Goal: Task Accomplishment & Management: Manage account settings

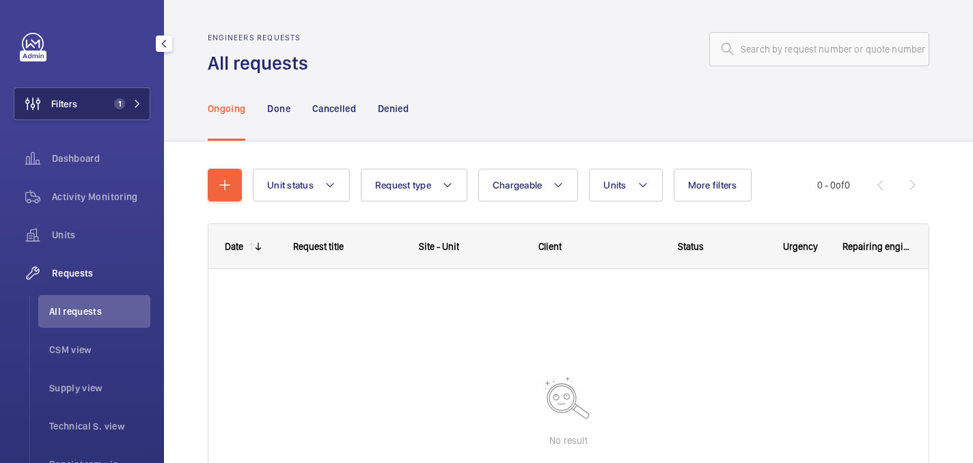
click at [121, 115] on button "Filters 1" at bounding box center [82, 103] width 137 height 33
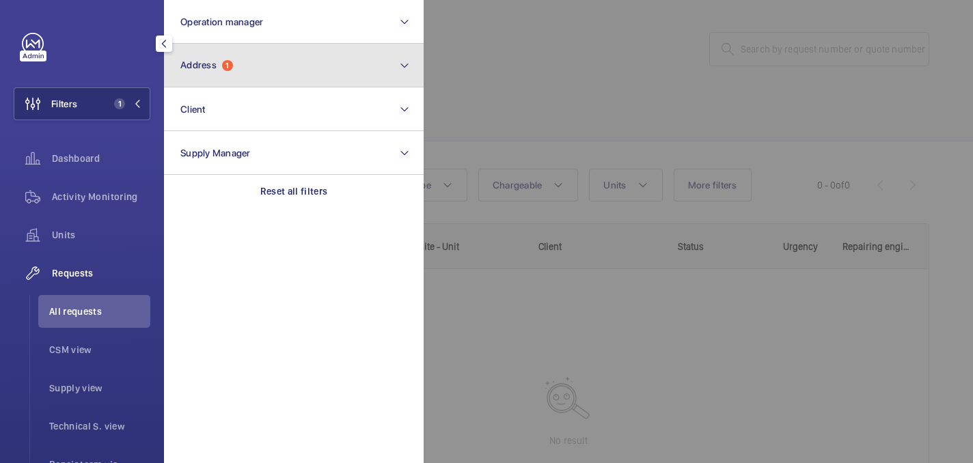
click at [269, 55] on button "Address 1" at bounding box center [294, 66] width 260 height 44
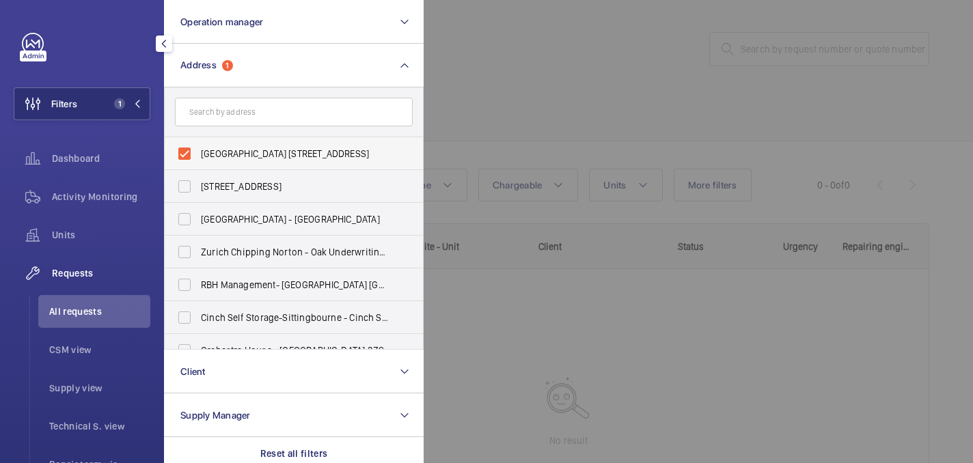
click at [249, 161] on label "Kings Cross Bridge 1 - King's Cross Bridge, LONDON N1 9NW" at bounding box center [284, 153] width 238 height 33
click at [198, 161] on input "Kings Cross Bridge 1 - King's Cross Bridge, LONDON N1 9NW" at bounding box center [184, 153] width 27 height 27
checkbox input "false"
click at [519, 126] on div at bounding box center [910, 231] width 973 height 463
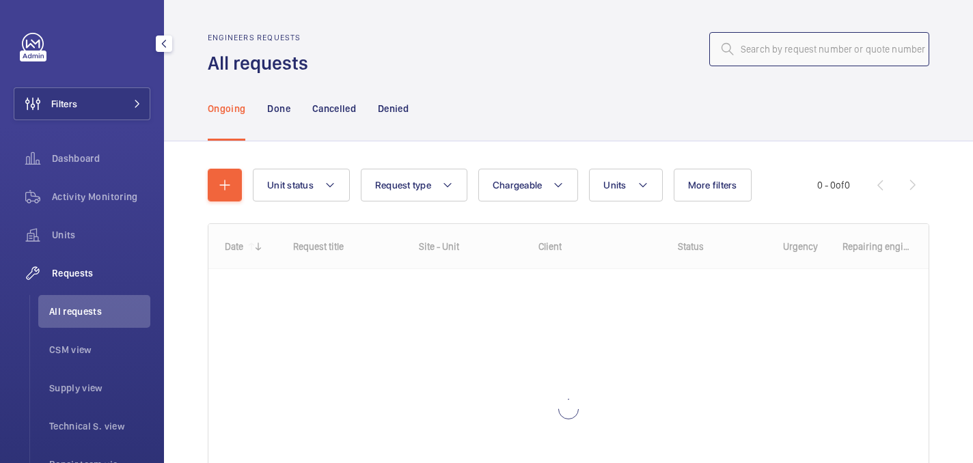
click at [811, 52] on input "text" at bounding box center [819, 49] width 220 height 34
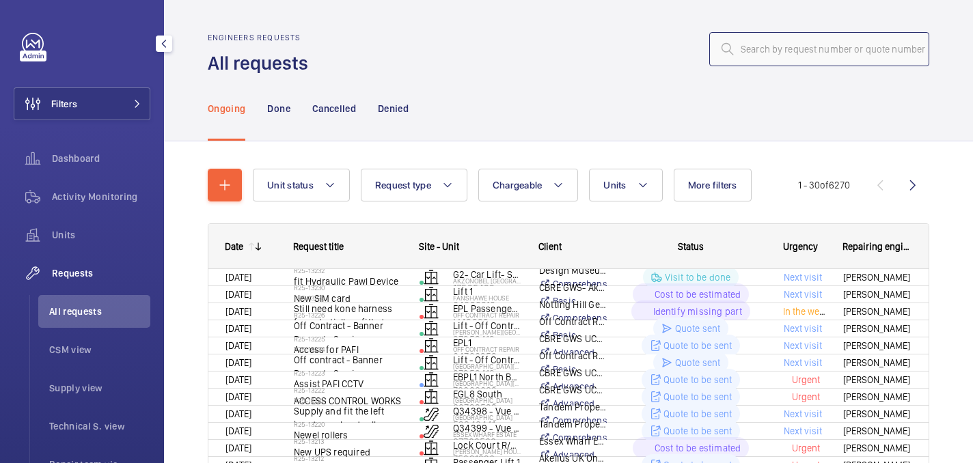
paste input "R25-13179"
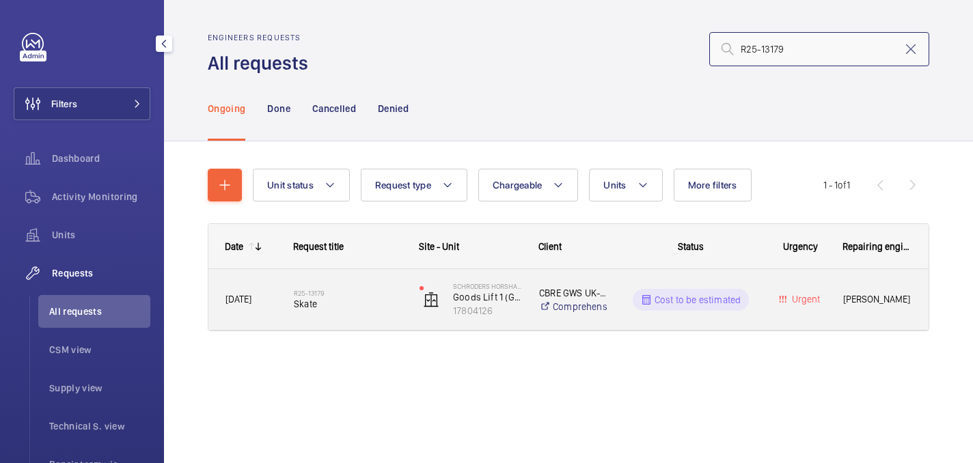
type input "R25-13179"
click at [351, 314] on div "R25-13179 Skate" at bounding box center [348, 300] width 108 height 40
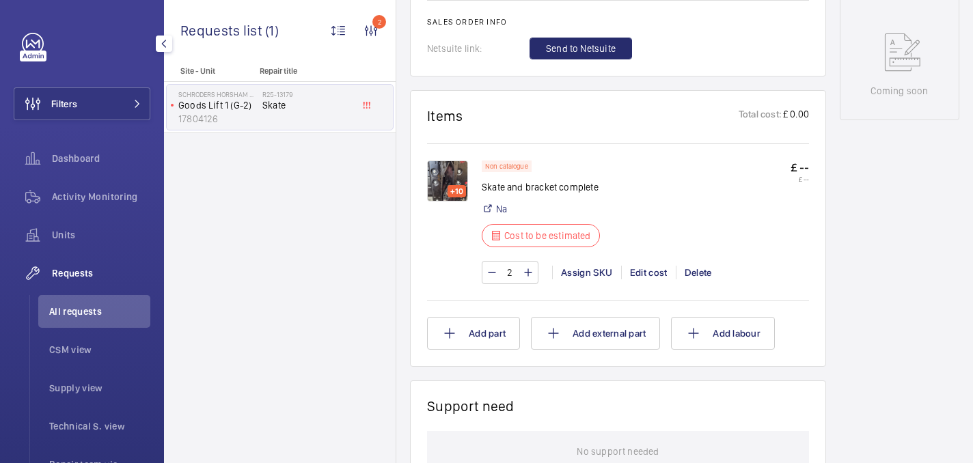
scroll to position [724, 0]
click at [456, 173] on img at bounding box center [447, 179] width 41 height 41
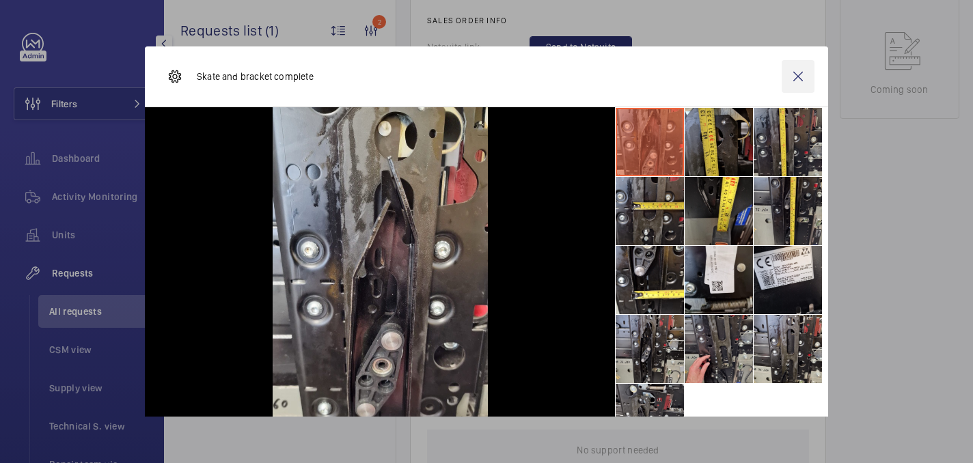
click at [799, 70] on wm-front-icon-button at bounding box center [798, 76] width 33 height 33
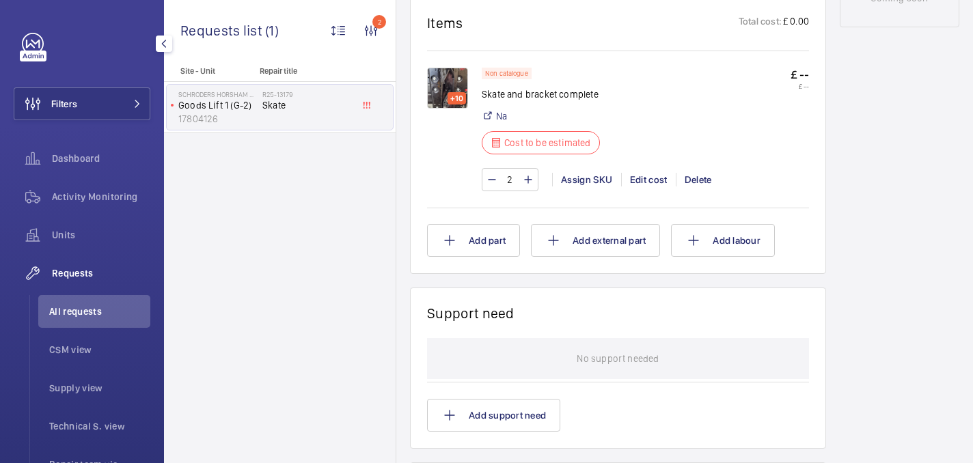
scroll to position [771, 0]
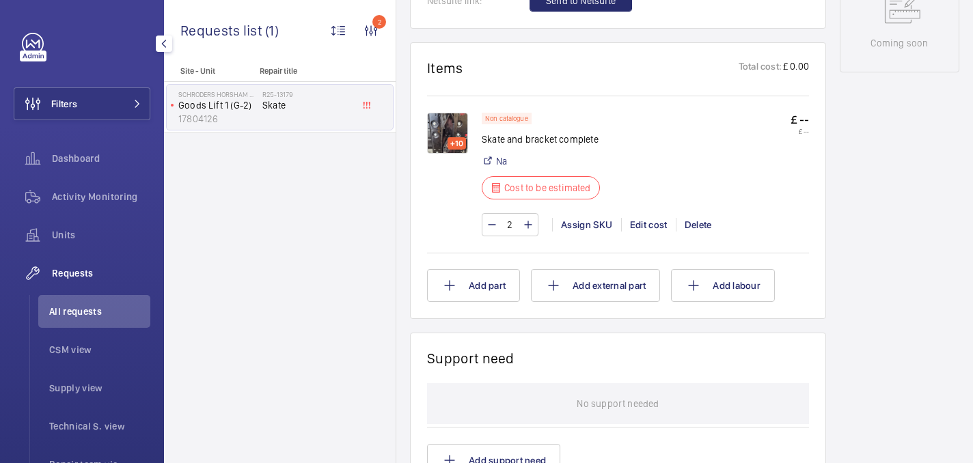
click at [453, 137] on img at bounding box center [447, 133] width 41 height 41
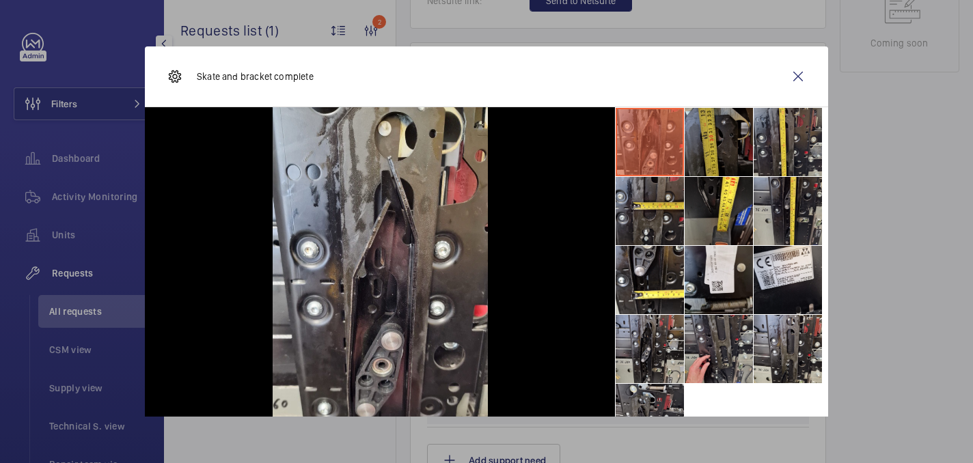
click at [703, 144] on li at bounding box center [719, 142] width 68 height 68
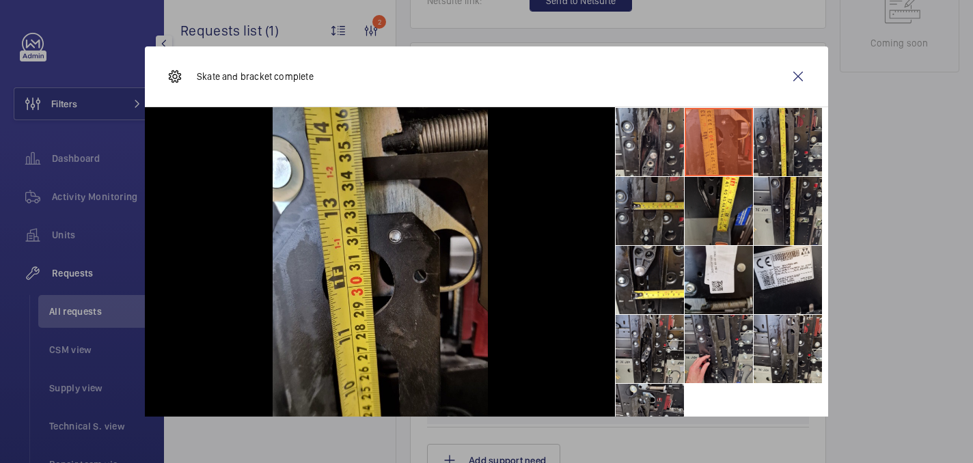
click at [661, 192] on li at bounding box center [650, 211] width 68 height 68
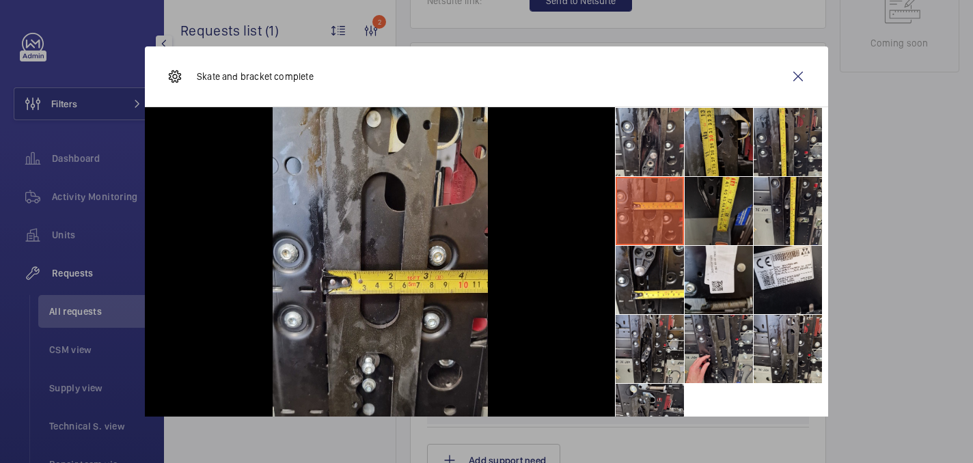
click at [736, 204] on li at bounding box center [719, 211] width 68 height 68
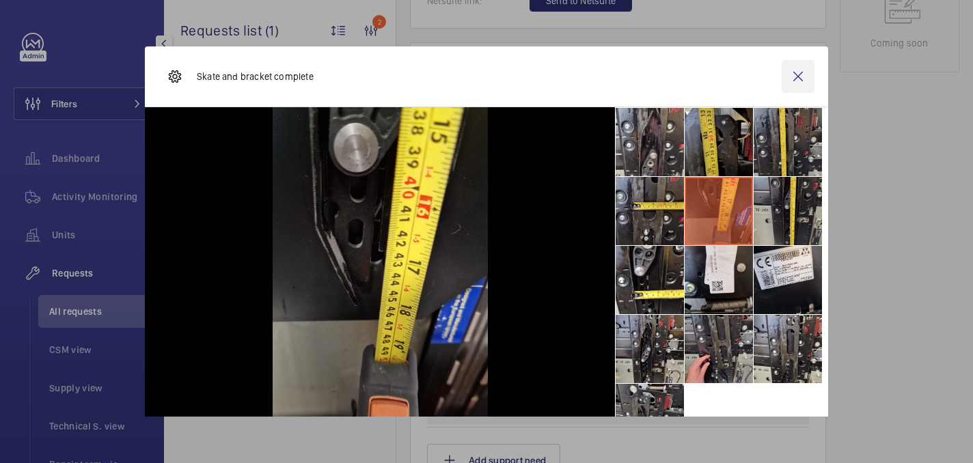
click at [802, 78] on wm-front-icon-button at bounding box center [798, 76] width 33 height 33
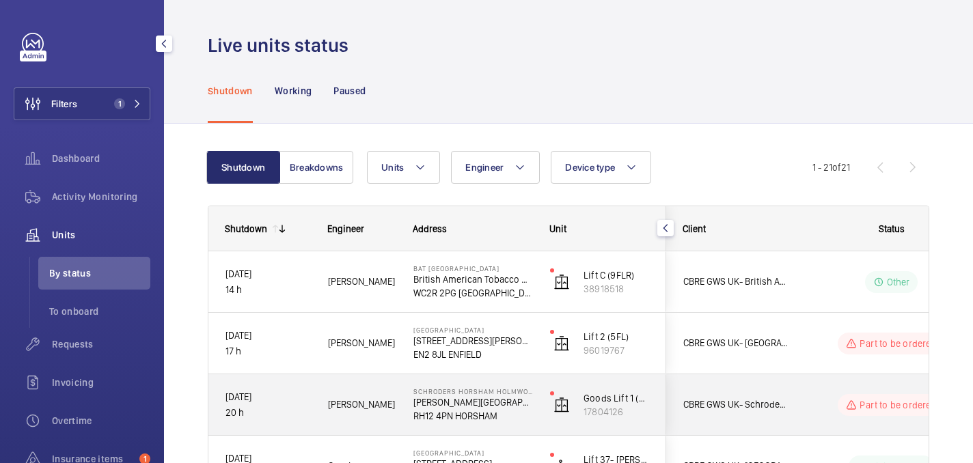
scroll to position [185, 0]
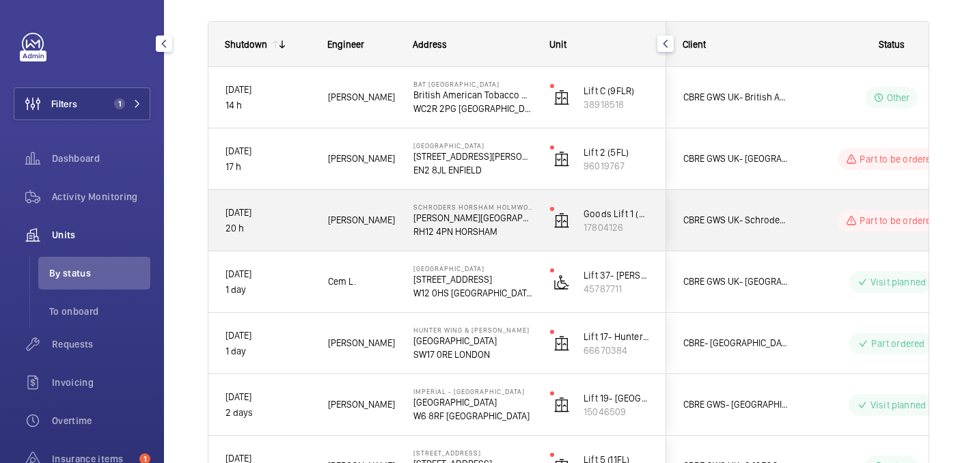
click at [368, 241] on div "Lewis H." at bounding box center [354, 220] width 84 height 43
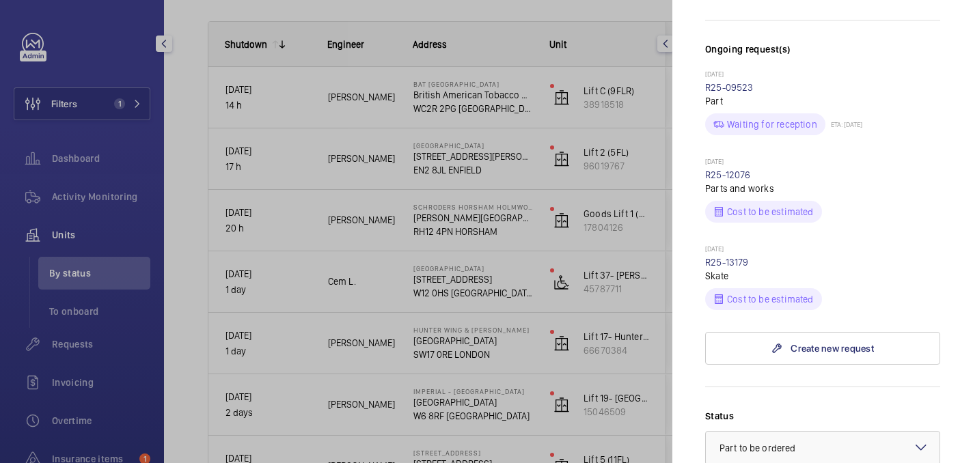
scroll to position [0, 0]
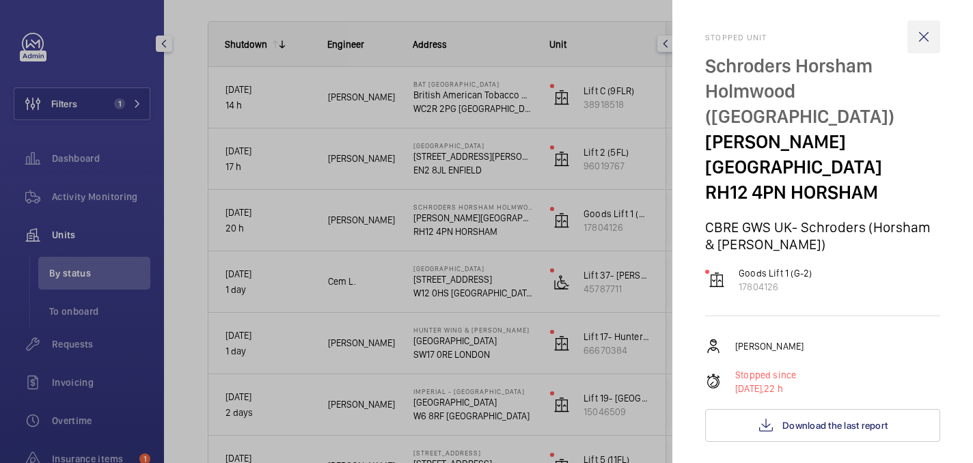
click at [929, 33] on wm-front-icon-button at bounding box center [924, 37] width 33 height 33
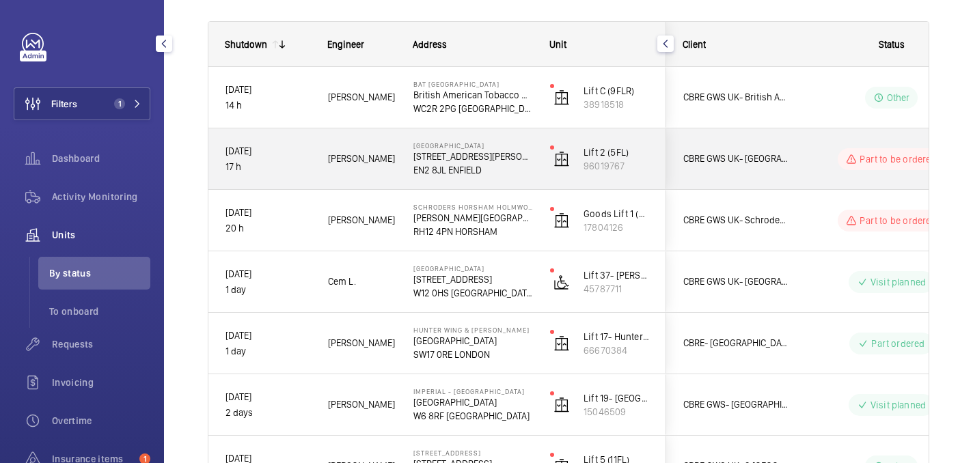
click at [372, 182] on div "Roger C." at bounding box center [353, 158] width 85 height 61
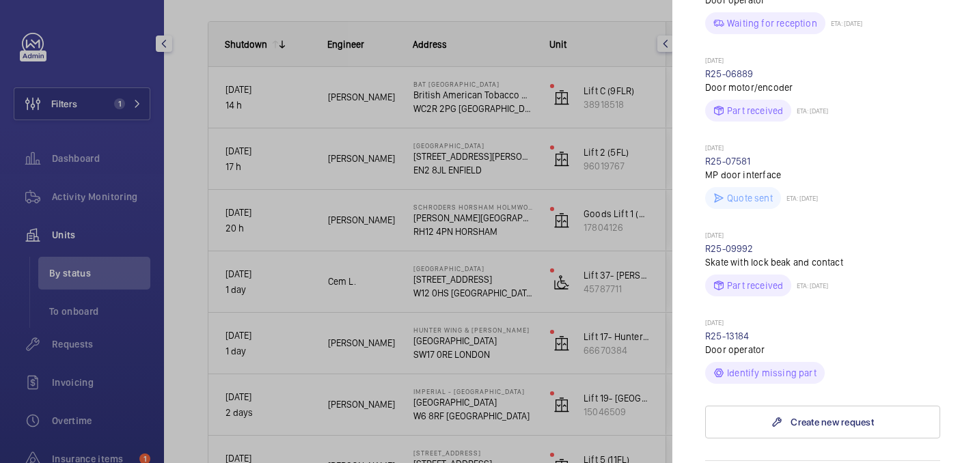
scroll to position [698, 0]
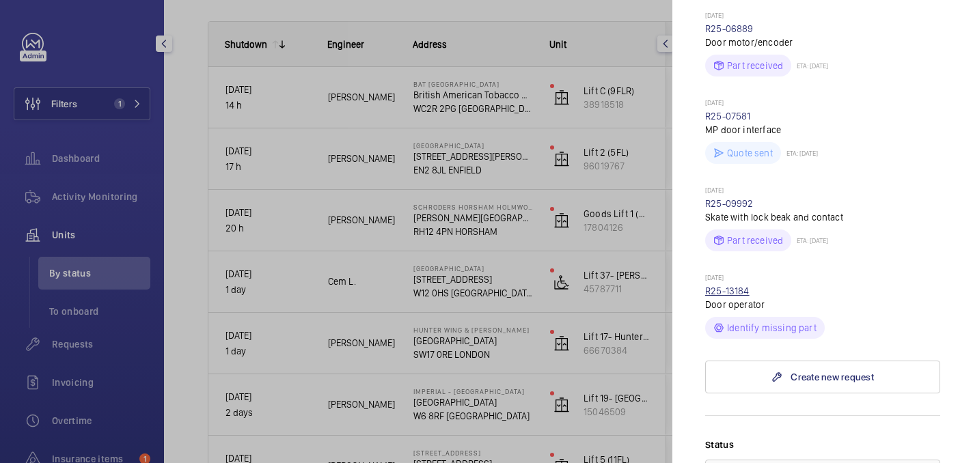
click at [737, 286] on link "R25-13184" at bounding box center [727, 291] width 44 height 11
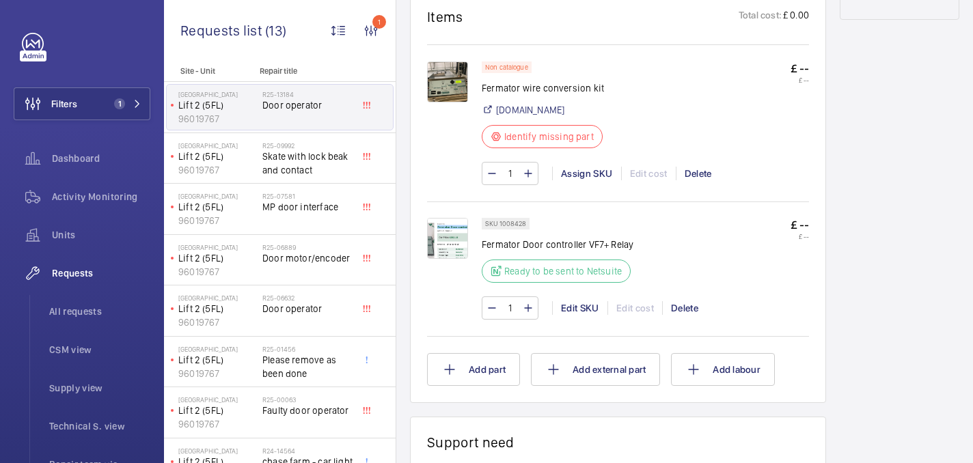
scroll to position [781, 0]
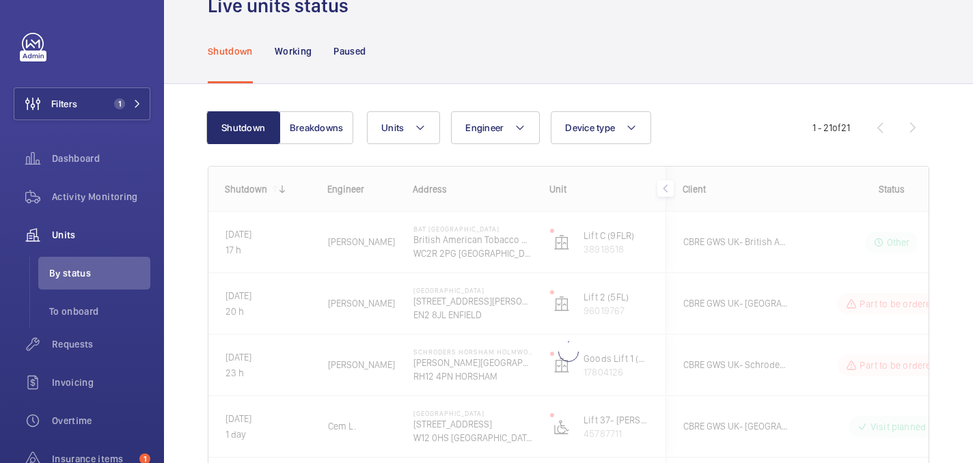
scroll to position [40, 0]
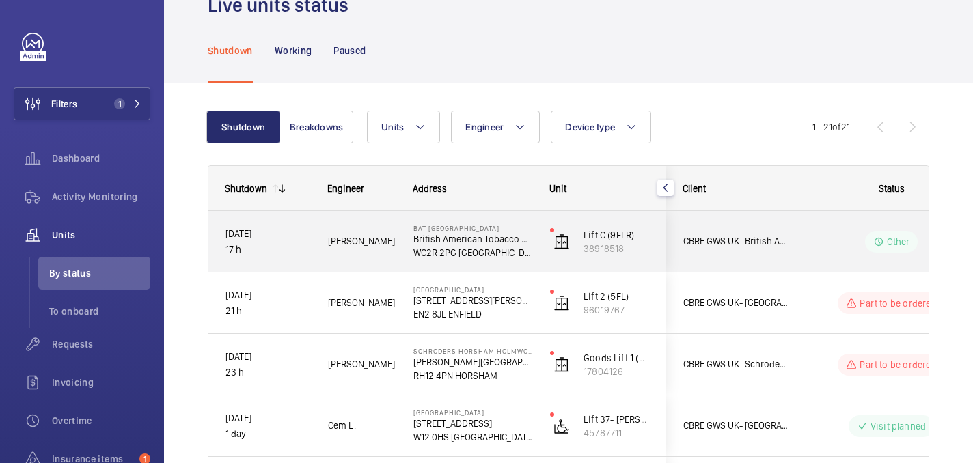
click at [513, 250] on p "WC2R 2PG LONDON" at bounding box center [472, 253] width 119 height 14
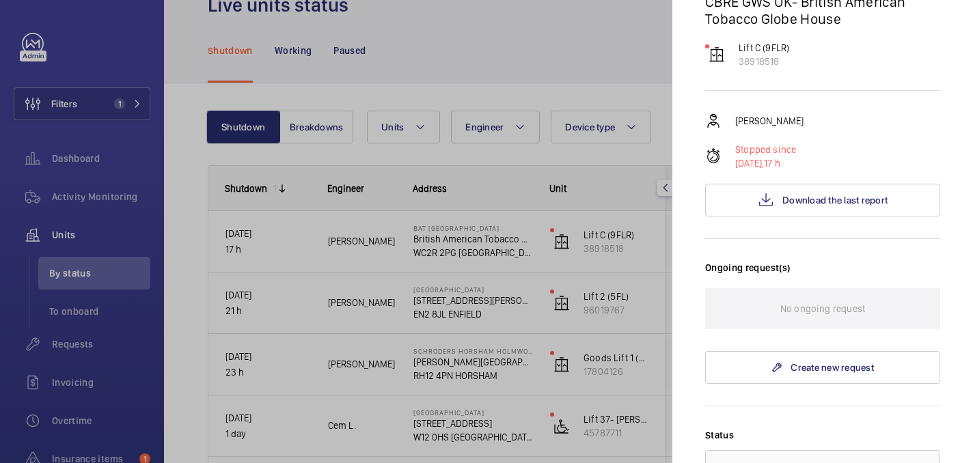
scroll to position [0, 0]
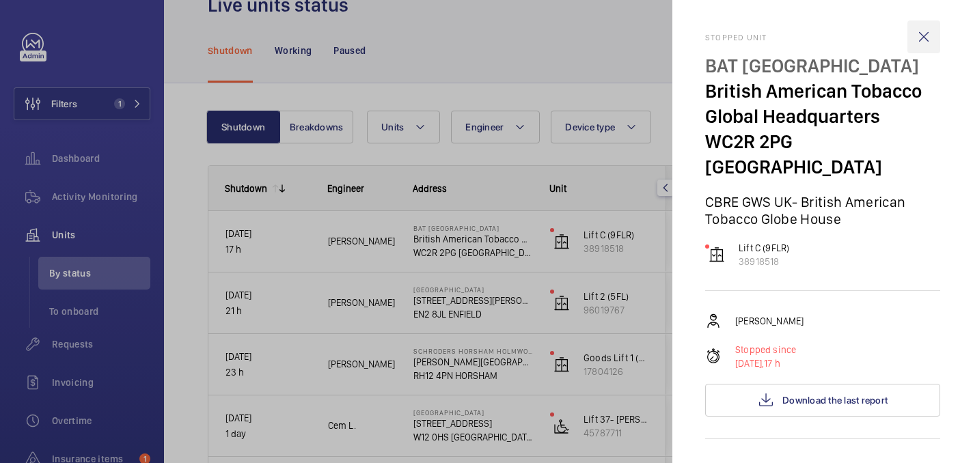
click at [924, 29] on wm-front-icon-button at bounding box center [924, 37] width 33 height 33
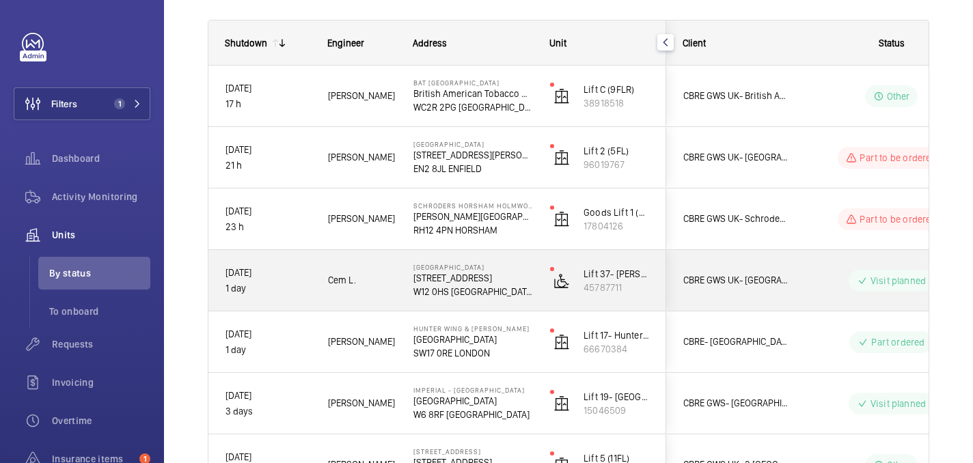
scroll to position [187, 0]
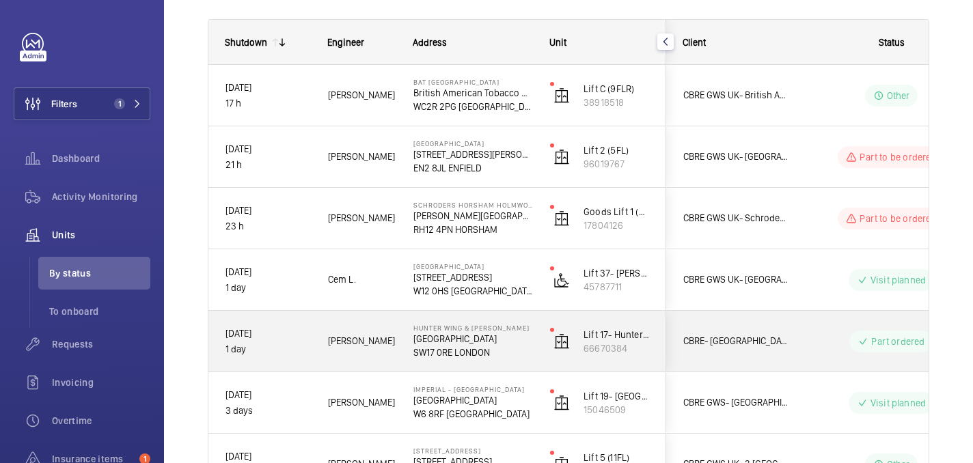
click at [383, 357] on div "Dan J." at bounding box center [354, 341] width 84 height 43
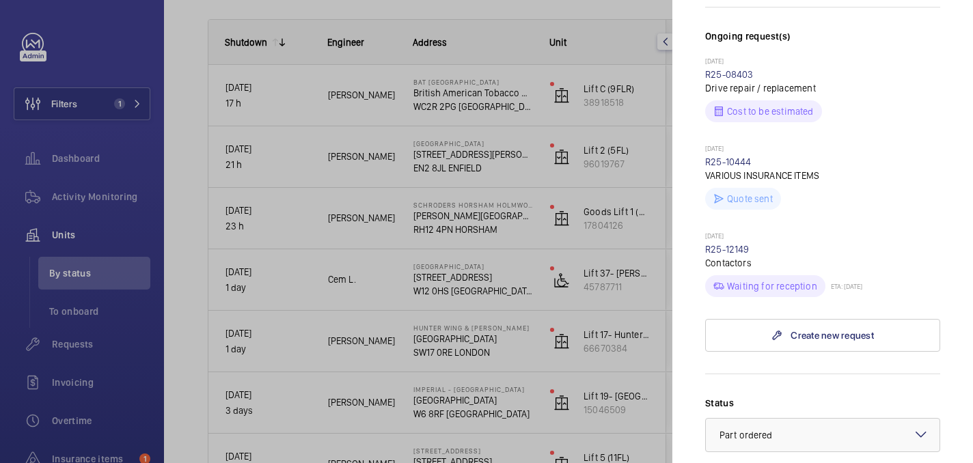
scroll to position [393, 0]
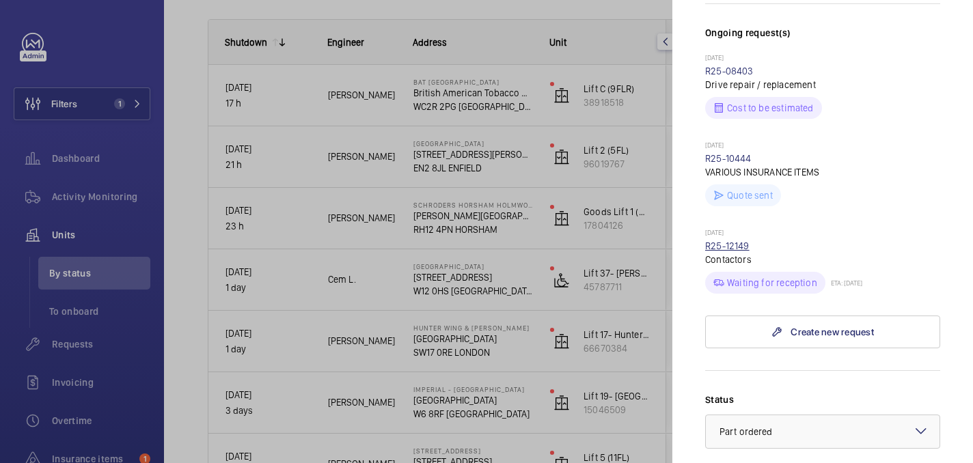
click at [722, 241] on link "R25-12149" at bounding box center [727, 246] width 44 height 11
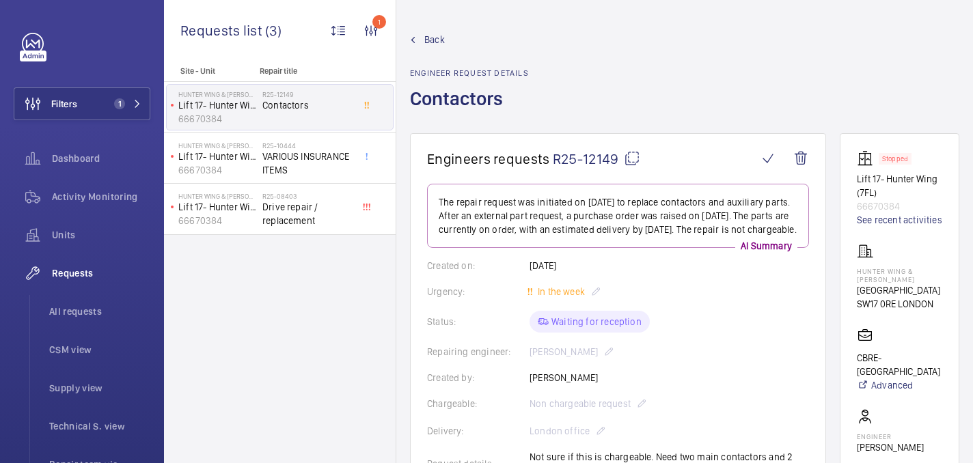
click at [629, 164] on mat-icon at bounding box center [632, 158] width 16 height 16
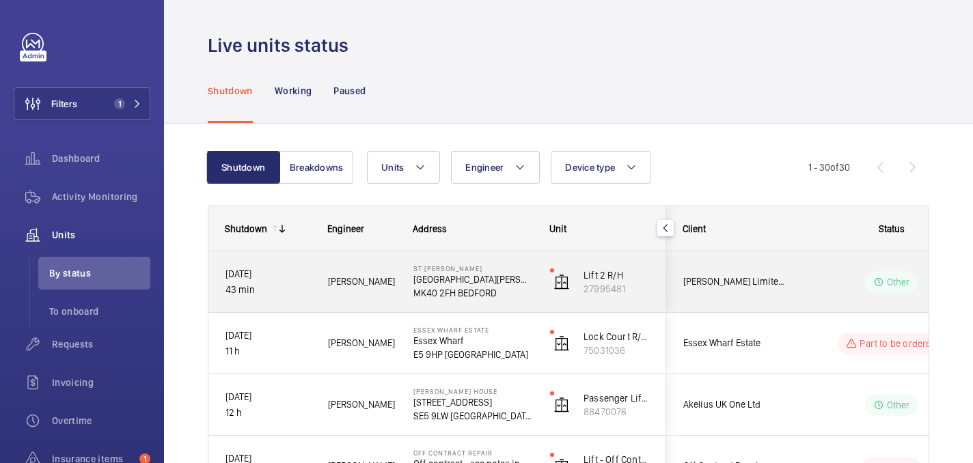
scroll to position [167, 0]
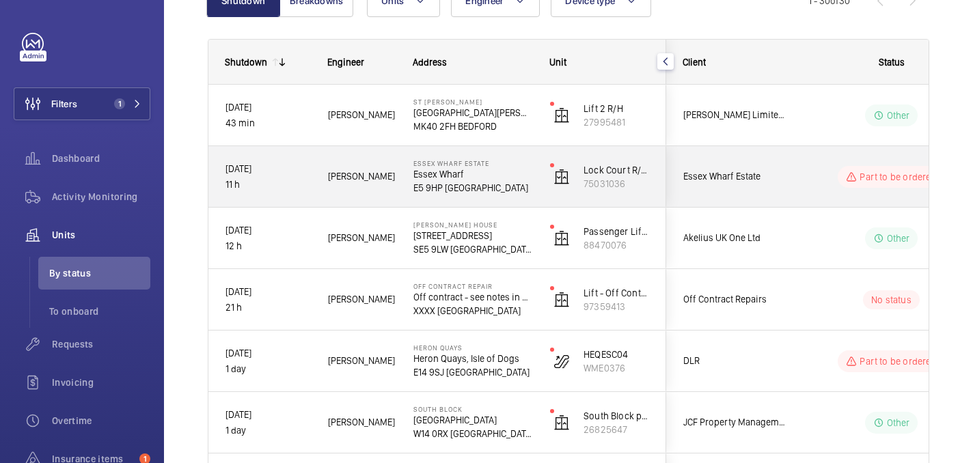
click at [793, 182] on div "Part to be ordered" at bounding box center [883, 176] width 187 height 49
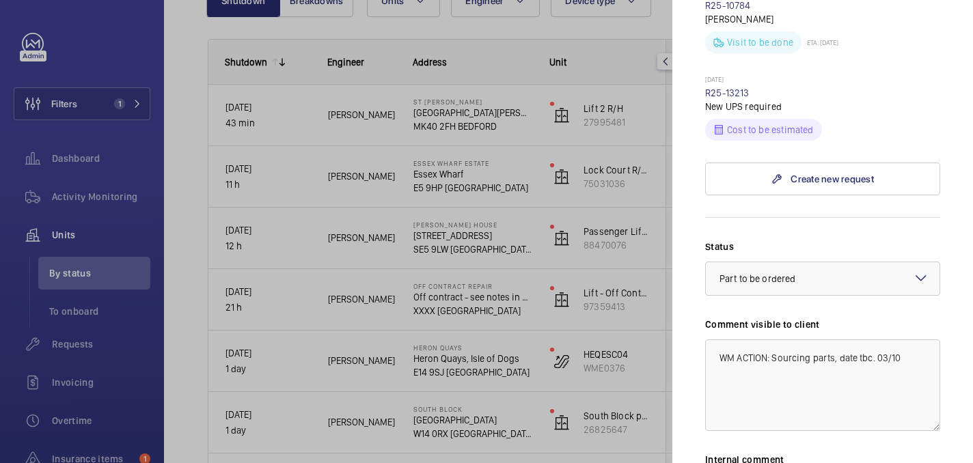
scroll to position [458, 0]
click at [718, 88] on link "R25-13213" at bounding box center [727, 93] width 44 height 11
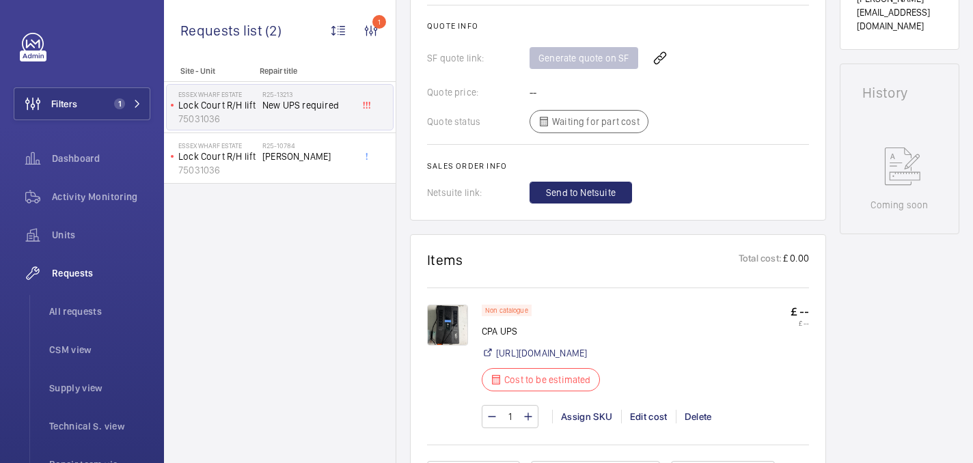
scroll to position [628, 0]
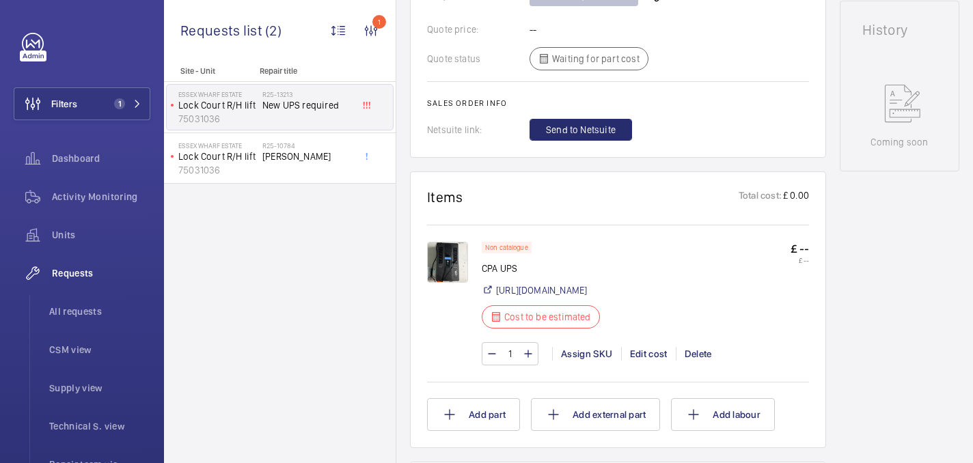
click at [435, 271] on img at bounding box center [447, 262] width 41 height 41
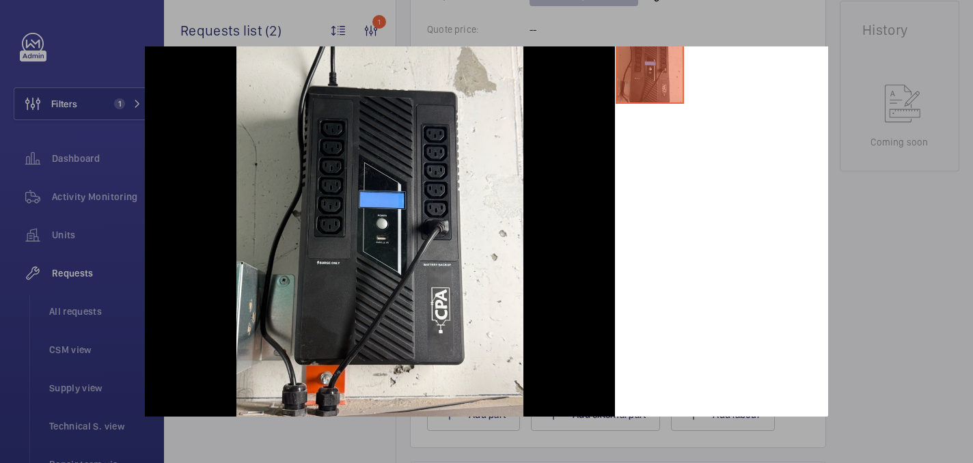
scroll to position [72, 0]
click at [905, 271] on div at bounding box center [486, 231] width 973 height 463
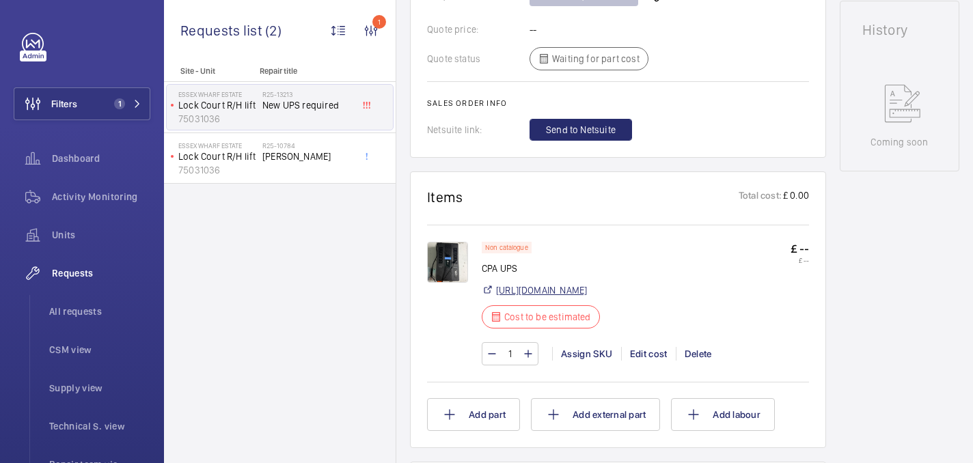
click at [541, 293] on link "https://www.cpaltd.net/ups-ard-solutions/cpa-0010-01009d02-ups/" at bounding box center [541, 291] width 91 height 14
click at [502, 267] on p "CPA UPS" at bounding box center [541, 269] width 118 height 14
copy div "CPA UPS"
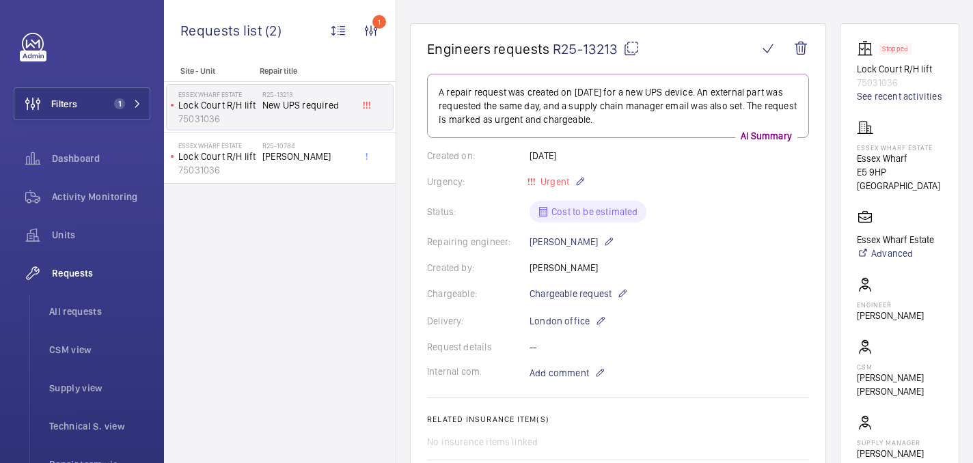
scroll to position [0, 0]
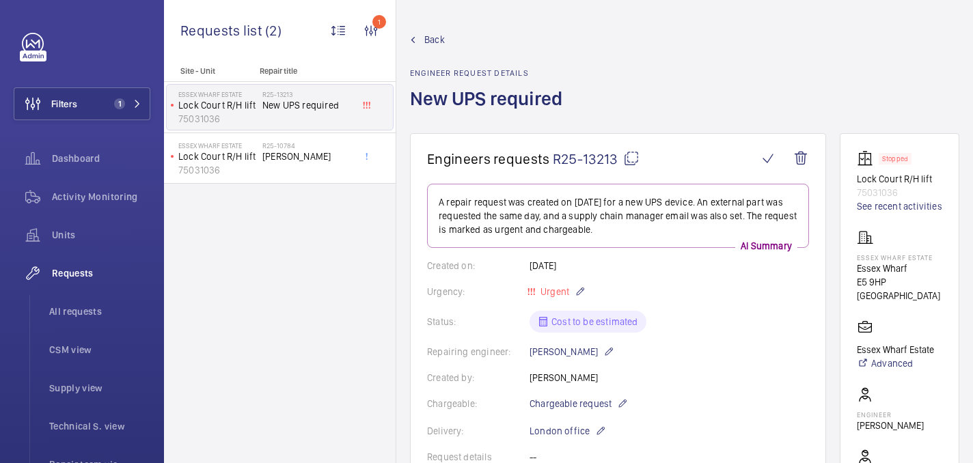
click at [629, 168] on wm-front-card-header "Engineers requests R25-13213" at bounding box center [618, 166] width 382 height 33
click at [631, 153] on mat-icon at bounding box center [631, 158] width 16 height 16
click at [871, 258] on p "Essex Wharf Estate" at bounding box center [899, 258] width 85 height 8
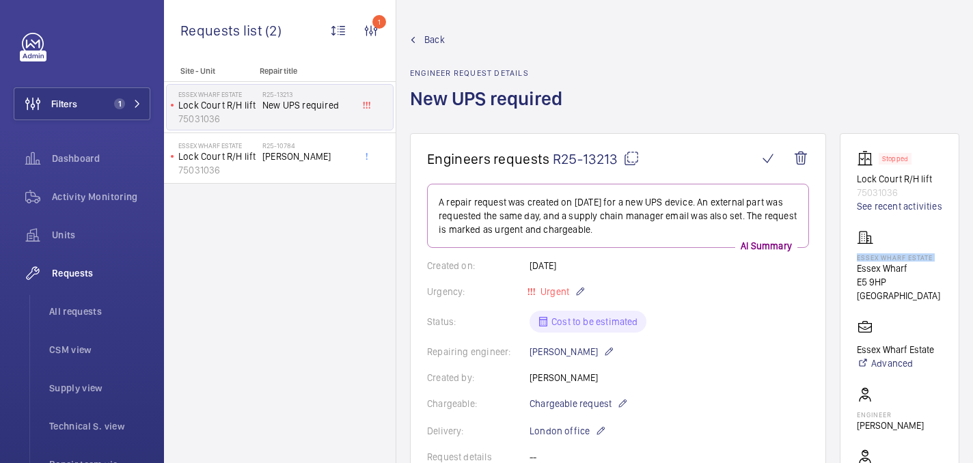
copy p "Essex Wharf Estate"
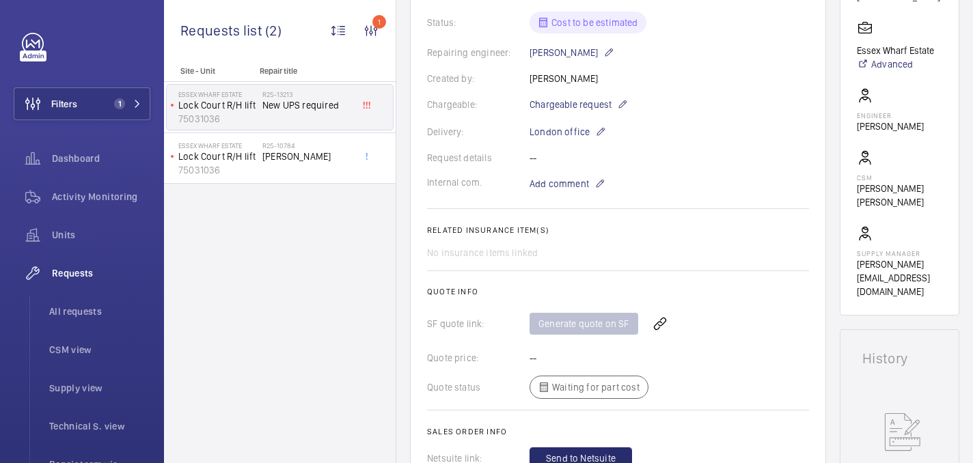
scroll to position [375, 0]
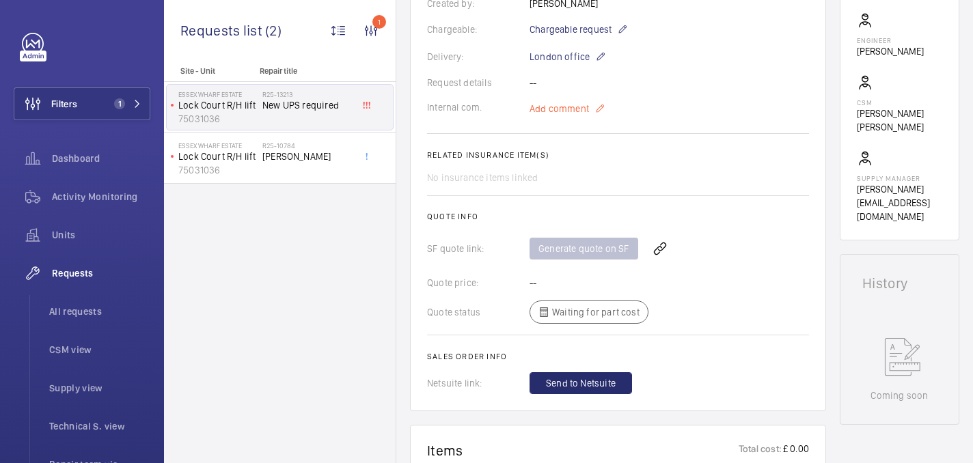
click at [551, 113] on span "Add comment" at bounding box center [559, 109] width 59 height 14
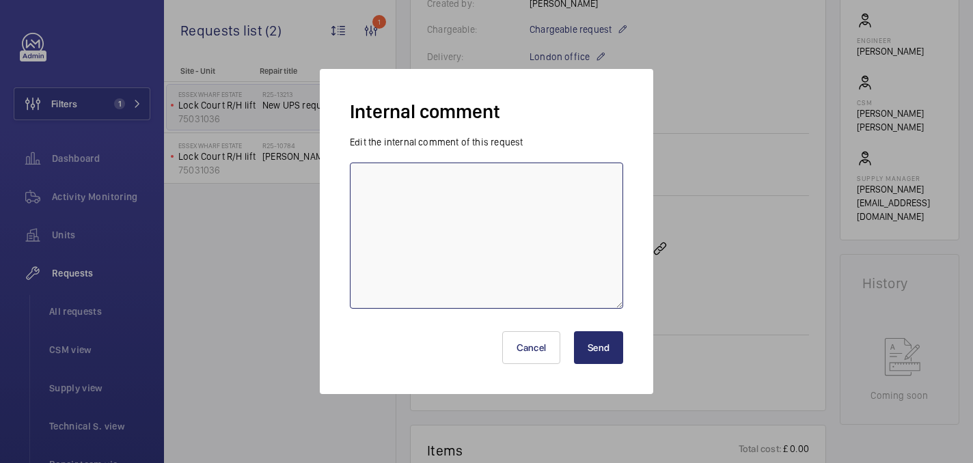
click at [459, 207] on textarea at bounding box center [486, 236] width 273 height 146
type textarea "sen to cp automation - 03/10 india"
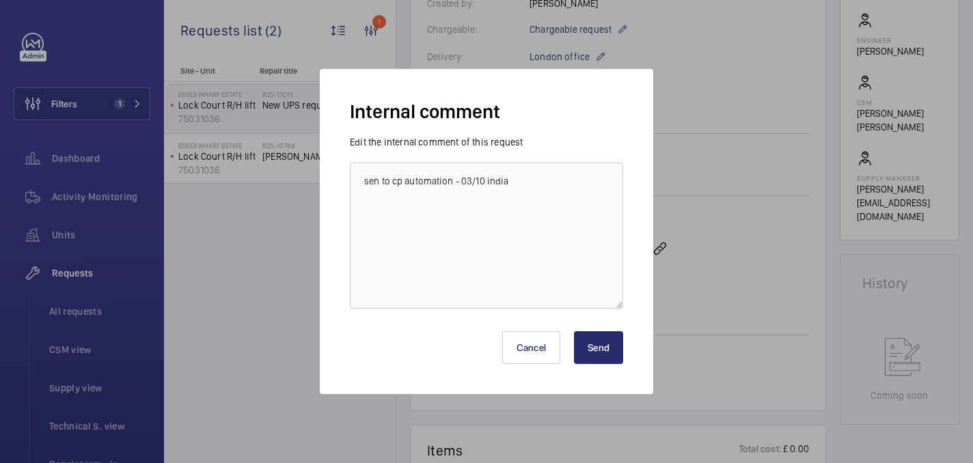
click at [622, 347] on button "Send" at bounding box center [598, 347] width 49 height 33
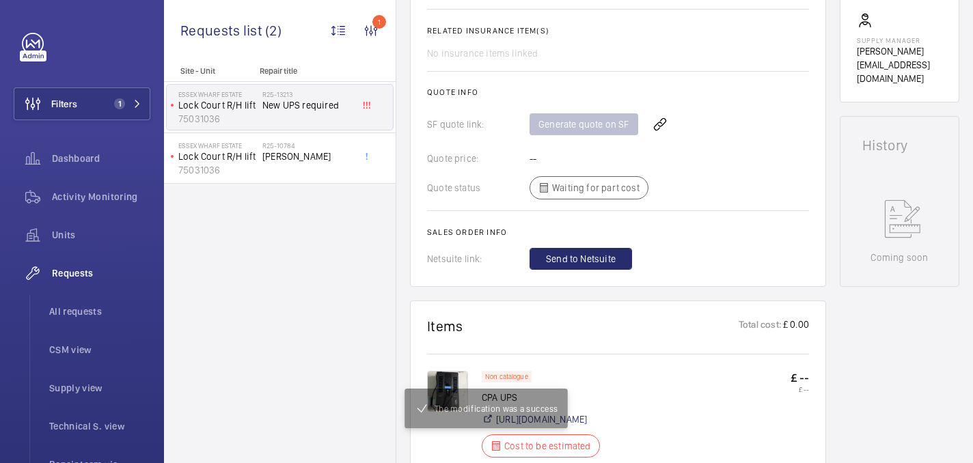
scroll to position [245, 0]
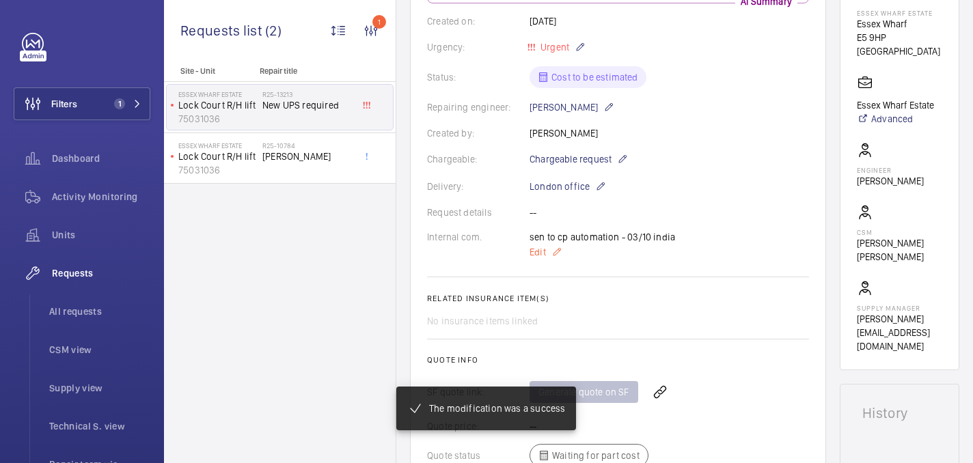
click at [541, 249] on span "Edit" at bounding box center [538, 252] width 16 height 14
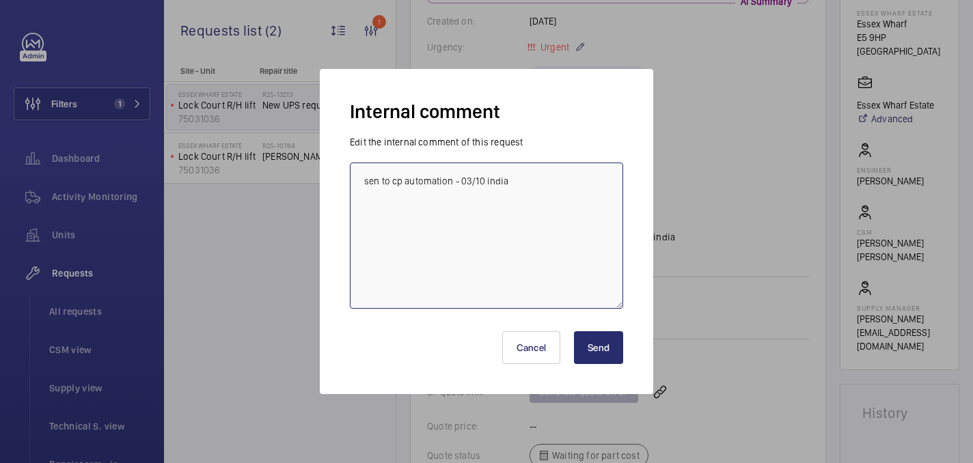
click at [378, 182] on textarea "sen to cp automation - 03/10 india" at bounding box center [486, 236] width 273 height 146
type textarea "sent to cp automation - 03/10 india"
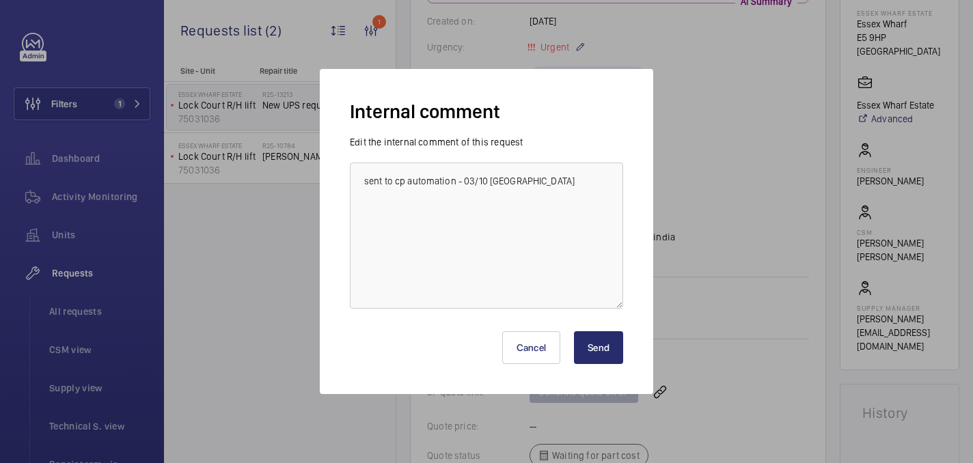
click at [602, 348] on button "Send" at bounding box center [598, 347] width 49 height 33
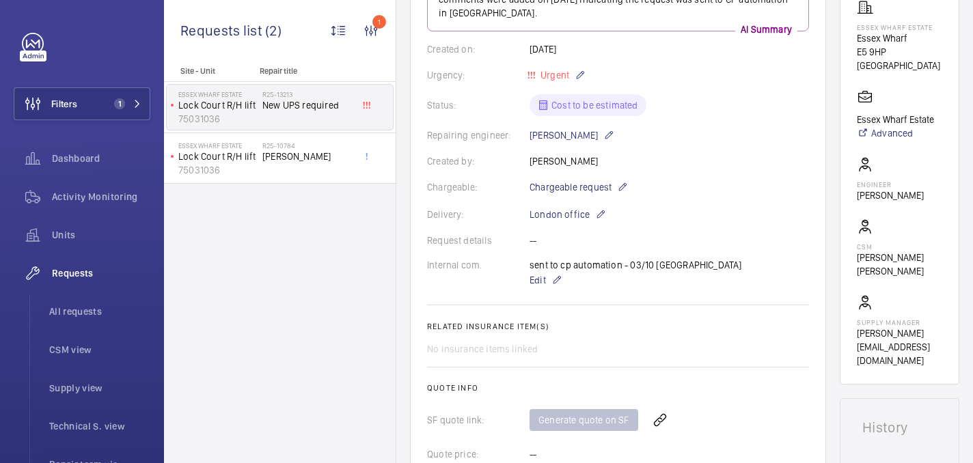
scroll to position [0, 0]
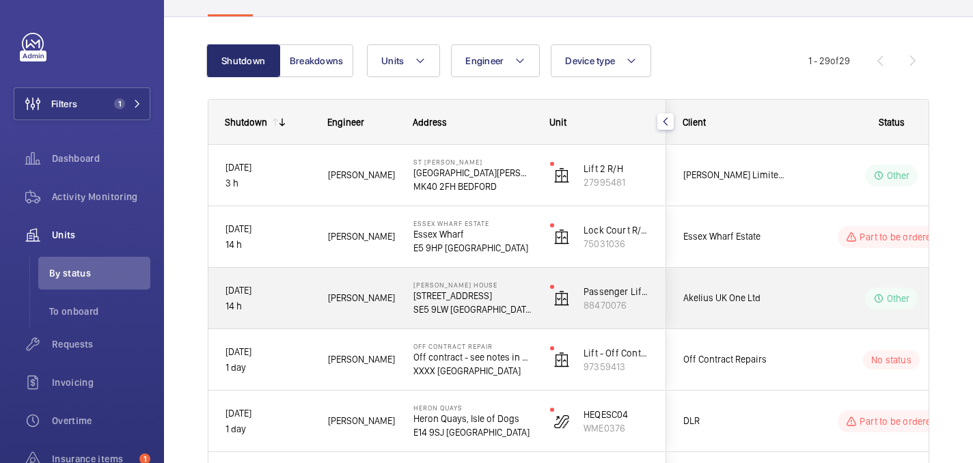
scroll to position [61, 0]
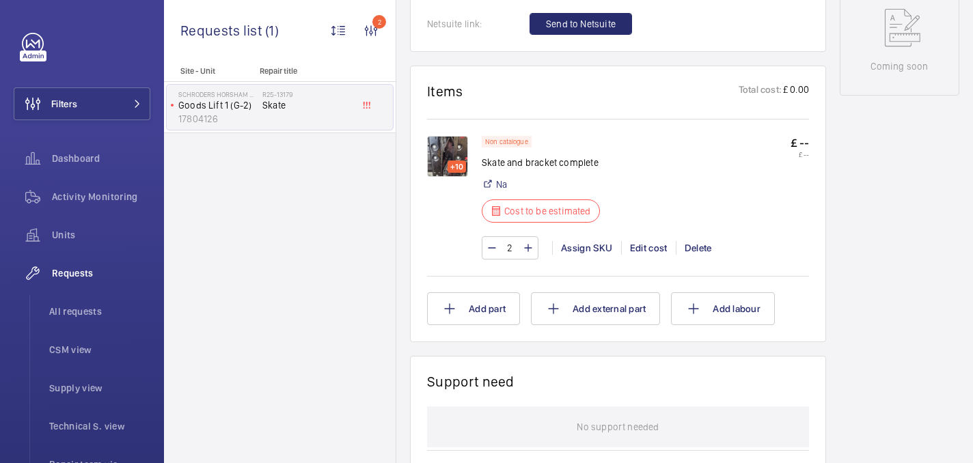
scroll to position [801, 0]
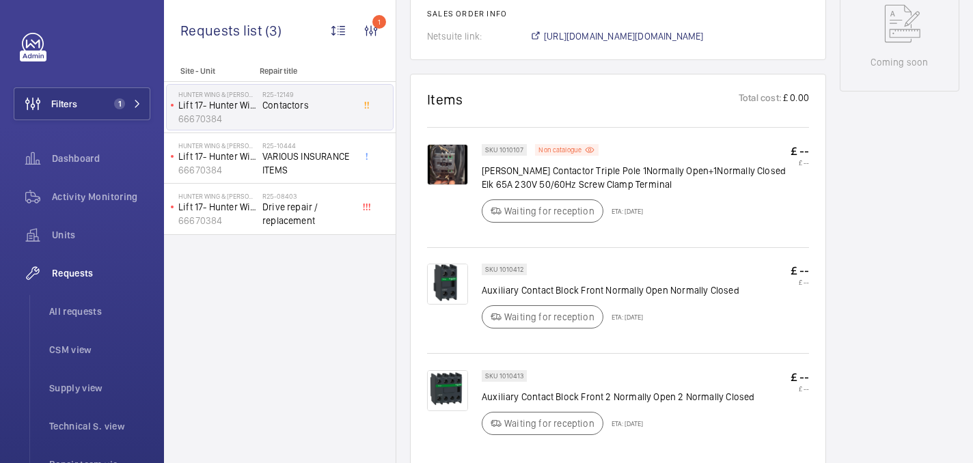
scroll to position [707, 0]
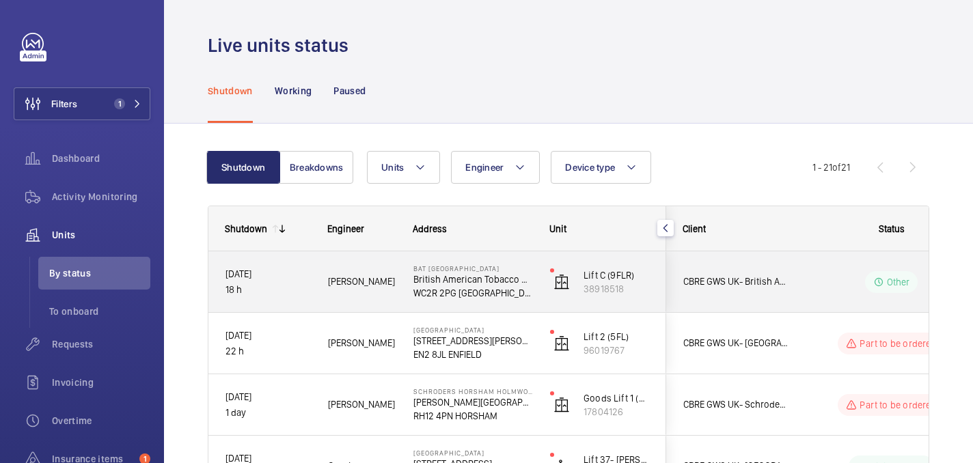
click at [377, 288] on span "Josh J." at bounding box center [362, 282] width 68 height 16
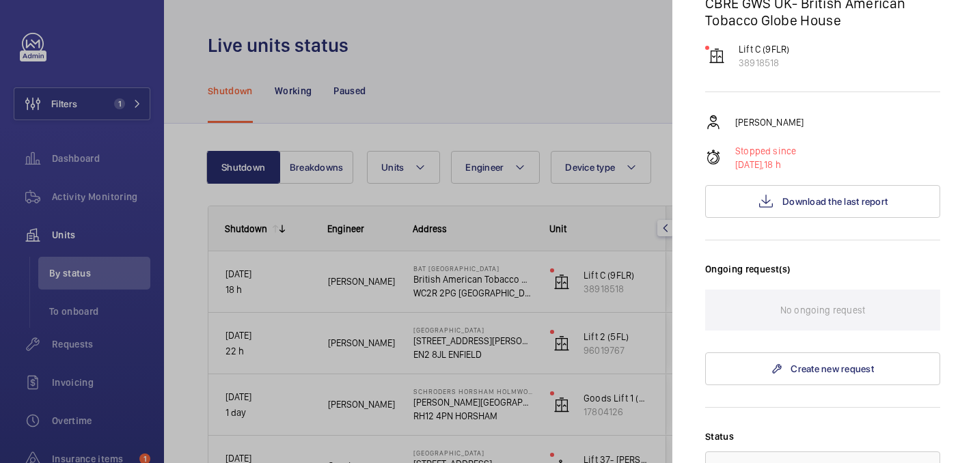
scroll to position [198, 0]
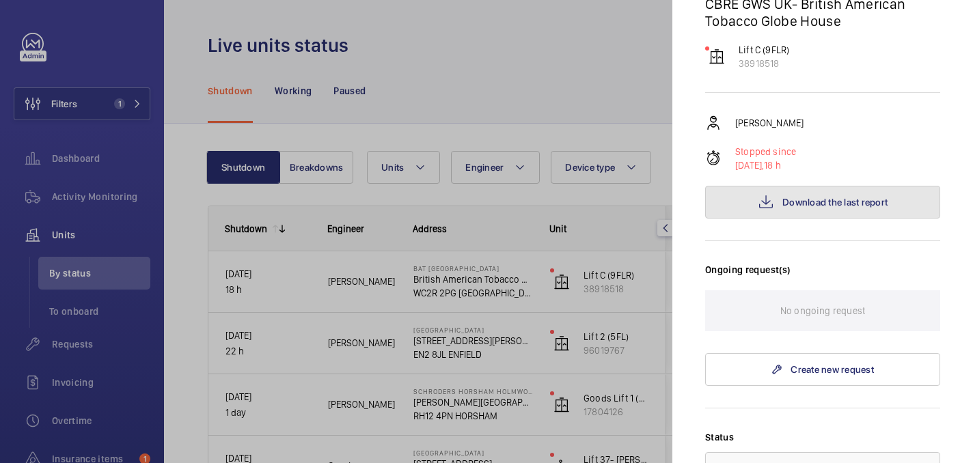
click at [766, 188] on button "Download the last report" at bounding box center [822, 202] width 235 height 33
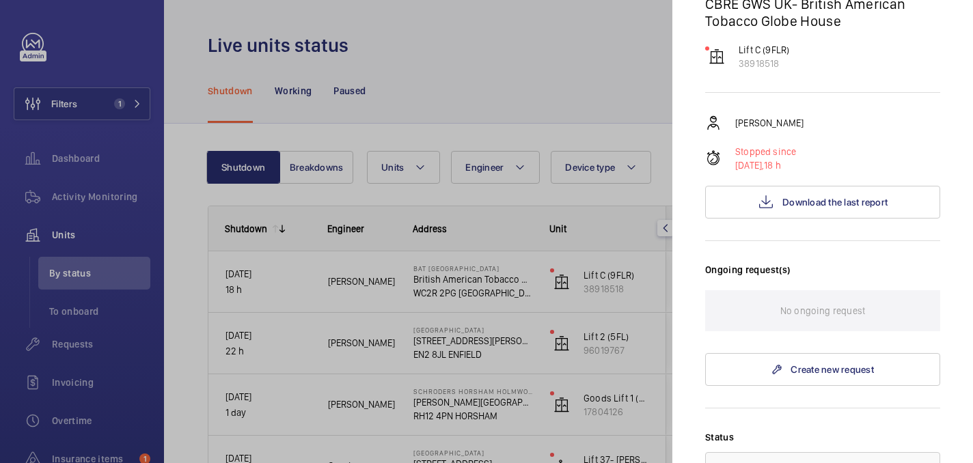
click at [437, 66] on div at bounding box center [486, 231] width 973 height 463
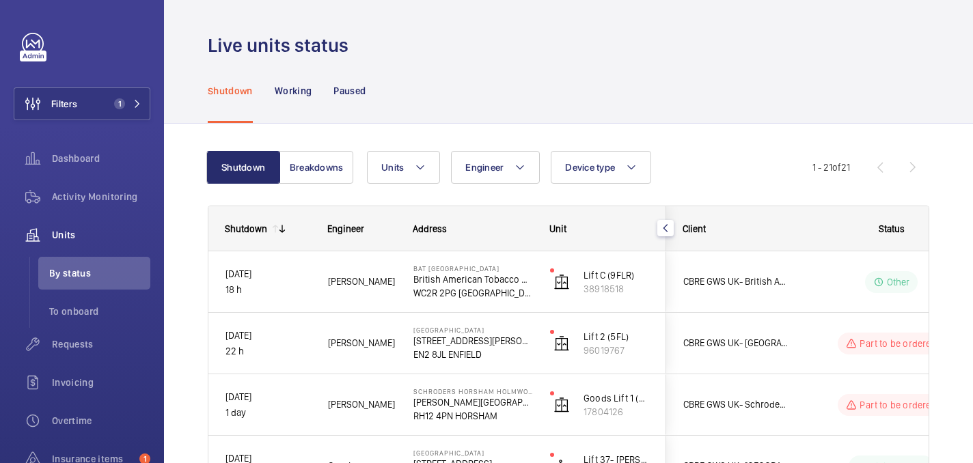
click at [422, 103] on div "Shutdown Working Paused" at bounding box center [569, 90] width 722 height 65
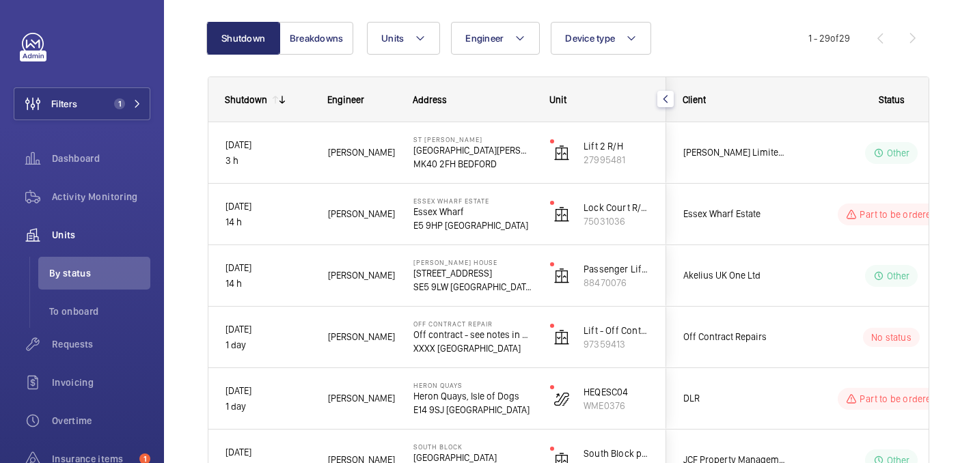
scroll to position [131, 0]
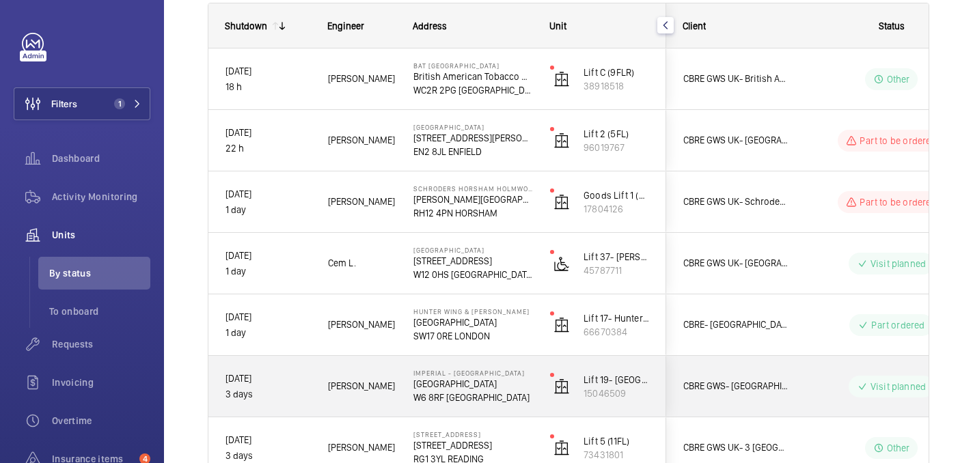
scroll to position [202, 0]
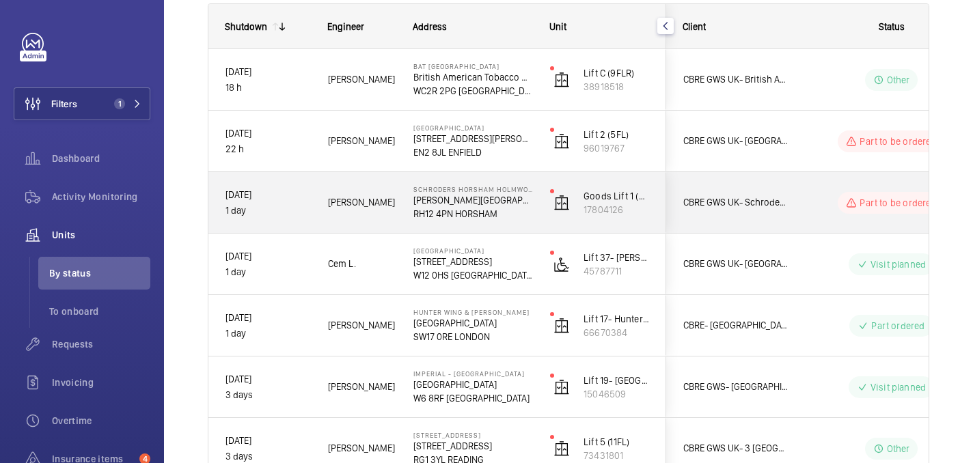
click at [518, 223] on div "Schroders Horsham [GEOGRAPHIC_DATA] ([GEOGRAPHIC_DATA]) [PERSON_NAME][STREET_AD…" at bounding box center [464, 203] width 135 height 62
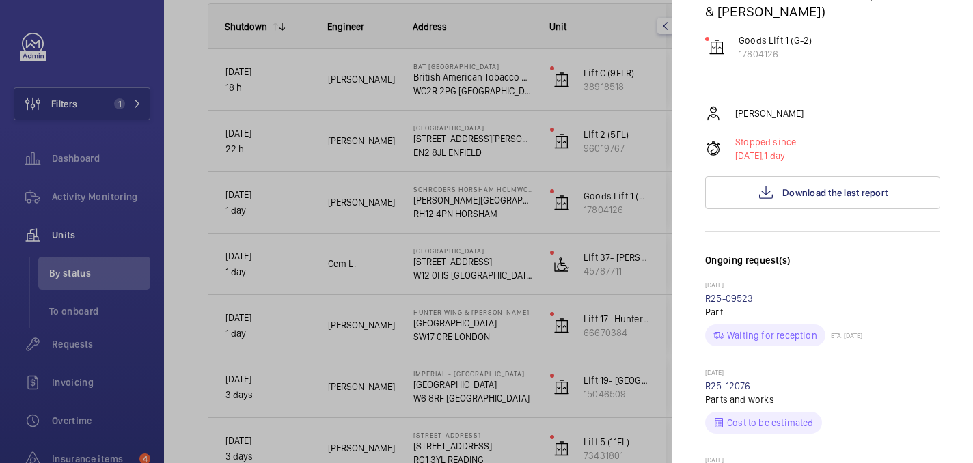
scroll to position [0, 0]
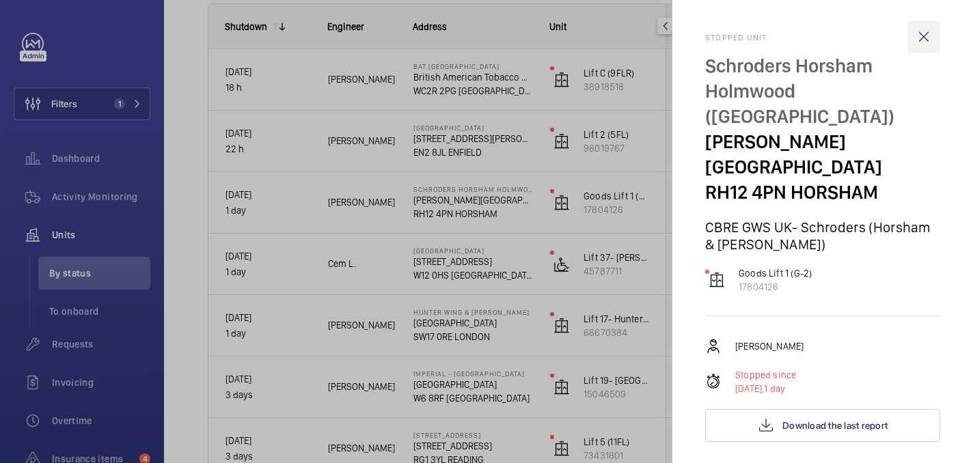
click at [925, 31] on wm-front-icon-button at bounding box center [924, 37] width 33 height 33
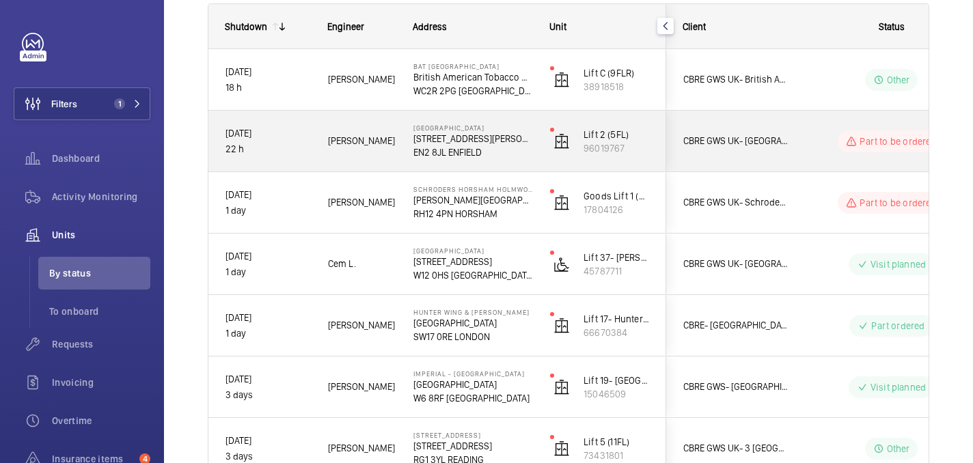
click at [809, 148] on wm-front-pills-cell "Part to be ordered" at bounding box center [891, 142] width 170 height 22
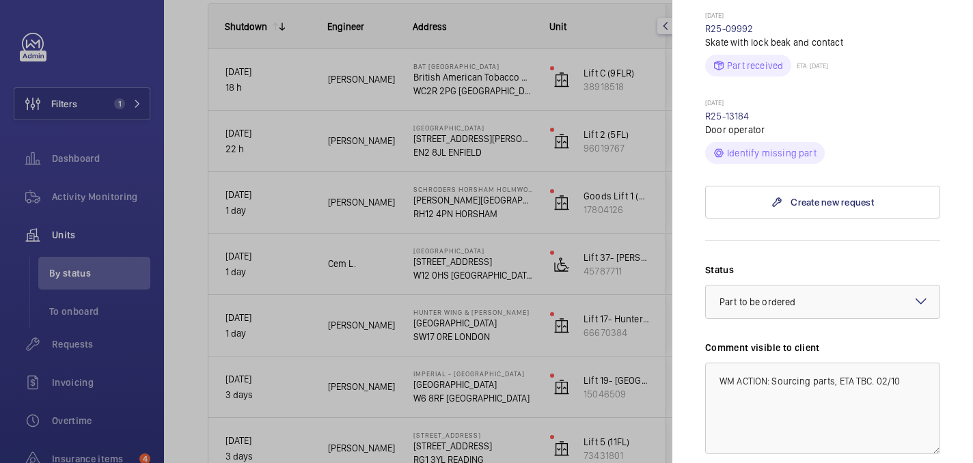
scroll to position [866, 0]
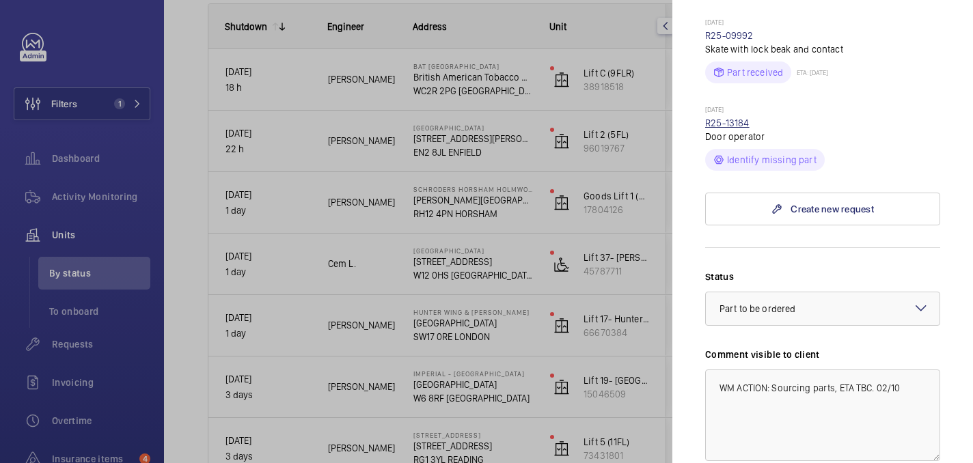
click at [727, 118] on link "R25-13184" at bounding box center [727, 123] width 44 height 11
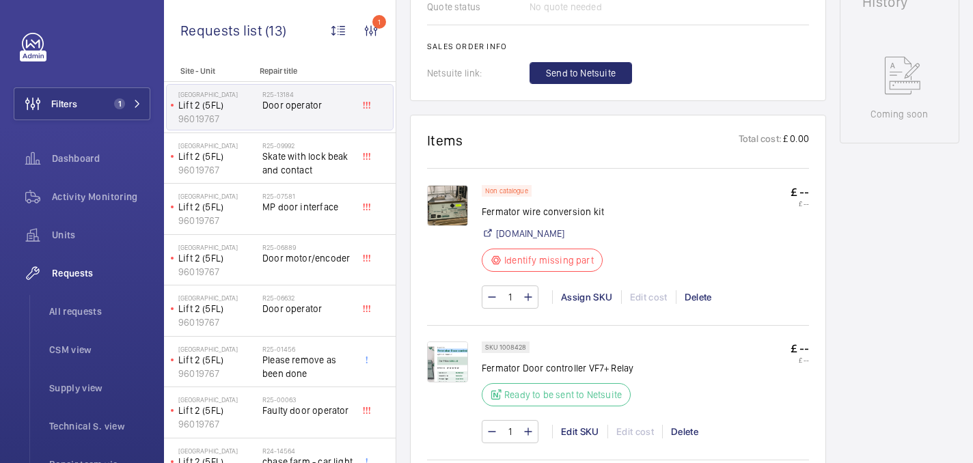
scroll to position [674, 0]
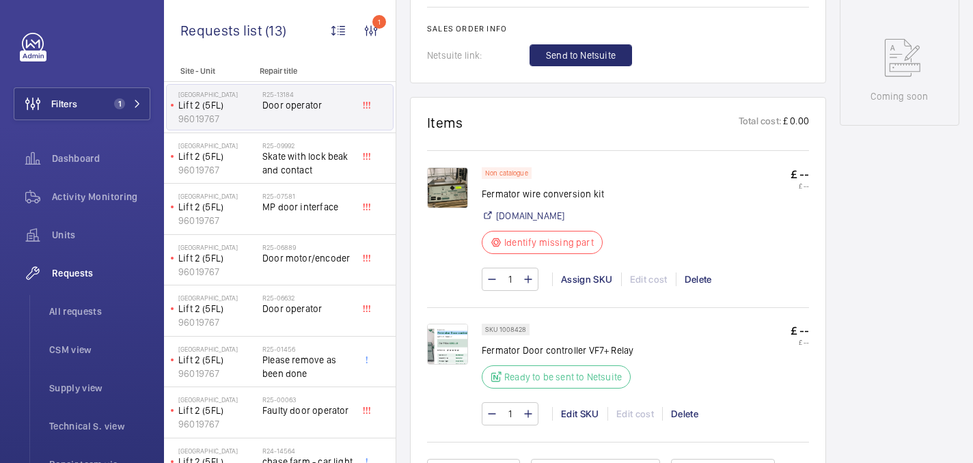
click at [554, 191] on p "Fermator wire conversion kit" at bounding box center [543, 194] width 122 height 14
copy div "Fermator wire conversion kit"
click at [577, 277] on div "Assign SKU" at bounding box center [586, 280] width 69 height 14
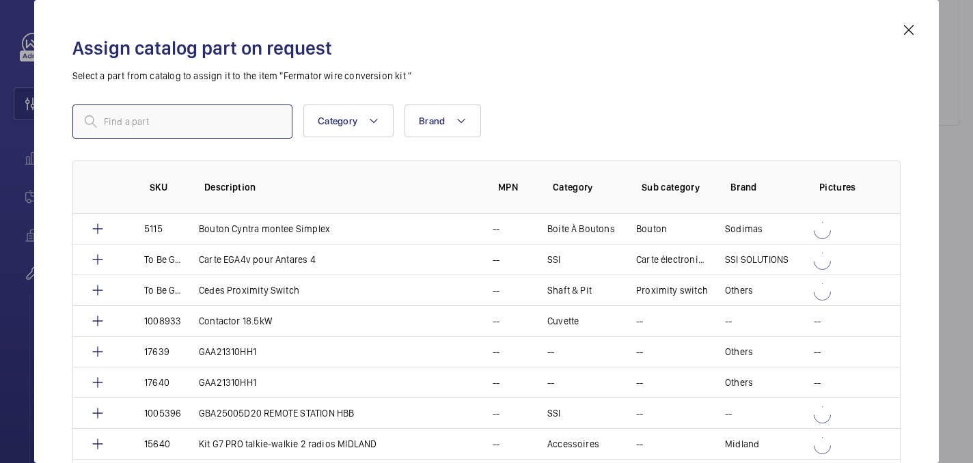
click at [132, 129] on input "text" at bounding box center [182, 122] width 220 height 34
paste input "1008523"
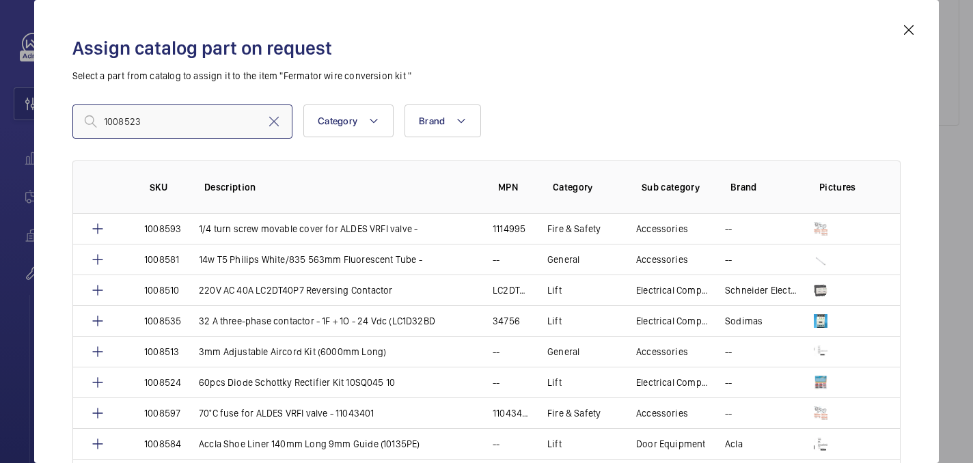
click at [105, 126] on input "1008523" at bounding box center [182, 122] width 220 height 34
type input "008523"
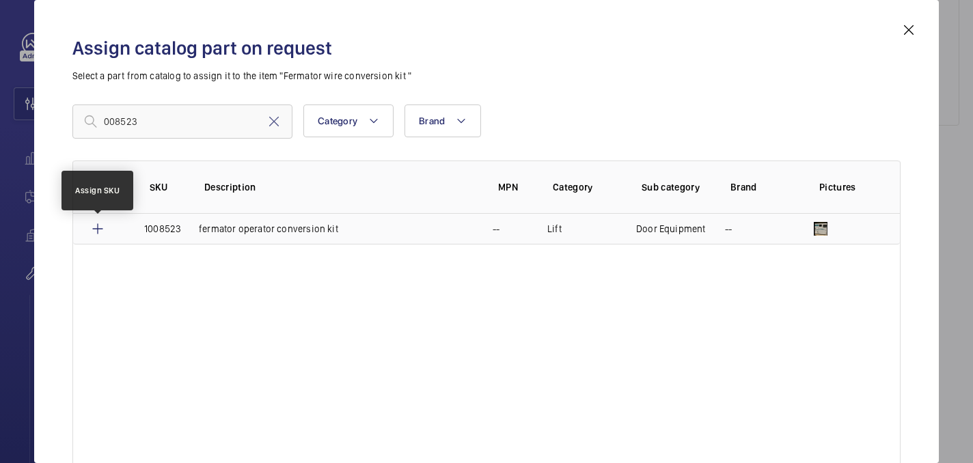
click at [95, 228] on mat-icon at bounding box center [98, 229] width 16 height 16
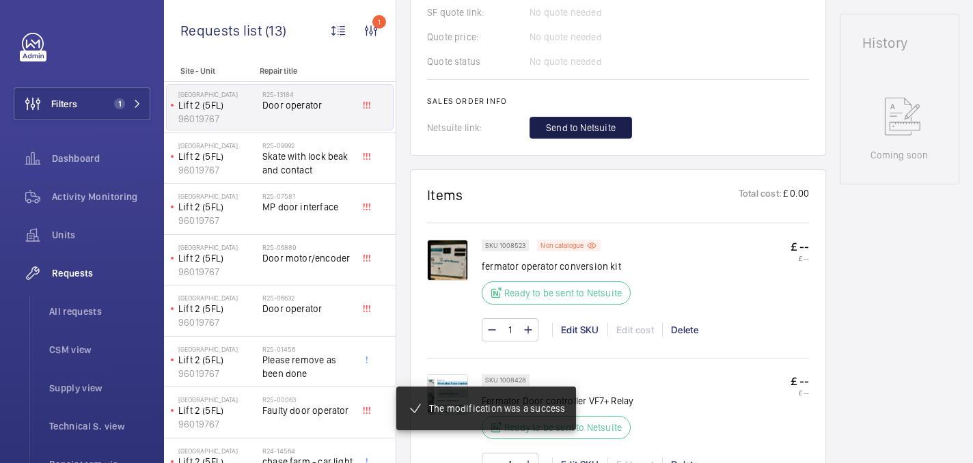
click at [585, 126] on span "Send to Netsuite" at bounding box center [581, 128] width 70 height 14
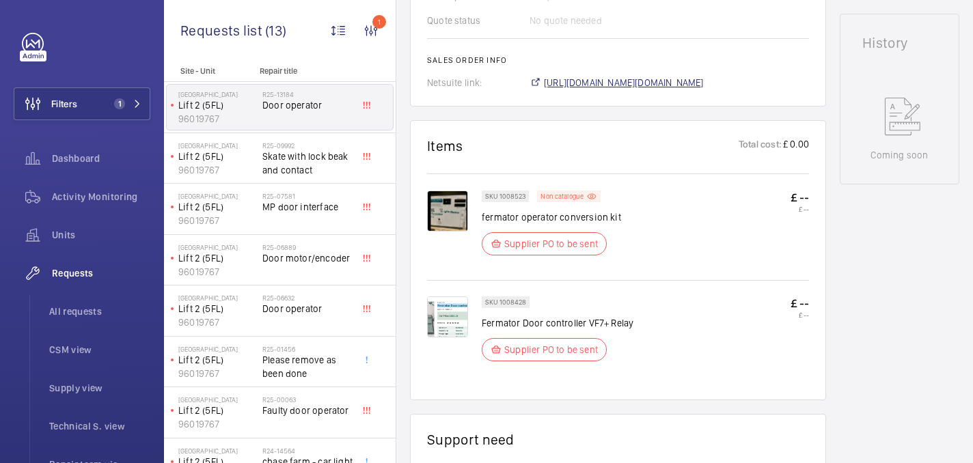
scroll to position [629, 0]
click at [610, 85] on span "https://6461500.app.netsuite.com/app/accounting/transactions/salesord.nl?id=306…" at bounding box center [624, 83] width 160 height 14
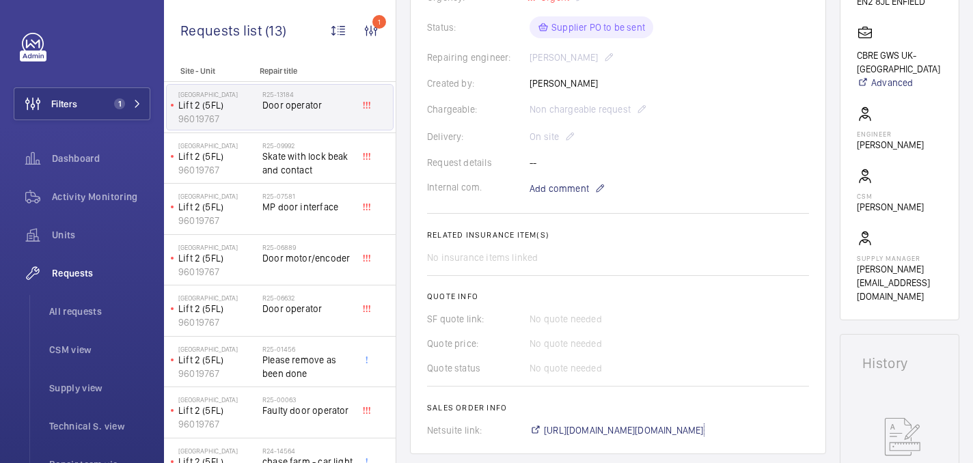
scroll to position [94, 0]
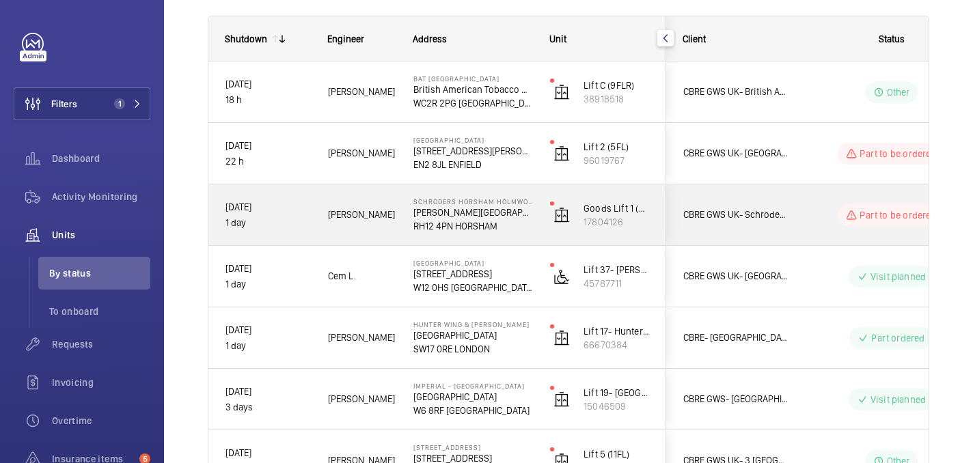
scroll to position [207, 0]
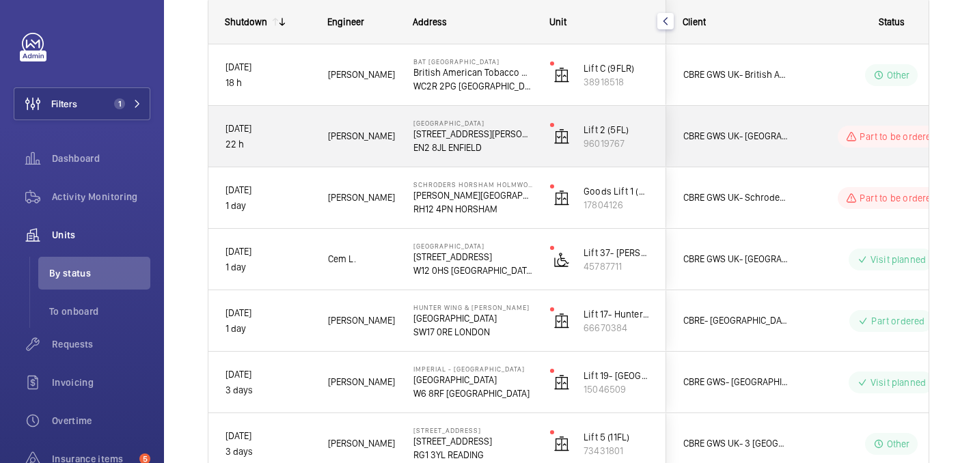
click at [802, 137] on div "Part to be ordered" at bounding box center [883, 136] width 187 height 49
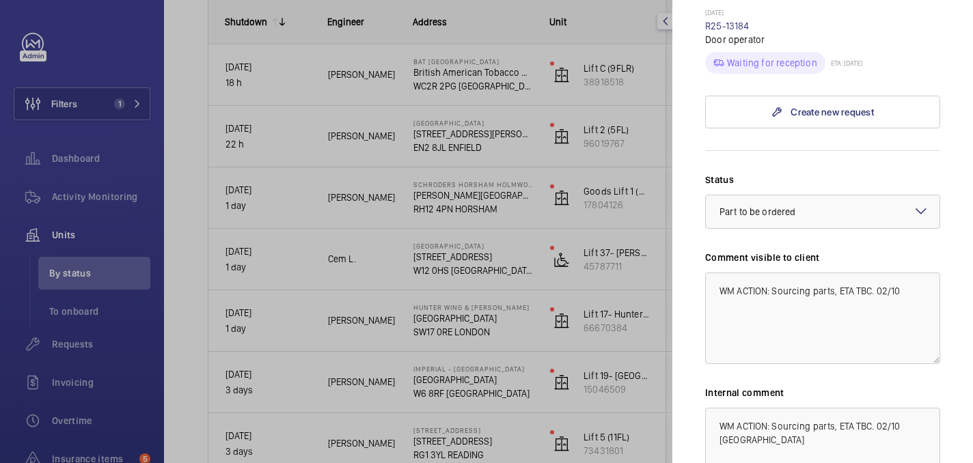
scroll to position [919, 0]
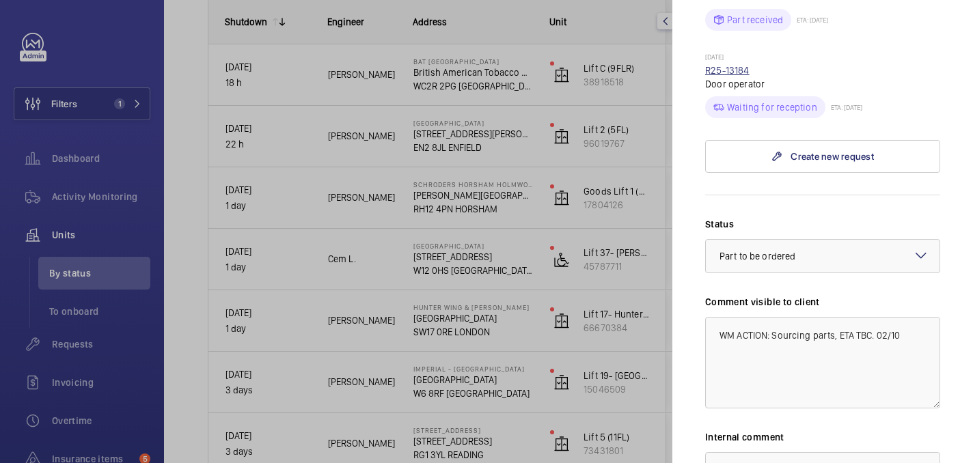
click at [730, 65] on link "R25-13184" at bounding box center [727, 70] width 44 height 11
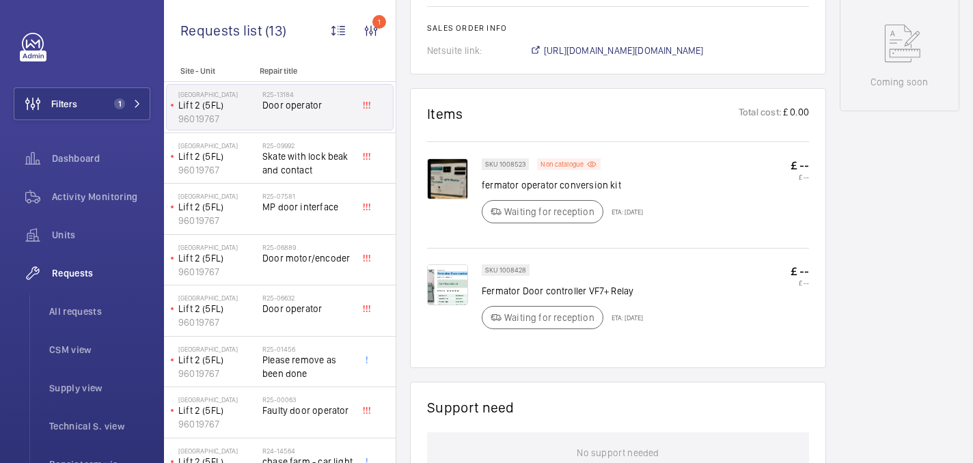
scroll to position [677, 0]
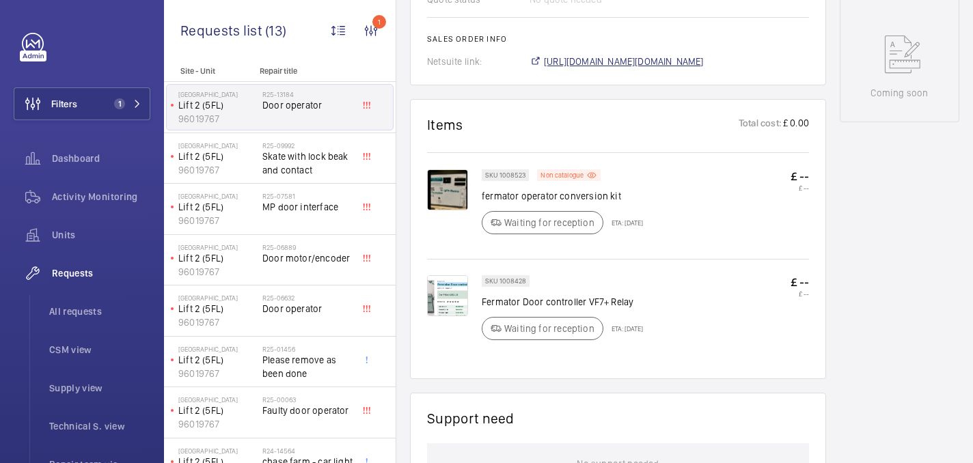
click at [606, 62] on span "https://6461500.app.netsuite.com/app/accounting/transactions/salesord.nl?id=306…" at bounding box center [624, 62] width 160 height 14
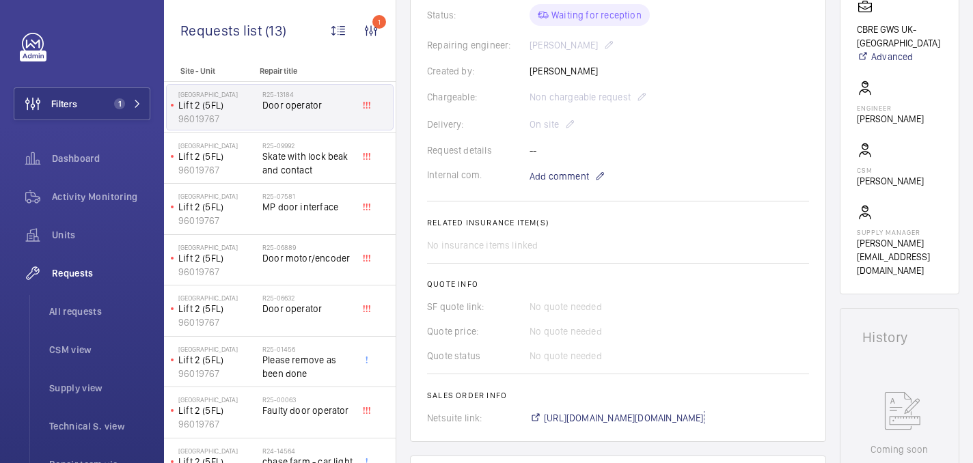
scroll to position [45, 0]
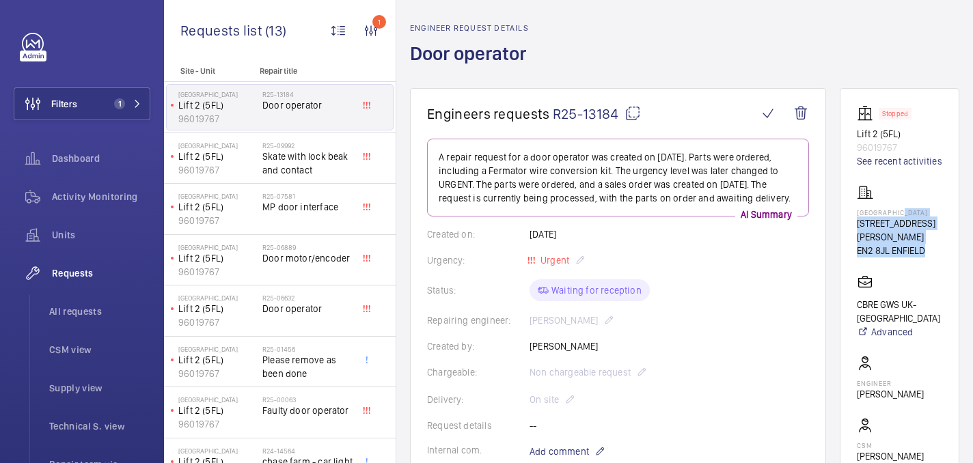
drag, startPoint x: 869, startPoint y: 230, endPoint x: 934, endPoint y: 271, distance: 76.8
click at [934, 271] on wm-front-card "Stopped Lift 2 (5FL) 96019767 See recent activities Chase Farm Hospital 127 The…" at bounding box center [900, 329] width 120 height 482
click at [934, 258] on p "EN2 8JL ENFIELD" at bounding box center [899, 251] width 85 height 14
drag, startPoint x: 863, startPoint y: 222, endPoint x: 949, endPoint y: 281, distance: 104.3
click at [949, 281] on wm-front-card "Stopped Lift 2 (5FL) 96019767 See recent activities Chase Farm Hospital 127 The…" at bounding box center [900, 329] width 120 height 482
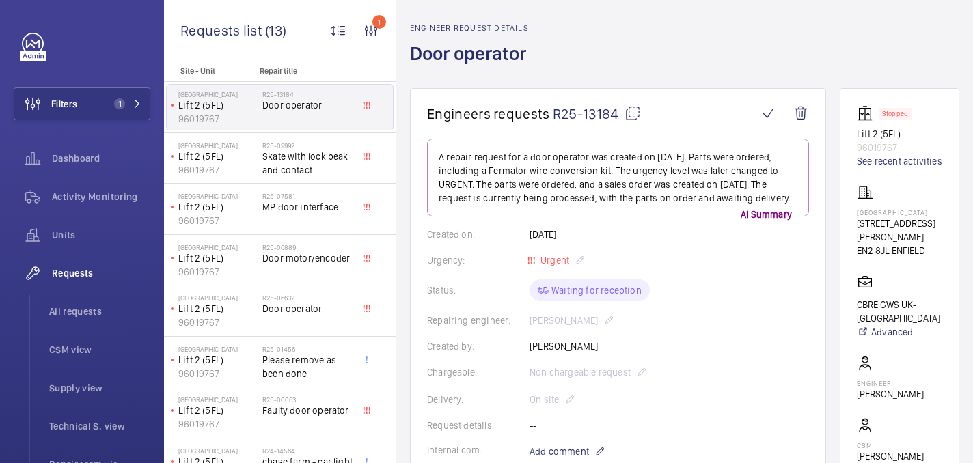
copy div "Chase Farm Hospital 127 The Ridgeway EN2 8JL ENFIELD"
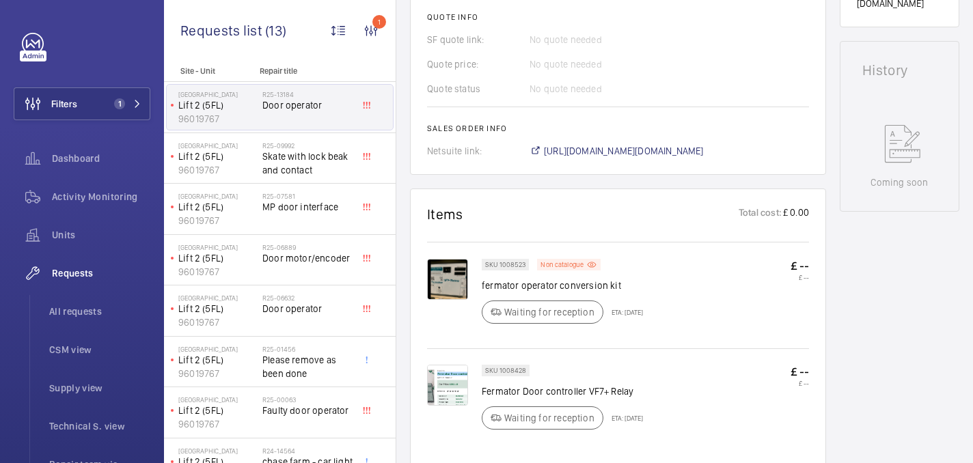
scroll to position [794, 0]
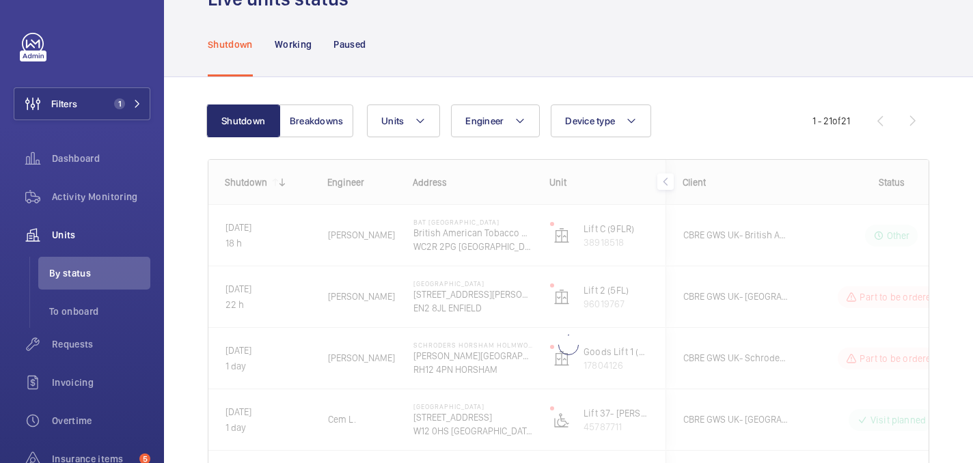
scroll to position [75, 0]
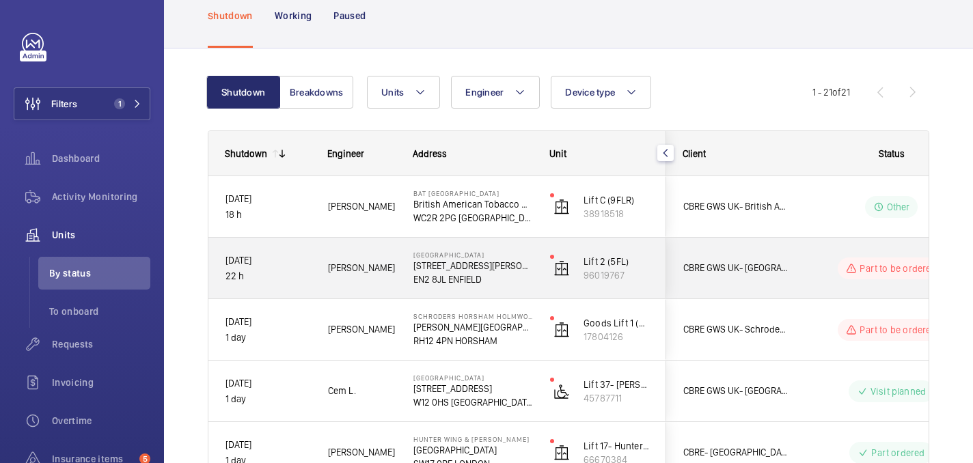
click at [790, 269] on div "Part to be ordered" at bounding box center [883, 268] width 187 height 49
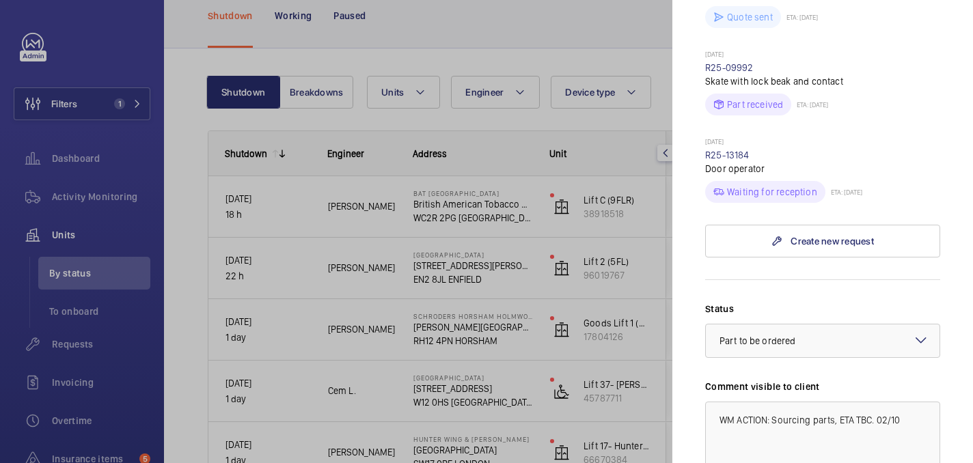
scroll to position [947, 0]
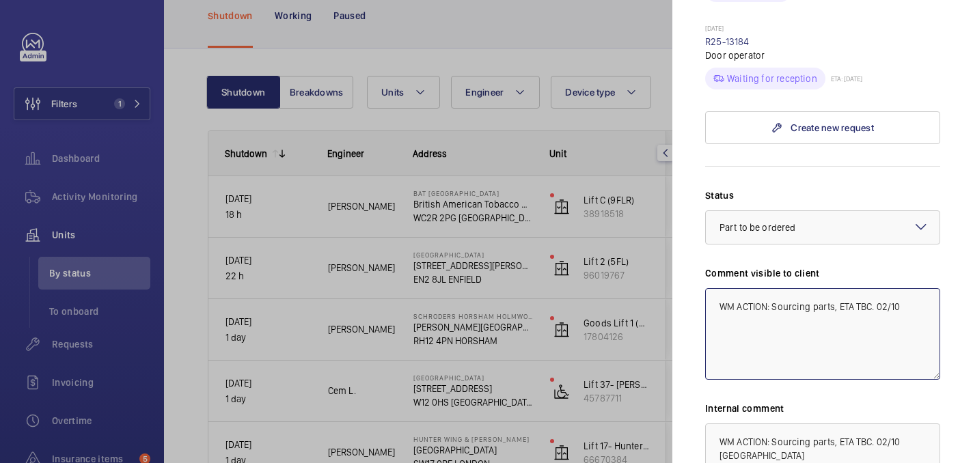
drag, startPoint x: 833, startPoint y: 284, endPoint x: 774, endPoint y: 288, distance: 59.6
click at [774, 288] on textarea "WM ACTION: Sourcing parts, ETA TBC. 02/10" at bounding box center [822, 334] width 235 height 92
click at [863, 288] on textarea "WM ACTION: Part on order, ETA TBC. 02/10" at bounding box center [822, 334] width 235 height 92
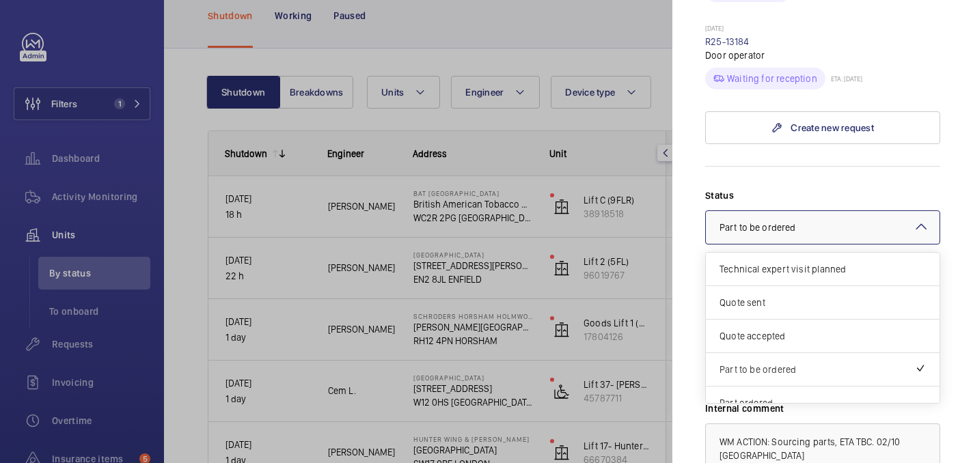
click at [855, 213] on div at bounding box center [823, 227] width 234 height 33
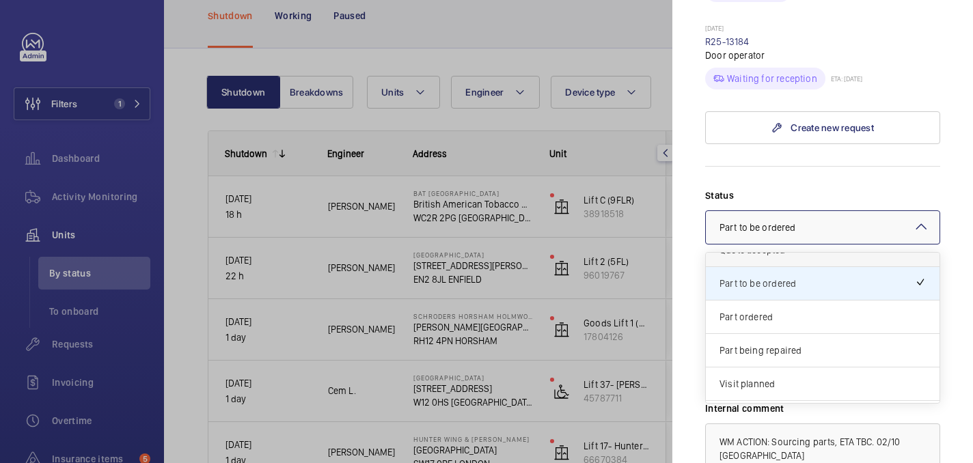
scroll to position [89, 0]
click at [786, 308] on span "Part ordered" at bounding box center [823, 315] width 206 height 14
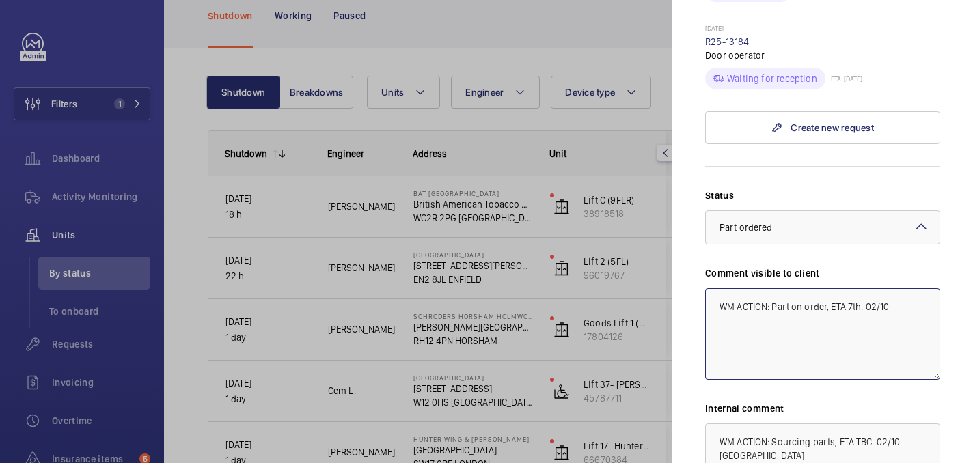
scroll to position [988, 0]
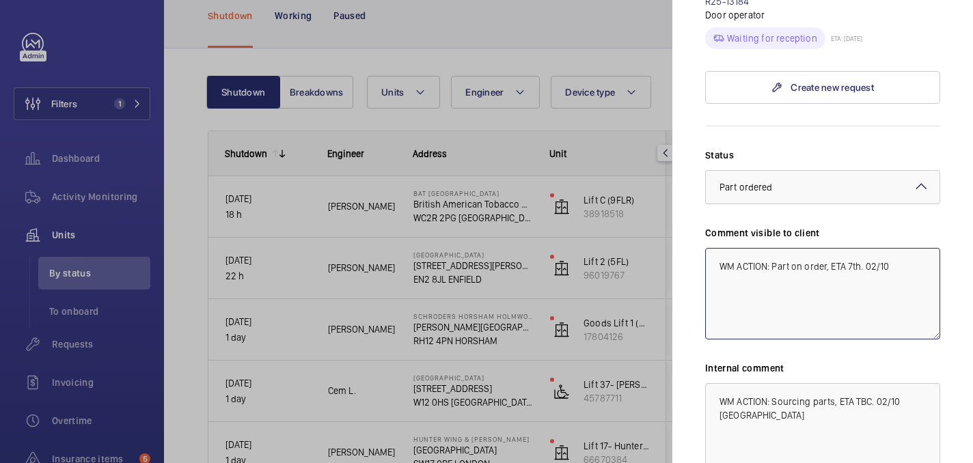
type textarea "WM ACTION: Part on order, ETA 7th. 02/10"
click at [871, 383] on textarea "WM ACTION: Sourcing parts, ETA TBC. 02/10 india" at bounding box center [822, 429] width 235 height 92
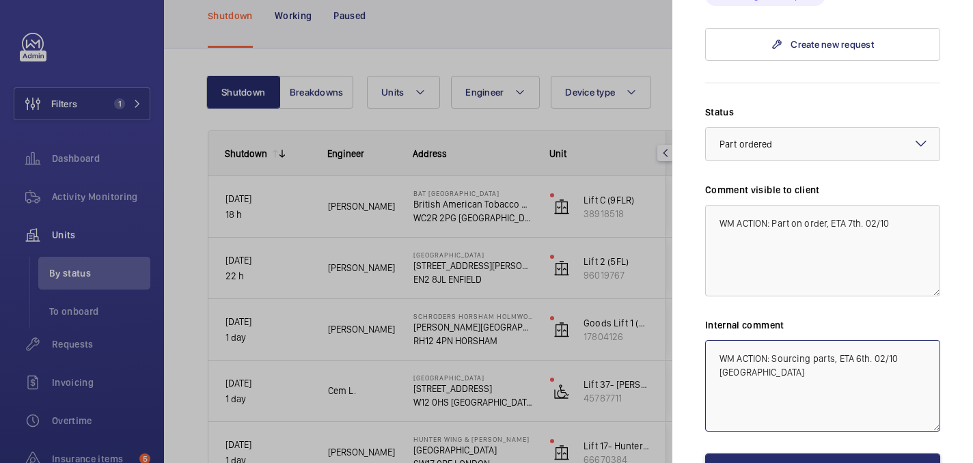
scroll to position [1106, 0]
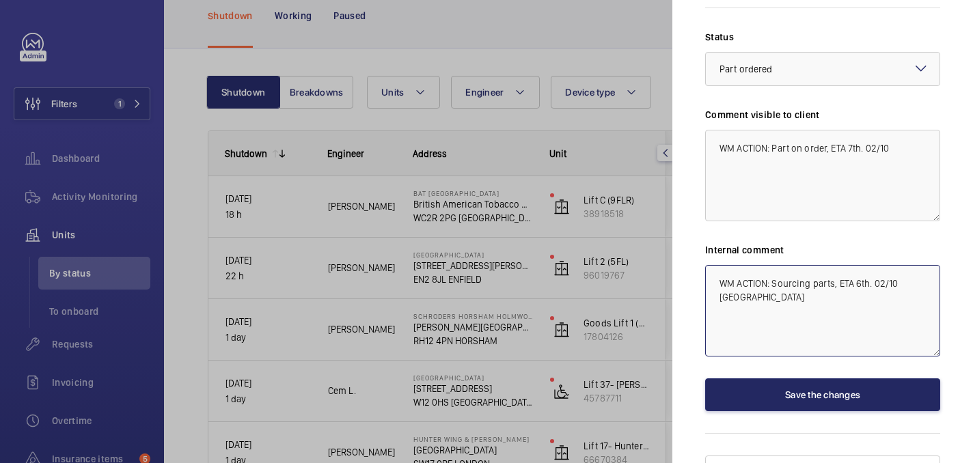
type textarea "WM ACTION: Sourcing parts, ETA 6th. 02/10 india"
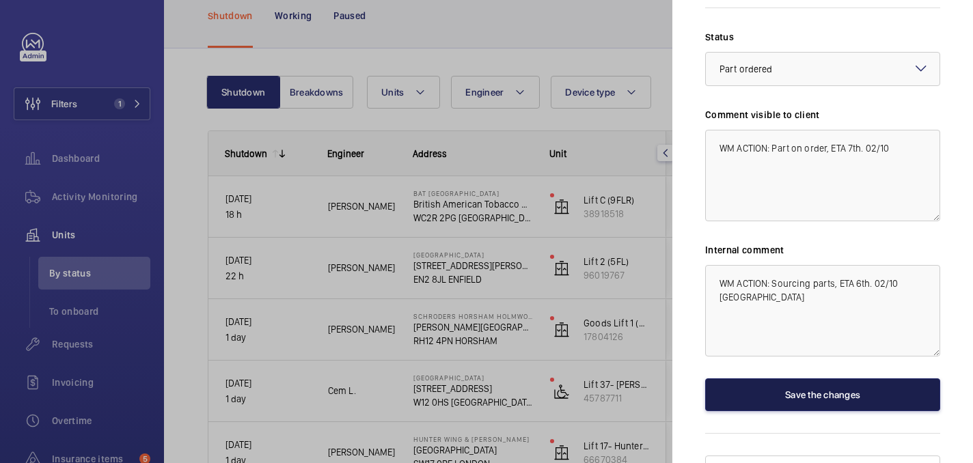
click at [836, 379] on button "Save the changes" at bounding box center [822, 395] width 235 height 33
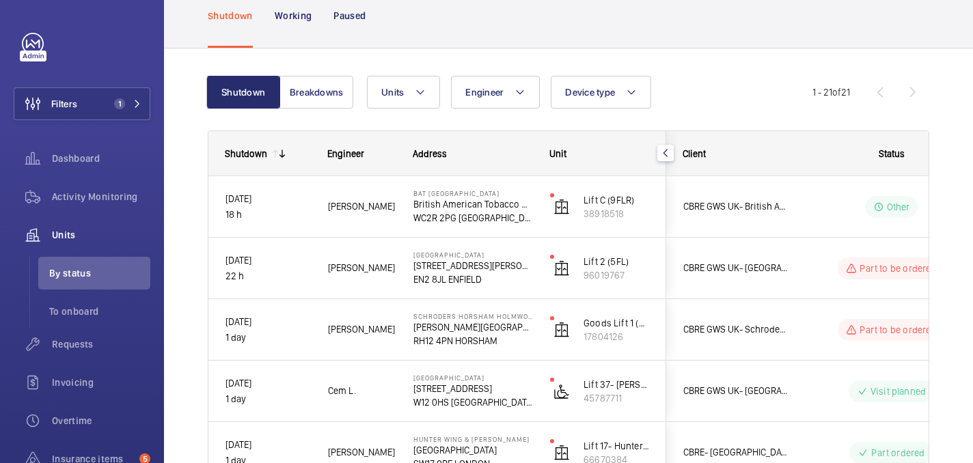
scroll to position [0, 0]
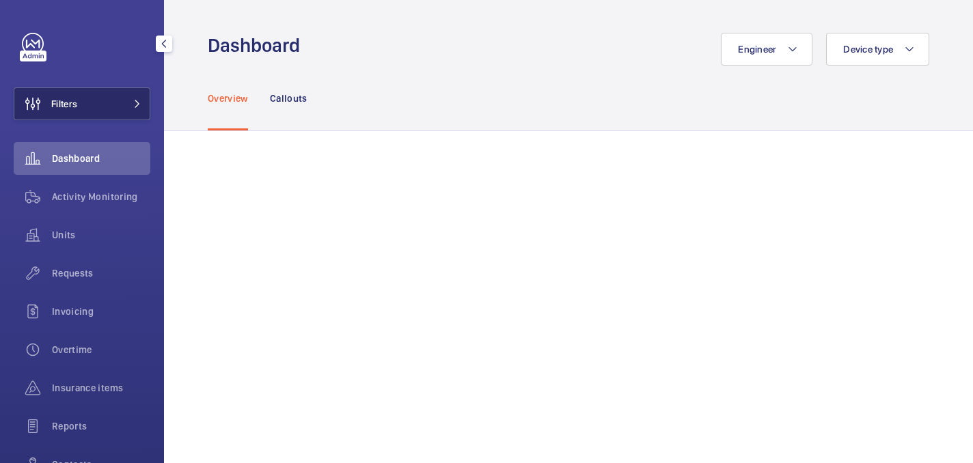
click at [80, 102] on button "Filters" at bounding box center [82, 103] width 137 height 33
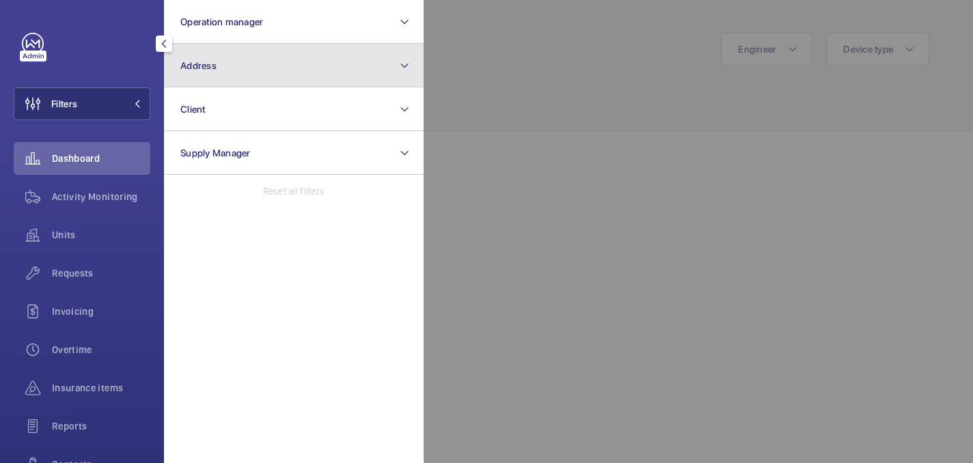
click at [267, 66] on button "Address" at bounding box center [294, 66] width 260 height 44
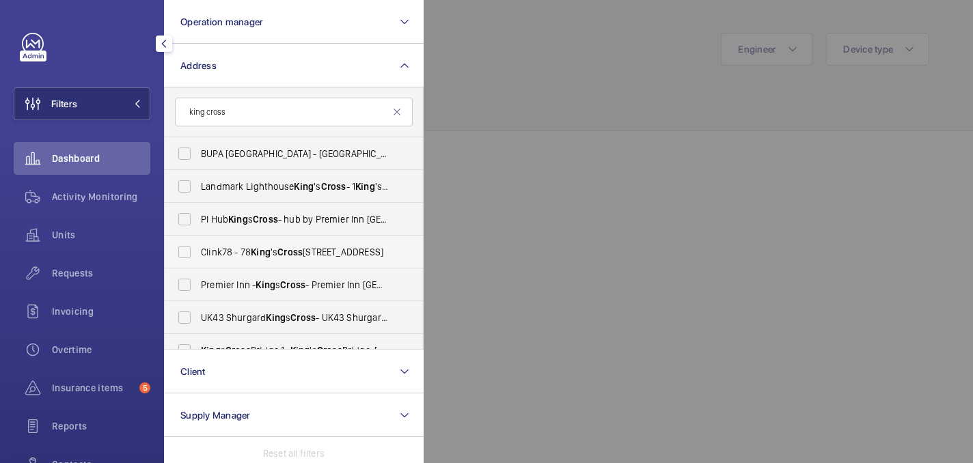
scroll to position [18, 0]
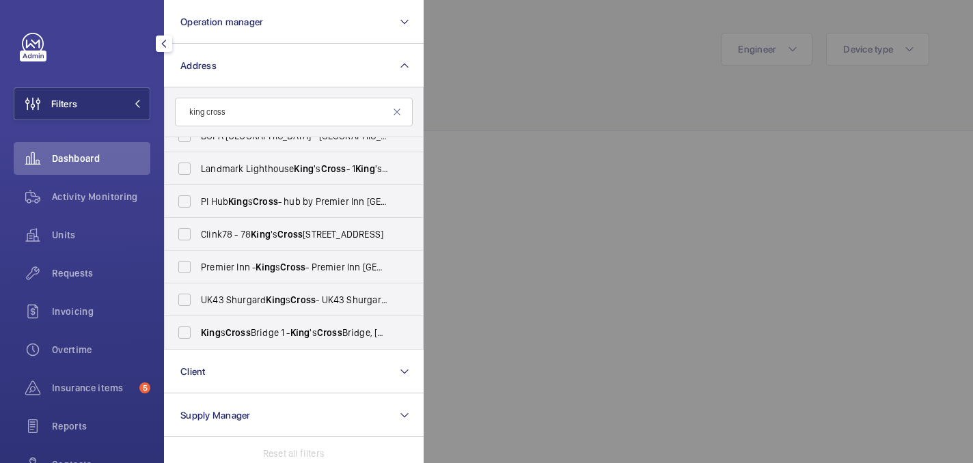
type input "king cross"
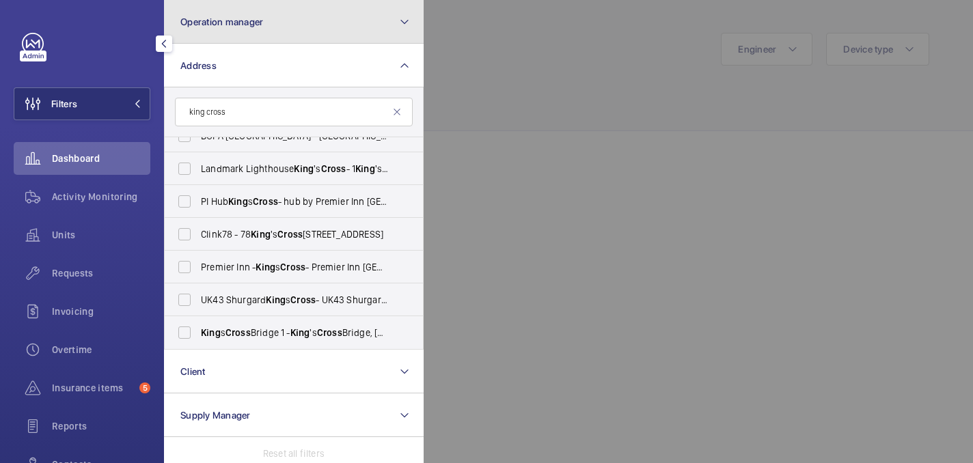
click at [270, 17] on button "Operation manager" at bounding box center [294, 22] width 260 height 44
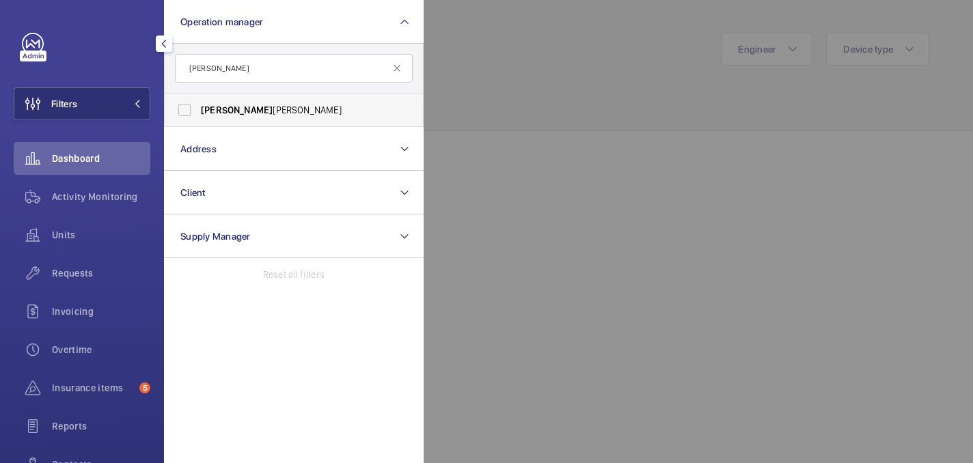
type input "john"
click at [258, 102] on label "John Smith" at bounding box center [284, 110] width 238 height 33
click at [198, 102] on input "John Smith" at bounding box center [184, 109] width 27 height 27
checkbox input "true"
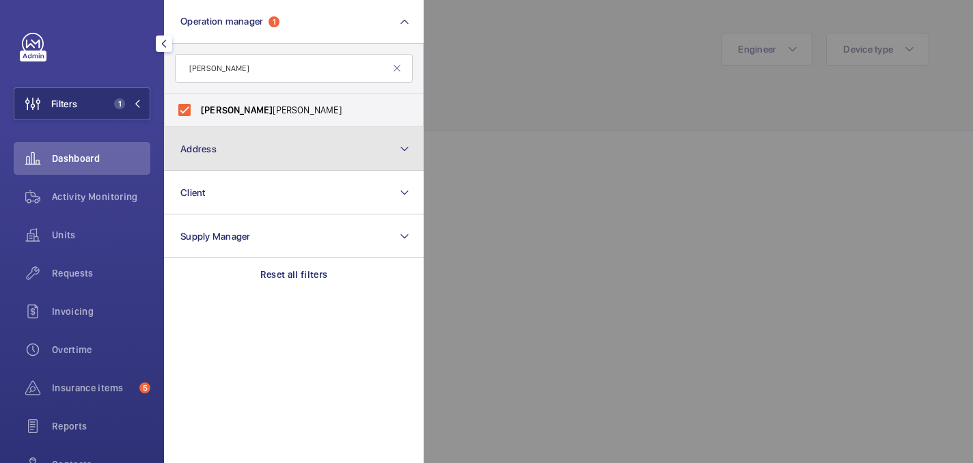
click at [283, 141] on button "Address" at bounding box center [294, 149] width 260 height 44
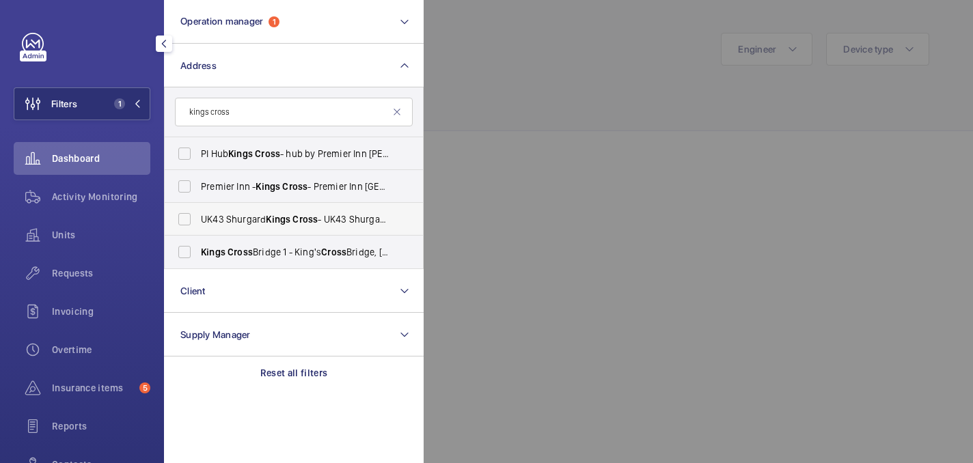
type input "kings cross"
click at [308, 221] on span "Cross" at bounding box center [305, 219] width 25 height 11
click at [198, 221] on input "UK43 Shurgard Kings Cross - UK43 Shurgard Kings Cross - Brandon Rd, LONDON N7 9…" at bounding box center [184, 219] width 27 height 27
checkbox input "true"
click at [308, 253] on span "Kings Cross Bridge 1 - King's Cross Bridge, LONDON N1 9NW" at bounding box center [295, 252] width 188 height 14
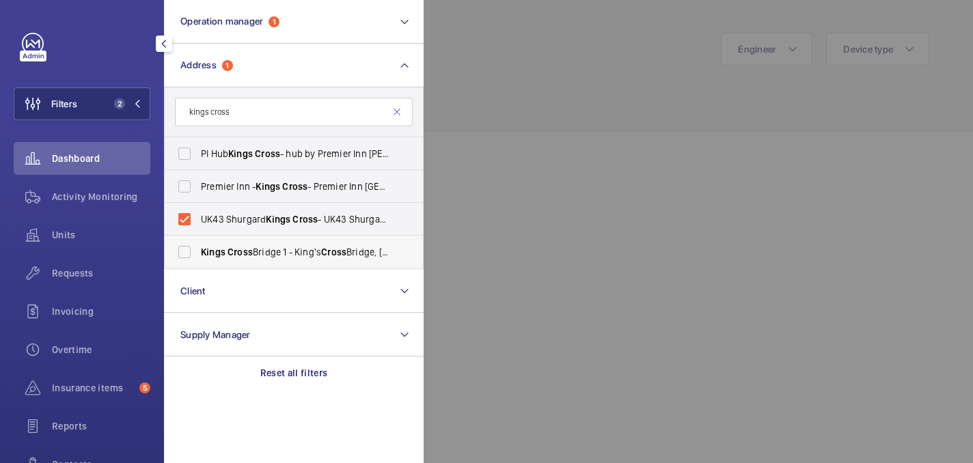
click at [198, 253] on input "Kings Cross Bridge 1 - King's Cross Bridge, LONDON N1 9NW" at bounding box center [184, 252] width 27 height 27
checkbox input "true"
click at [516, 98] on div at bounding box center [910, 231] width 973 height 463
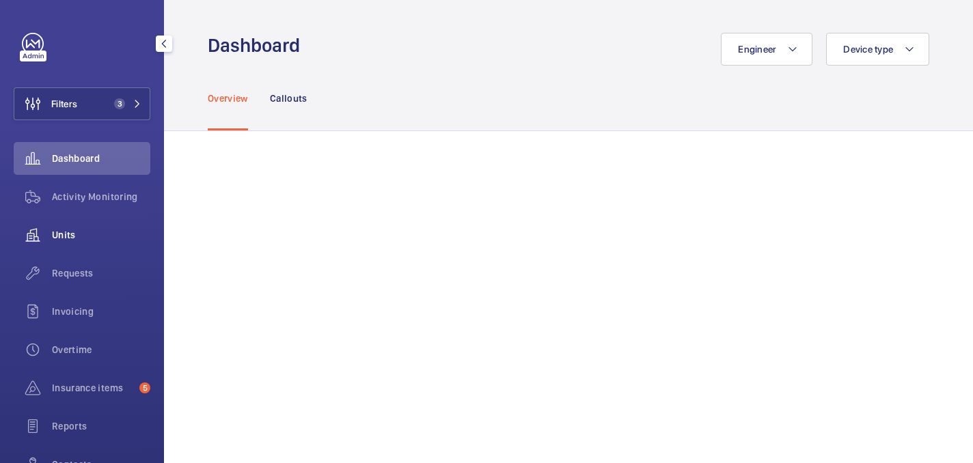
click at [73, 243] on div "Units" at bounding box center [82, 235] width 137 height 33
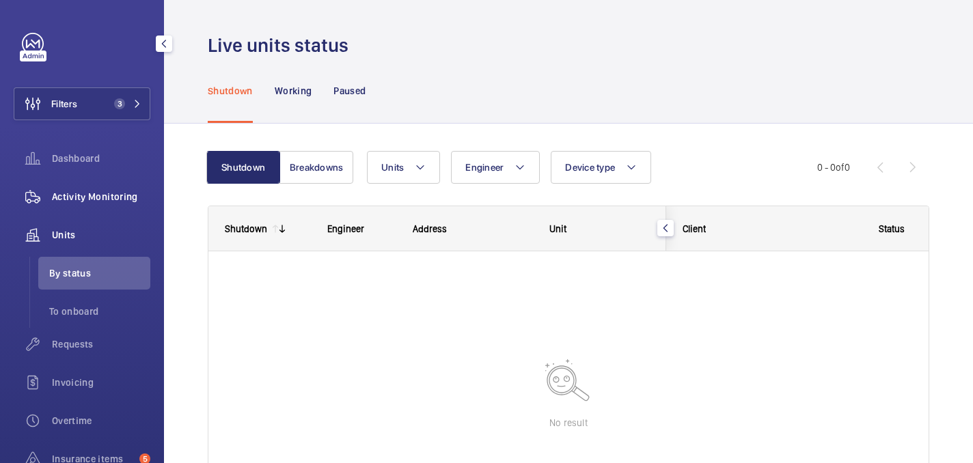
click at [117, 202] on span "Activity Monitoring" at bounding box center [101, 197] width 98 height 14
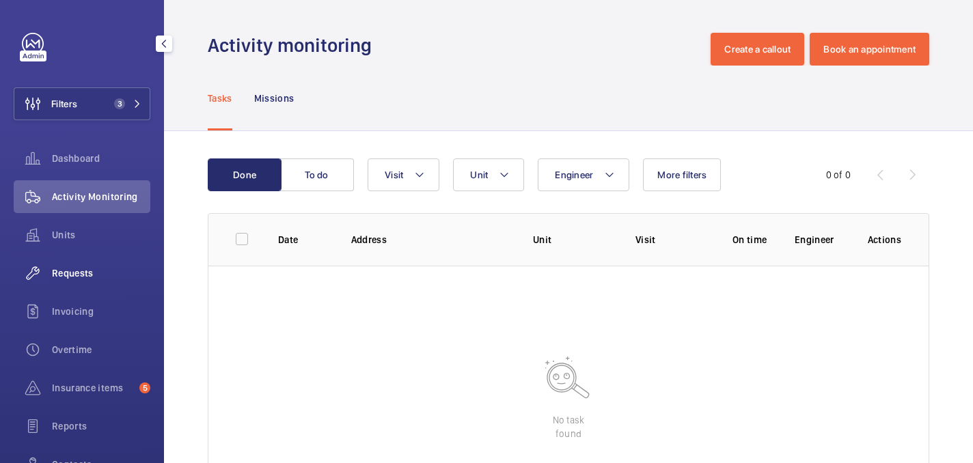
click at [109, 280] on div "Requests" at bounding box center [82, 273] width 137 height 33
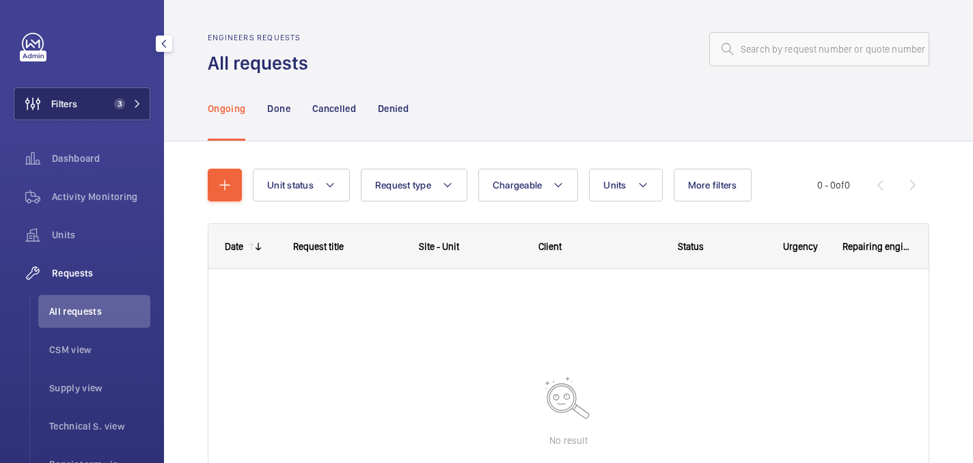
drag, startPoint x: 107, startPoint y: 101, endPoint x: 120, endPoint y: 101, distance: 13.0
click at [107, 101] on button "Filters 3" at bounding box center [82, 103] width 137 height 33
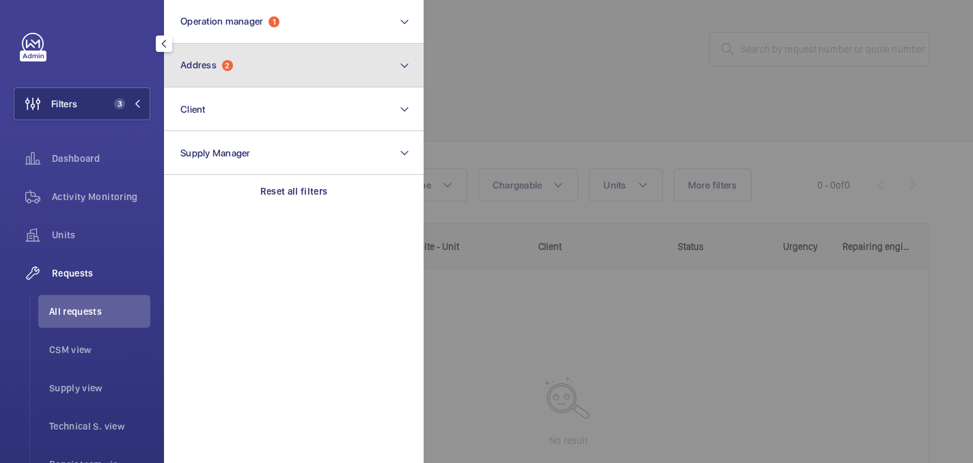
click at [273, 66] on button "Address 2" at bounding box center [294, 66] width 260 height 44
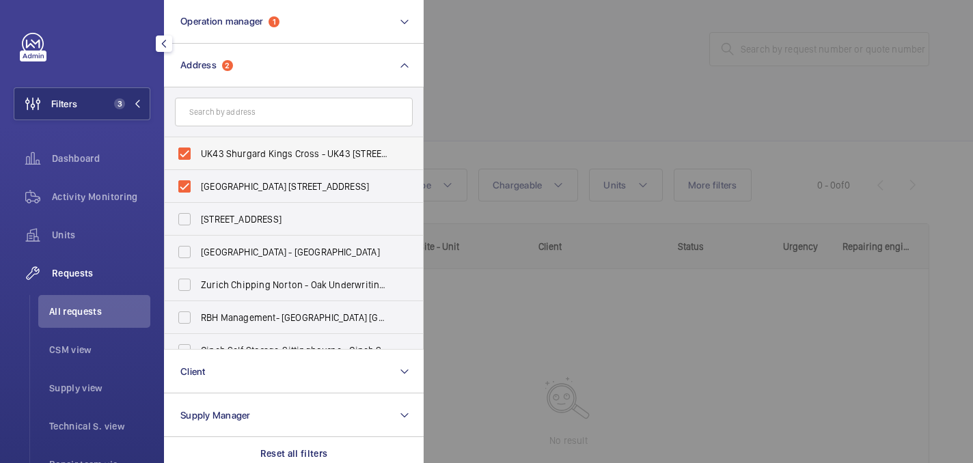
click at [243, 157] on span "UK43 Shurgard Kings Cross - UK43 Shurgard Kings Cross - Brandon Rd, LONDON N7 9…" at bounding box center [295, 154] width 188 height 14
click at [198, 157] on input "UK43 Shurgard Kings Cross - UK43 Shurgard Kings Cross - Brandon Rd, LONDON N7 9…" at bounding box center [184, 153] width 27 height 27
checkbox input "false"
click at [243, 178] on label "Kings Cross Bridge 1 - King's Cross Bridge, LONDON N1 9NW" at bounding box center [284, 186] width 238 height 33
click at [198, 178] on input "Kings Cross Bridge 1 - King's Cross Bridge, LONDON N1 9NW" at bounding box center [184, 186] width 27 height 27
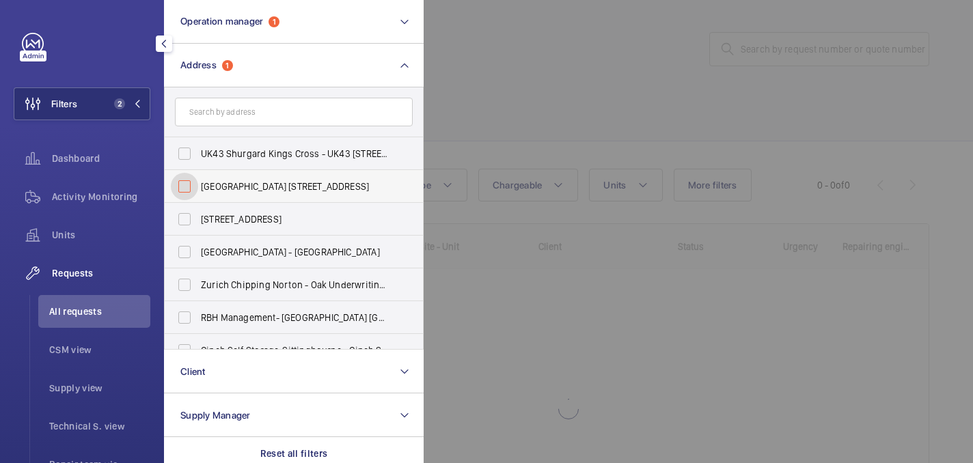
checkbox input "false"
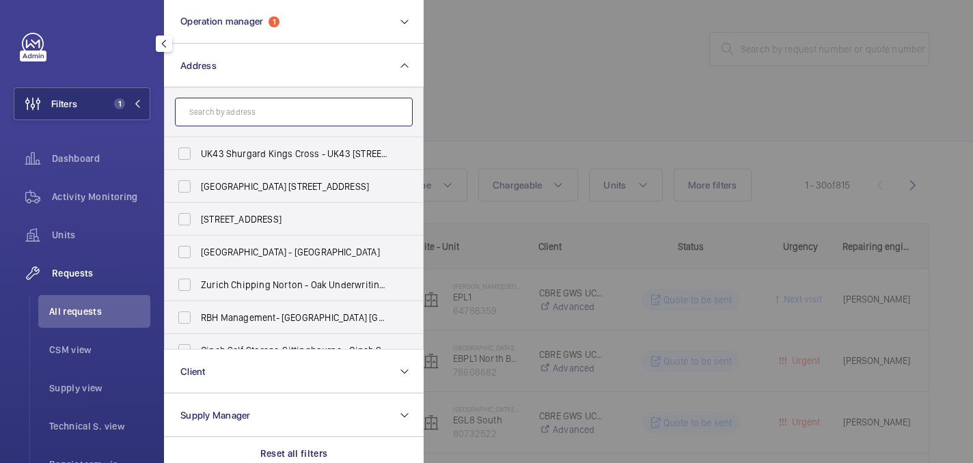
click at [297, 119] on input "text" at bounding box center [294, 112] width 238 height 29
paste input "Landmark Kings Cross Bridge"
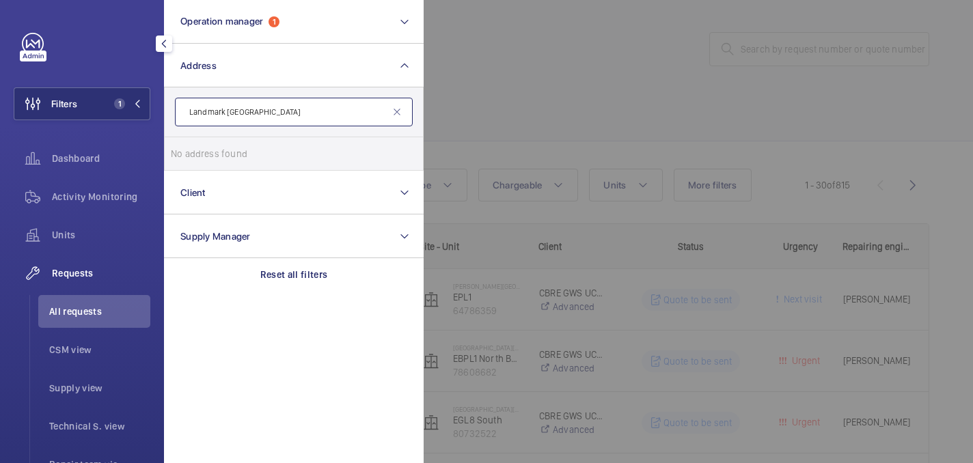
drag, startPoint x: 322, startPoint y: 108, endPoint x: 249, endPoint y: 109, distance: 72.5
click at [249, 109] on input "Landmark Kings Cross Bridge" at bounding box center [294, 112] width 238 height 29
type input "Landmark space"
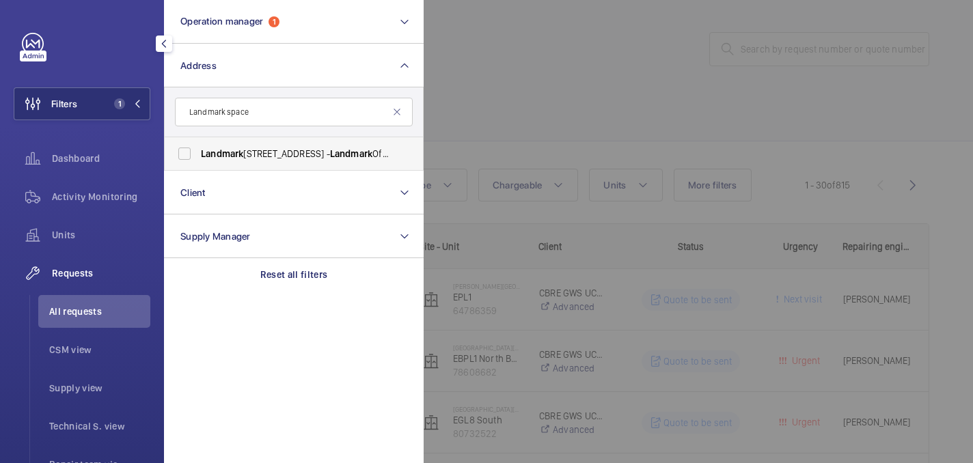
click at [363, 152] on span "Landmark" at bounding box center [351, 153] width 42 height 11
click at [198, 152] on input "Landmark 120 Cavendish Street - Landmark Office Space - New Cavendish Street, L…" at bounding box center [184, 153] width 27 height 27
checkbox input "true"
click at [597, 66] on div at bounding box center [910, 231] width 973 height 463
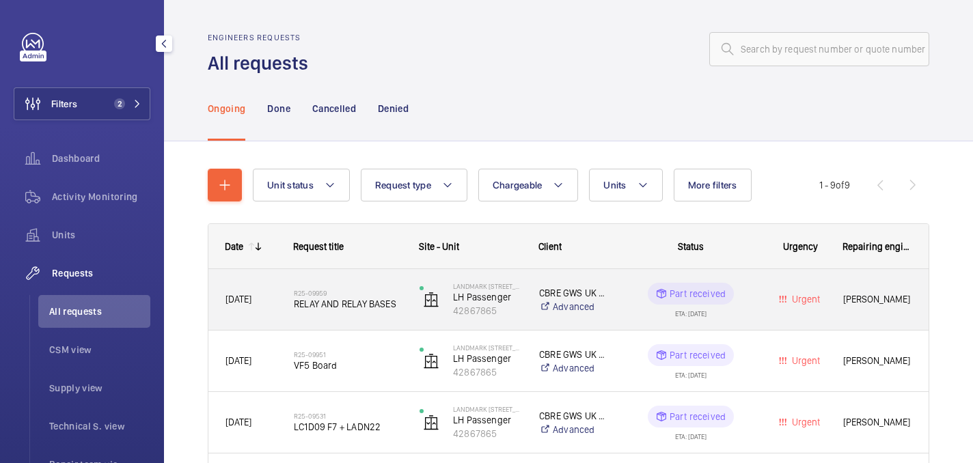
click at [353, 325] on div "R25-09959 RELAY AND RELAY BASES" at bounding box center [339, 300] width 124 height 62
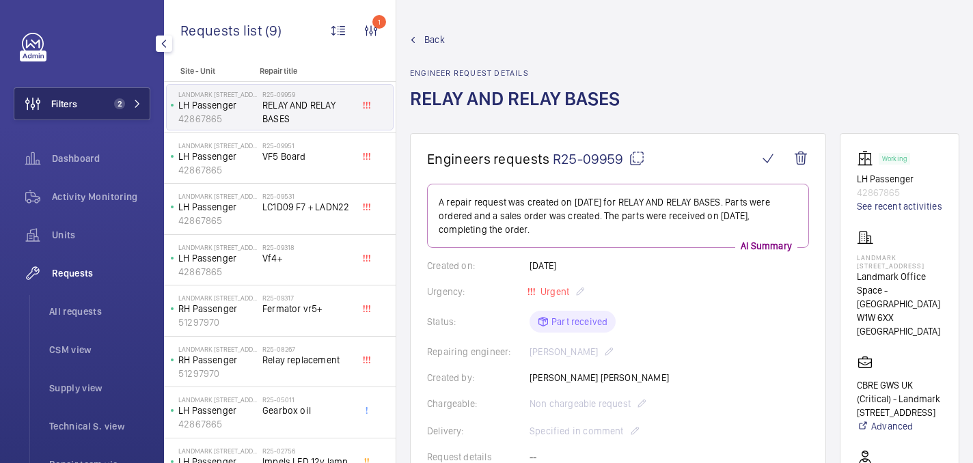
click at [118, 105] on span "2" at bounding box center [119, 103] width 11 height 11
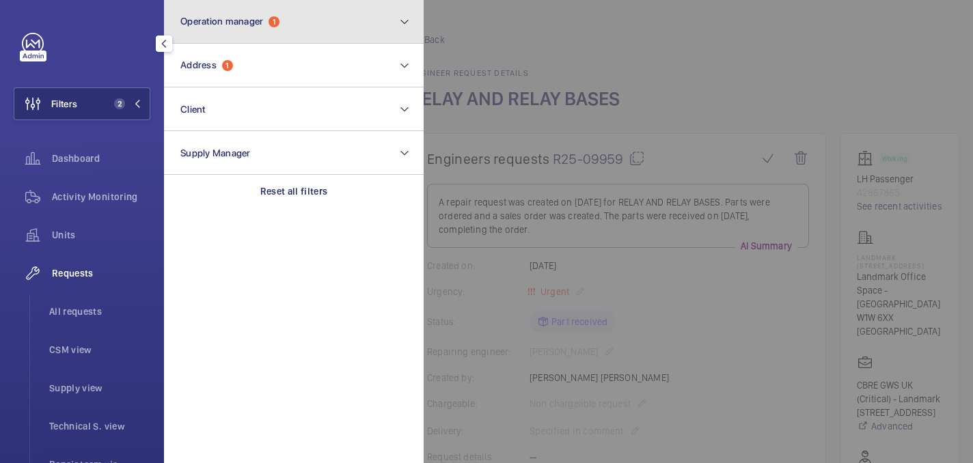
click at [304, 40] on button "Operation manager 1" at bounding box center [294, 22] width 260 height 44
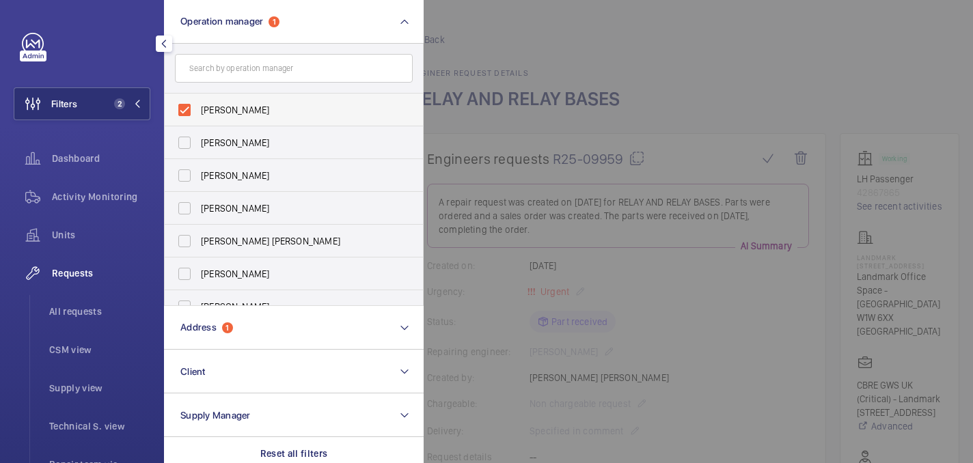
click at [277, 108] on span "John Smith" at bounding box center [295, 110] width 188 height 14
click at [198, 108] on input "John Smith" at bounding box center [184, 109] width 27 height 27
checkbox input "false"
click at [473, 18] on div at bounding box center [910, 231] width 973 height 463
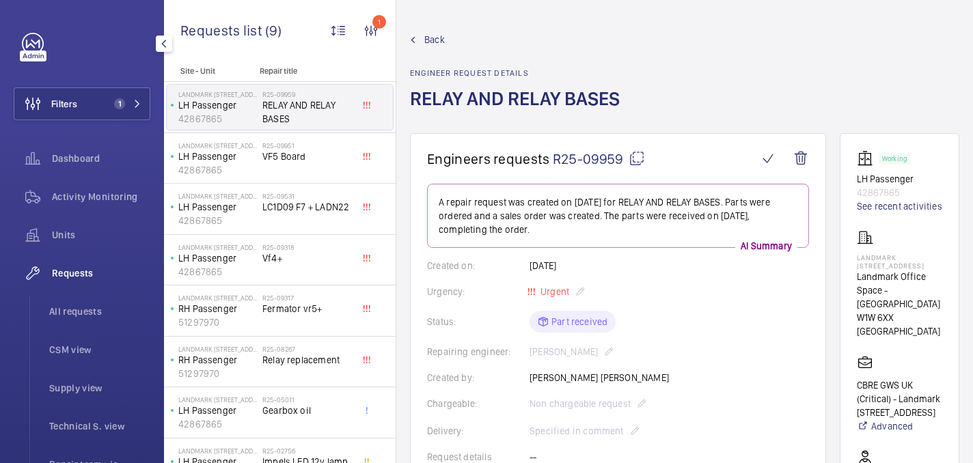
click at [66, 125] on div "Filters 1 Dashboard Activity Monitoring Units Requests All requests CSM view Su…" at bounding box center [82, 372] width 137 height 678
click at [77, 106] on span "Filters" at bounding box center [64, 104] width 26 height 14
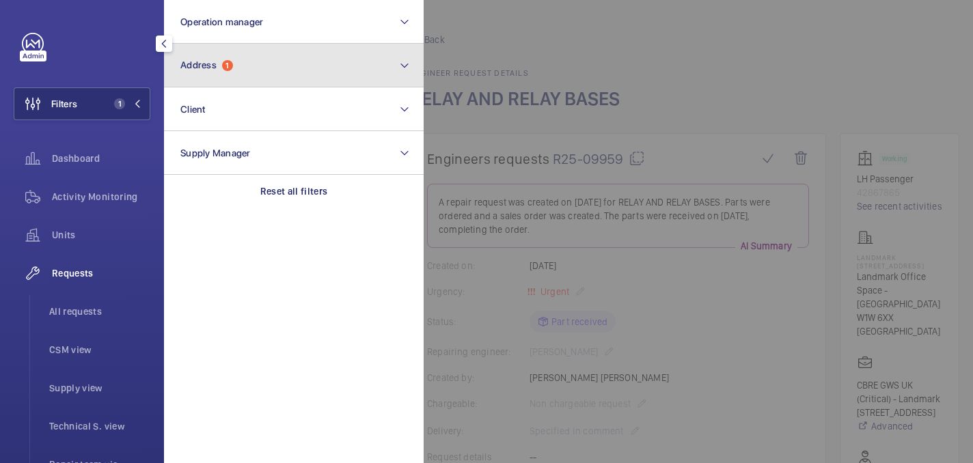
click at [230, 67] on span "1" at bounding box center [227, 65] width 11 height 11
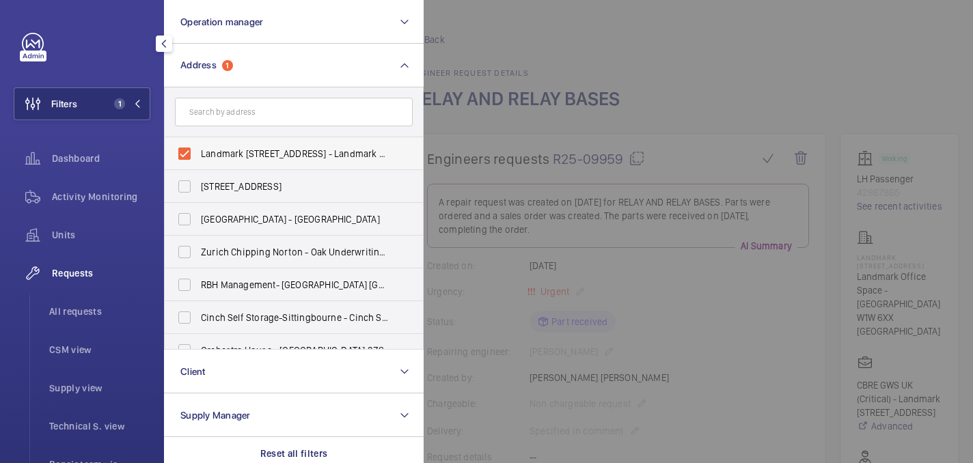
click at [221, 154] on span "Landmark 120 Cavendish Street - Landmark Office Space - New Cavendish Street, L…" at bounding box center [295, 154] width 188 height 14
click at [198, 154] on input "Landmark 120 Cavendish Street - Landmark Office Space - New Cavendish Street, L…" at bounding box center [184, 153] width 27 height 27
checkbox input "false"
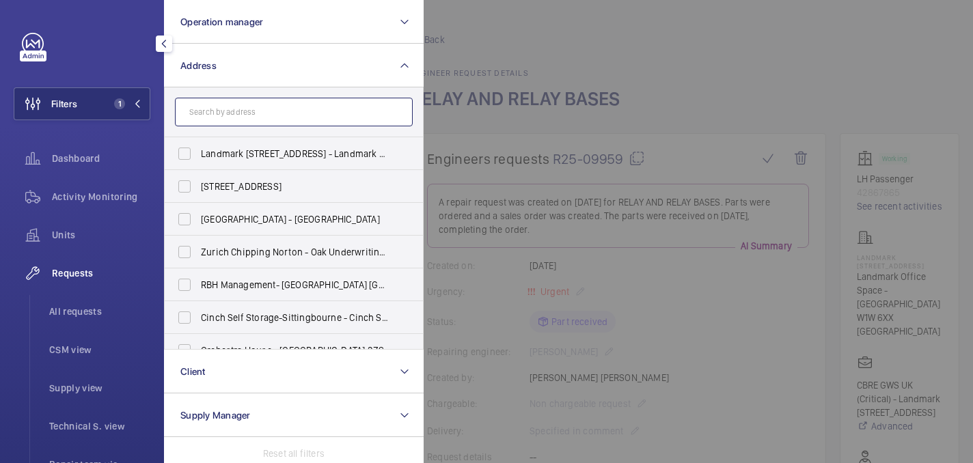
click at [221, 108] on input "text" at bounding box center [294, 112] width 238 height 29
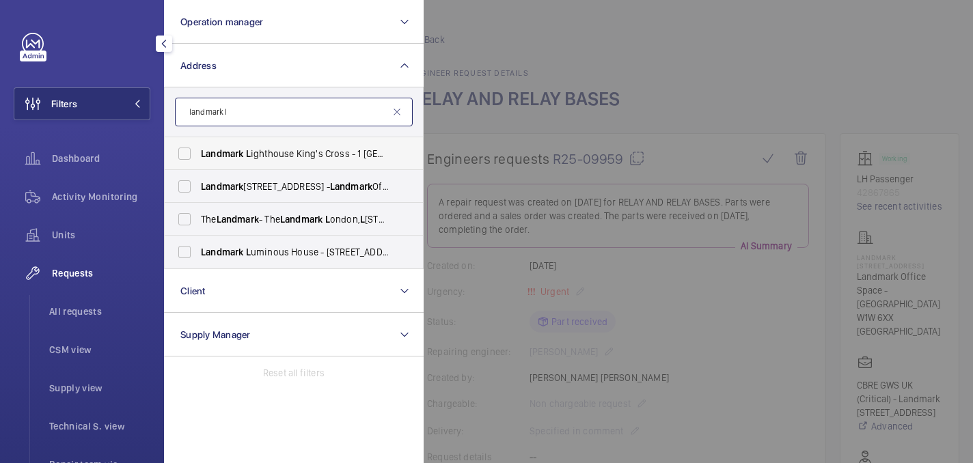
type input "landmark l"
click at [380, 147] on span "Landmark L ighthouse King's Cross - 1 King's Cross Bridge, L ONDON N1 9NW" at bounding box center [295, 154] width 188 height 14
click at [198, 147] on input "Landmark L ighthouse King's Cross - 1 King's Cross Bridge, L ONDON N1 9NW" at bounding box center [184, 153] width 27 height 27
checkbox input "true"
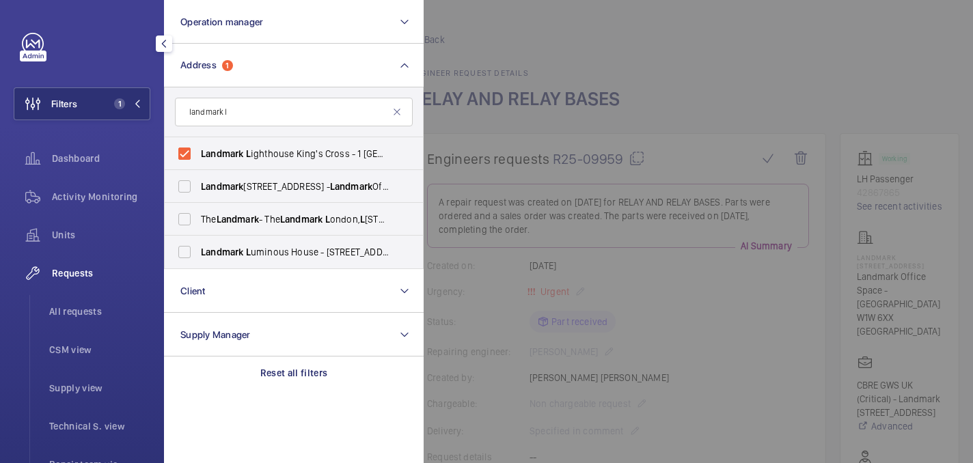
click at [595, 33] on div at bounding box center [910, 231] width 973 height 463
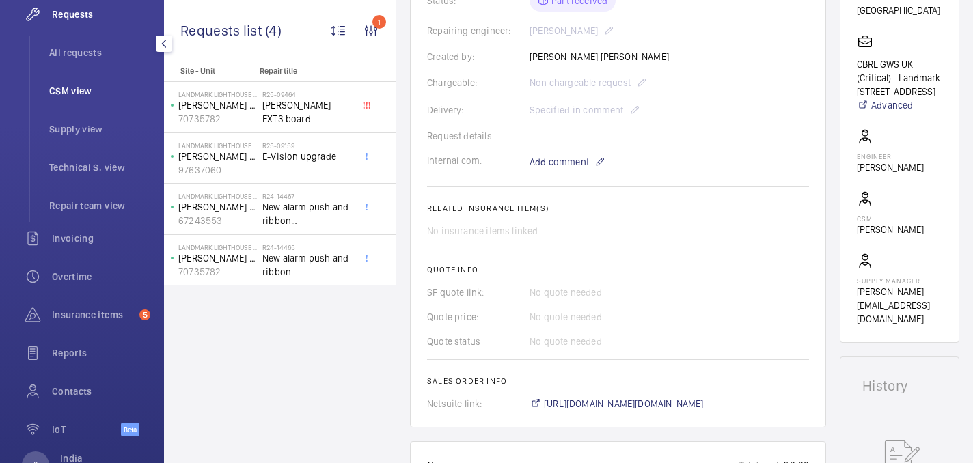
scroll to position [258, 0]
click at [78, 321] on span "Insurance items" at bounding box center [93, 317] width 82 height 14
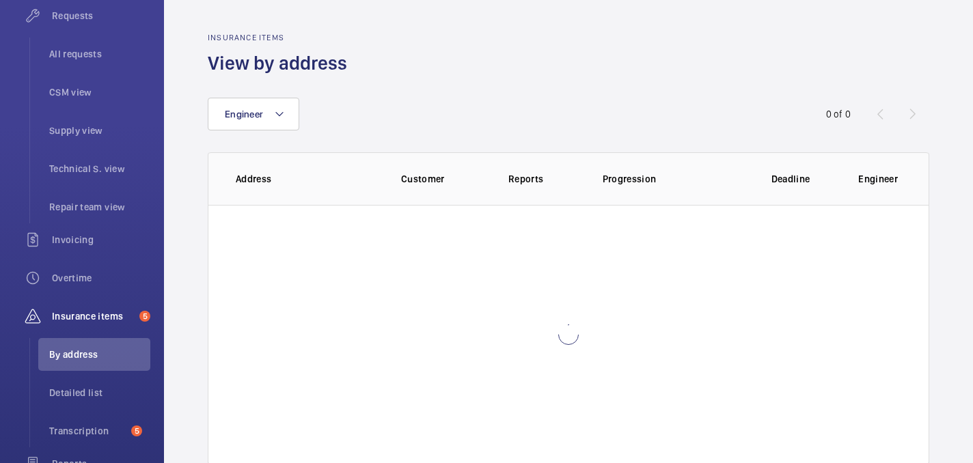
scroll to position [231, 0]
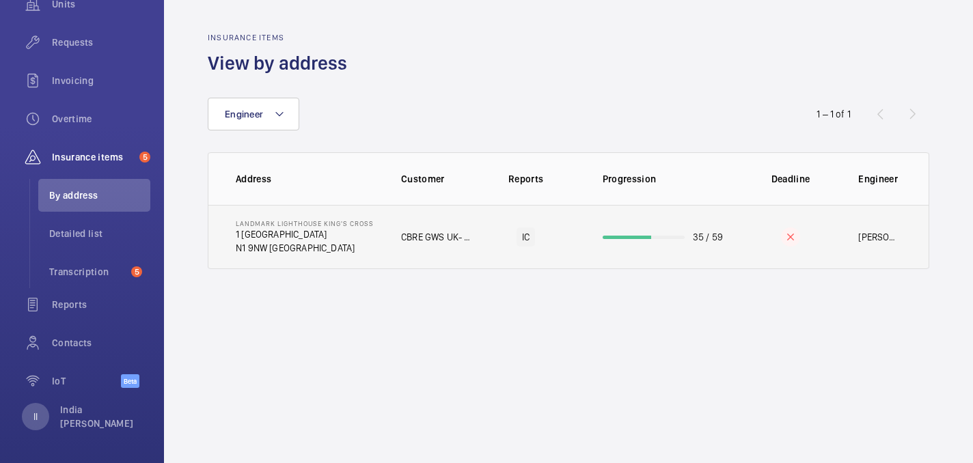
click at [348, 252] on p "N1 9NW LONDON" at bounding box center [305, 248] width 138 height 14
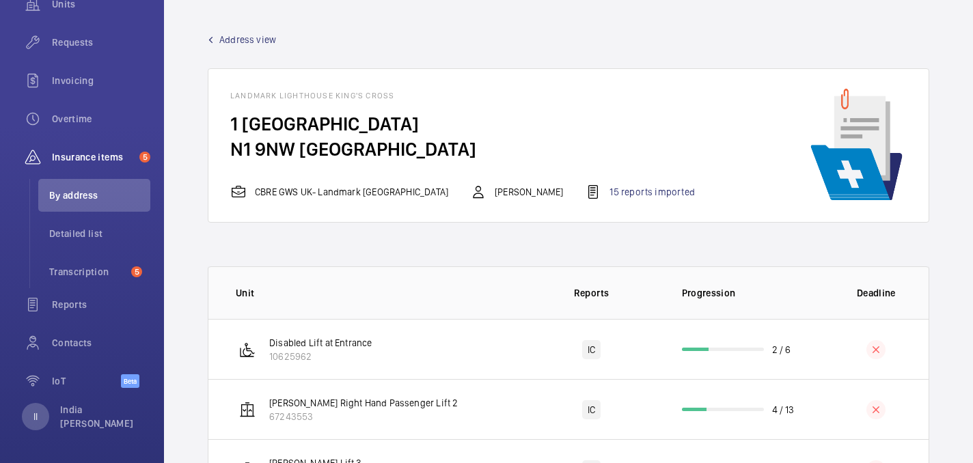
scroll to position [129, 0]
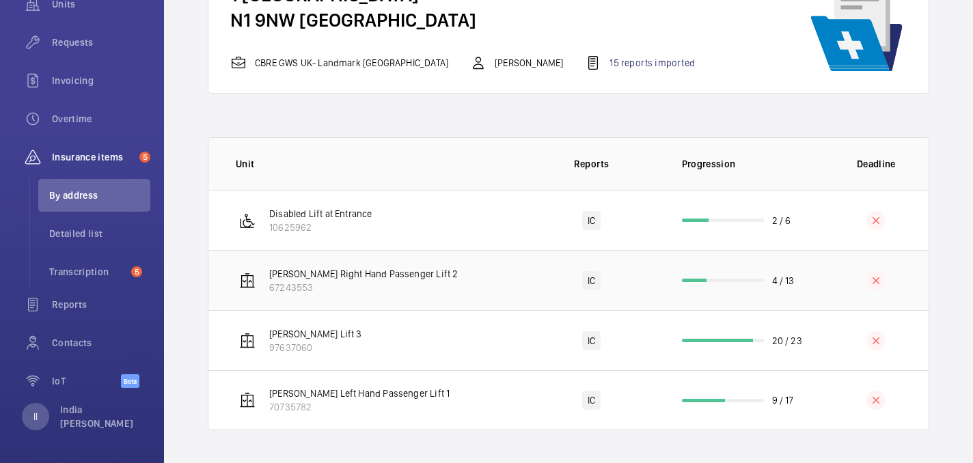
click at [381, 284] on p "67243553" at bounding box center [363, 288] width 189 height 14
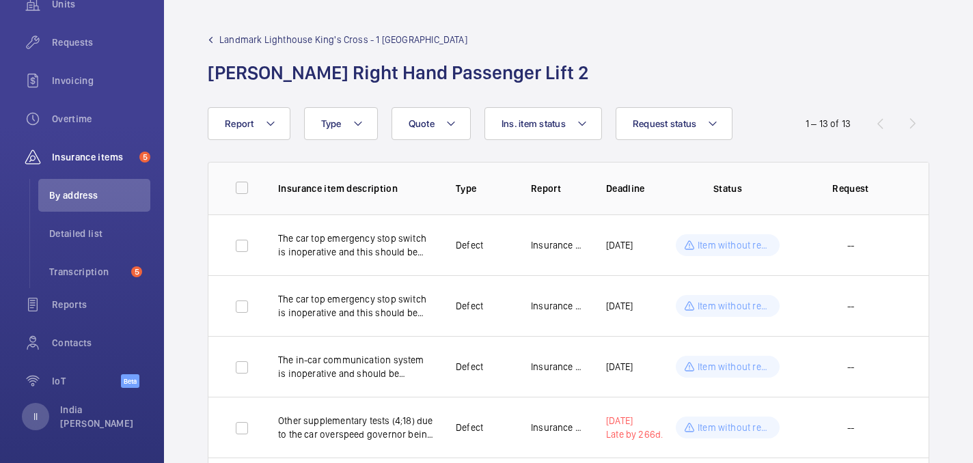
click at [213, 40] on mat-icon at bounding box center [211, 40] width 6 height 6
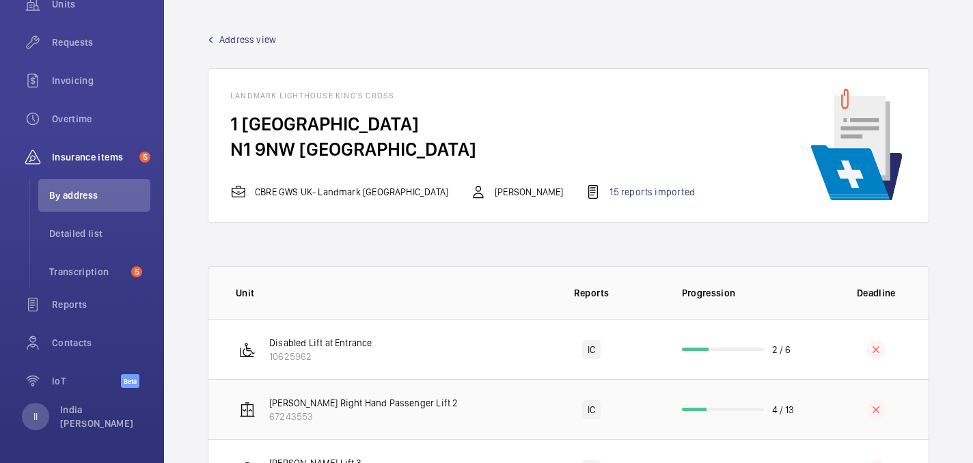
scroll to position [129, 0]
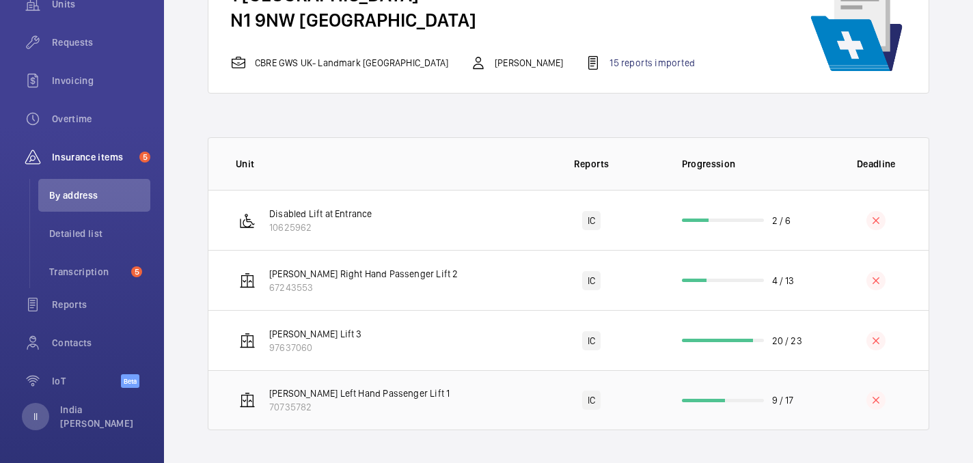
click at [359, 402] on p "70735782" at bounding box center [359, 407] width 180 height 14
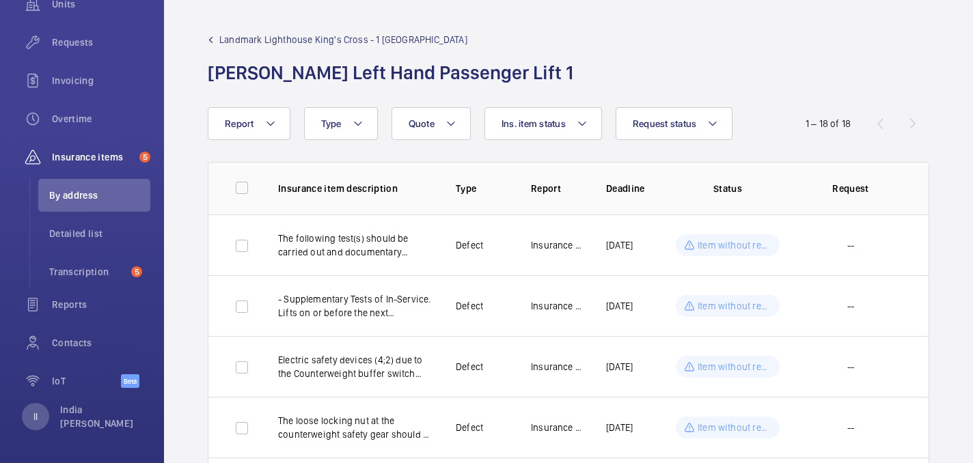
click at [216, 36] on link "Landmark Lighthouse King's Cross - 1 King's Cross Bridge" at bounding box center [395, 40] width 374 height 14
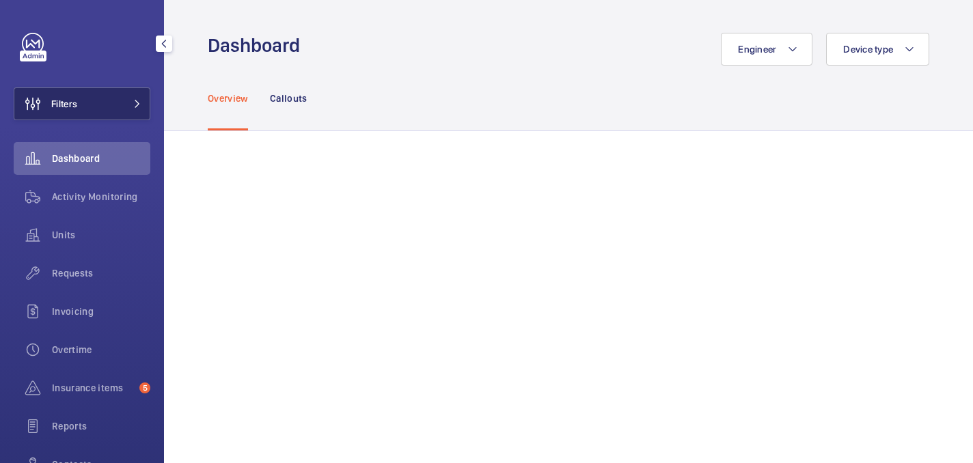
click at [98, 107] on button "Filters" at bounding box center [82, 103] width 137 height 33
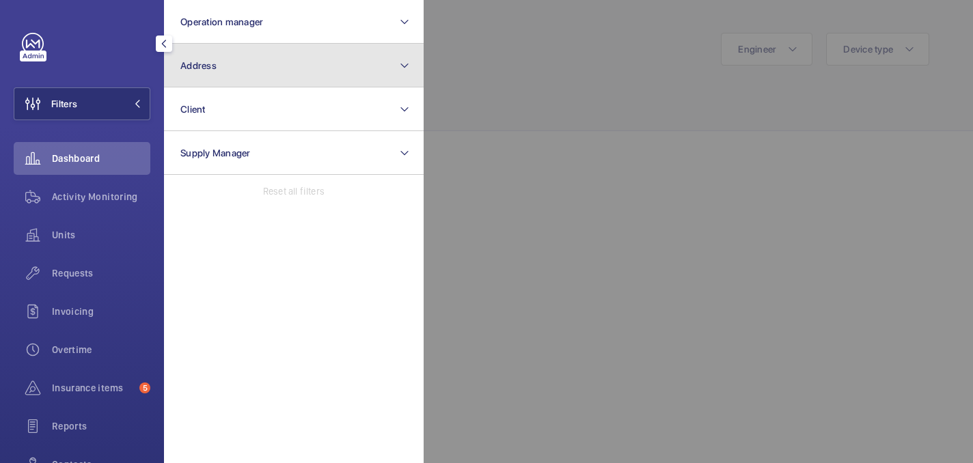
click at [262, 76] on button "Address" at bounding box center [294, 66] width 260 height 44
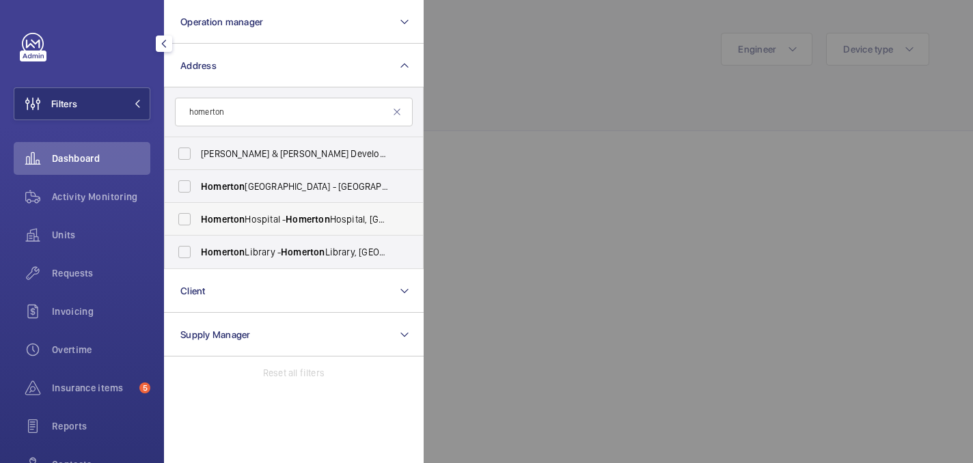
type input "homerton"
click at [290, 232] on label "[GEOGRAPHIC_DATA] - [GEOGRAPHIC_DATA], [GEOGRAPHIC_DATA]" at bounding box center [284, 219] width 238 height 33
click at [198, 232] on input "[GEOGRAPHIC_DATA] - [GEOGRAPHIC_DATA], [GEOGRAPHIC_DATA]" at bounding box center [184, 219] width 27 height 27
checkbox input "true"
click at [513, 70] on div at bounding box center [910, 231] width 973 height 463
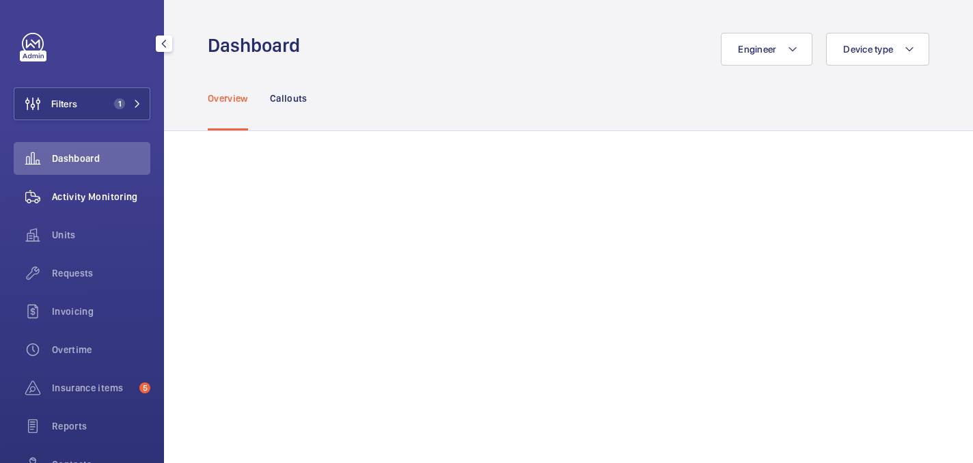
click at [109, 191] on span "Activity Monitoring" at bounding box center [101, 197] width 98 height 14
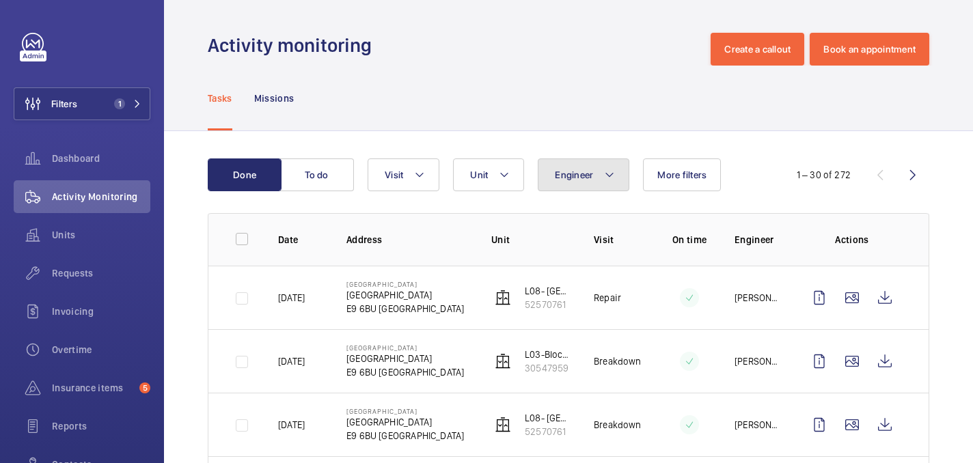
click at [580, 187] on button "Engineer" at bounding box center [584, 175] width 92 height 33
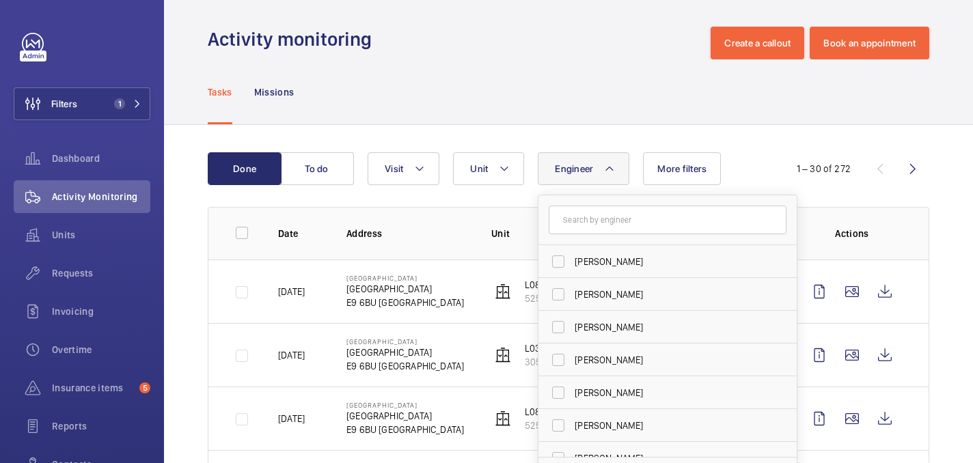
scroll to position [32, 0]
click at [477, 167] on span "Unit" at bounding box center [479, 168] width 18 height 11
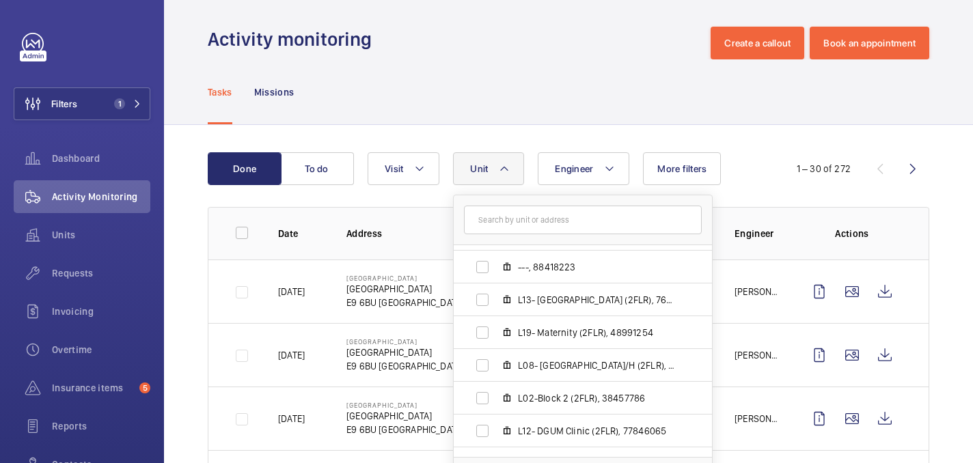
scroll to position [510, 0]
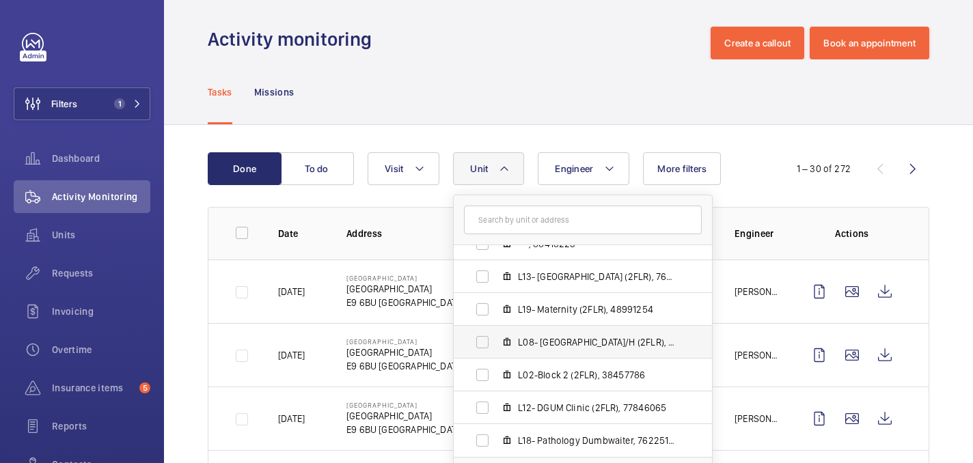
click at [533, 348] on span "L08- North Block R/H (2FLR), 52570761" at bounding box center [597, 343] width 159 height 14
click at [496, 348] on input "L08- North Block R/H (2FLR), 52570761" at bounding box center [482, 342] width 27 height 27
checkbox input "true"
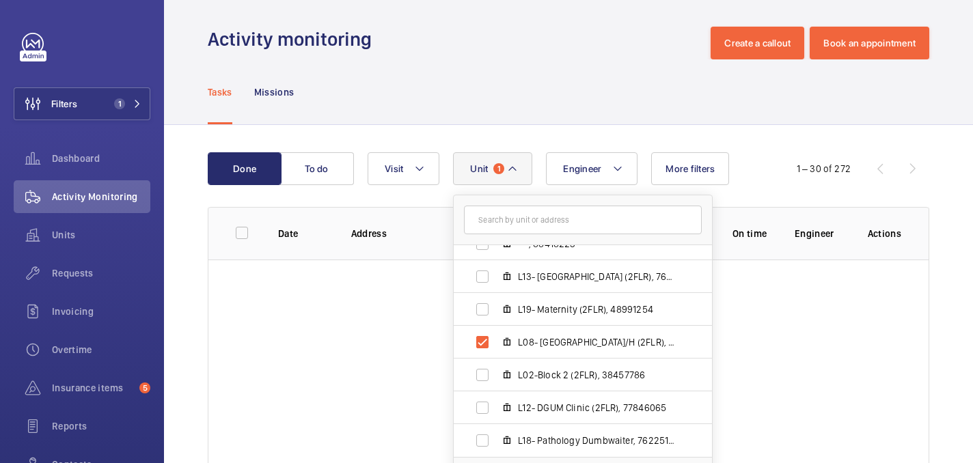
click at [542, 91] on div "Tasks Missions" at bounding box center [569, 91] width 722 height 65
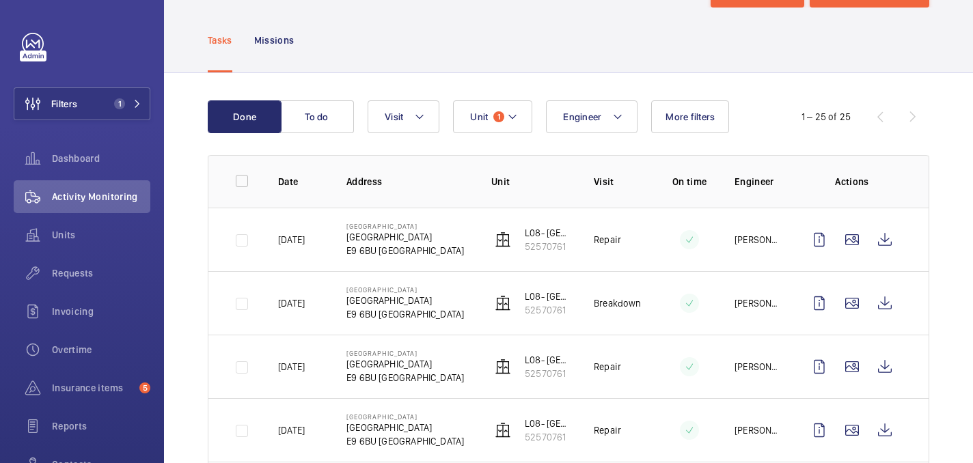
scroll to position [79, 0]
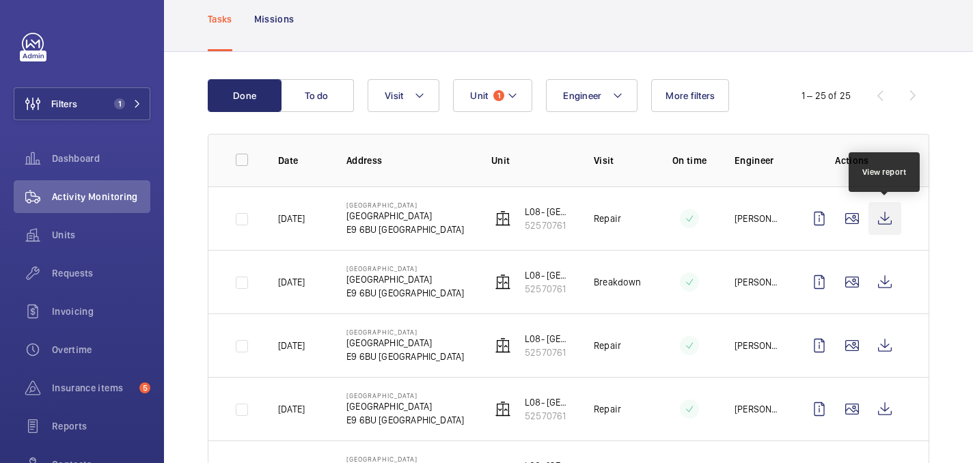
click at [879, 211] on wm-front-icon-button at bounding box center [885, 218] width 33 height 33
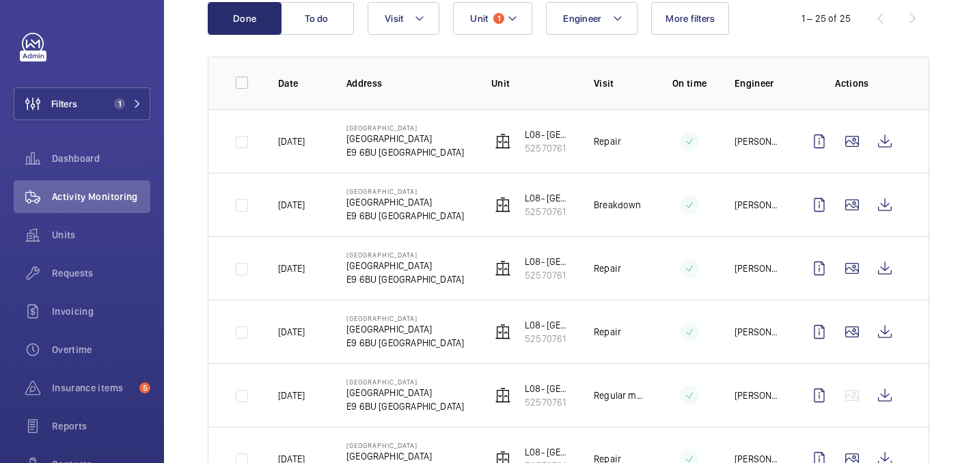
scroll to position [157, 0]
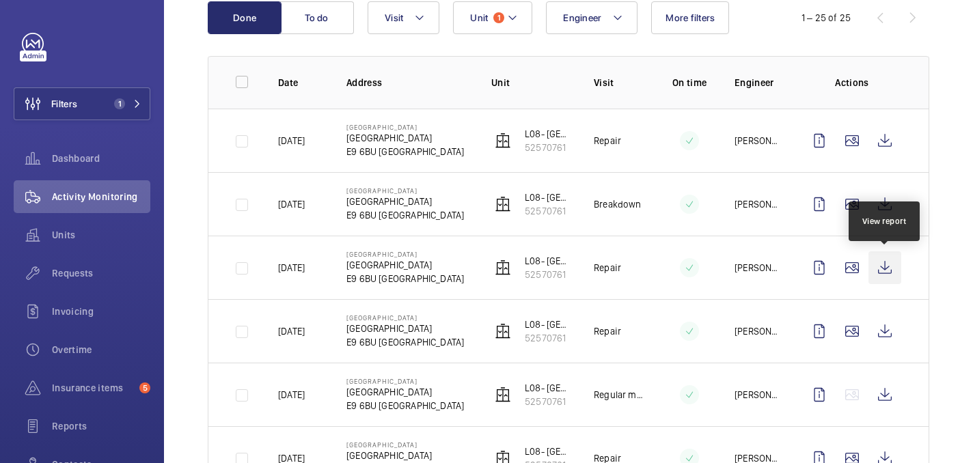
click at [887, 272] on wm-front-icon-button at bounding box center [885, 268] width 33 height 33
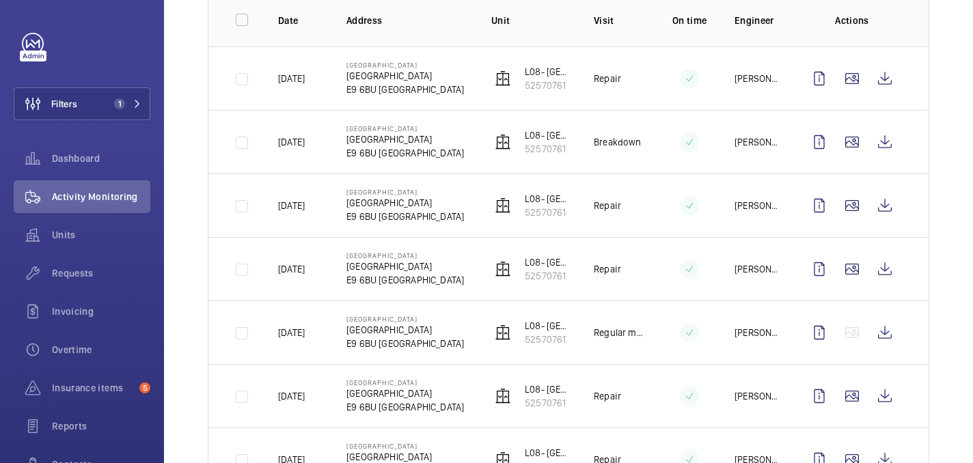
scroll to position [226, 0]
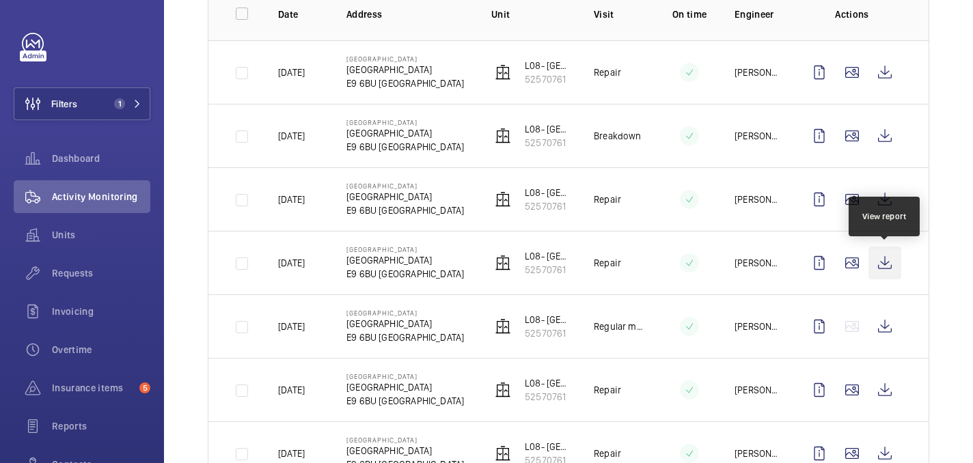
click at [886, 261] on wm-front-icon-button at bounding box center [885, 263] width 33 height 33
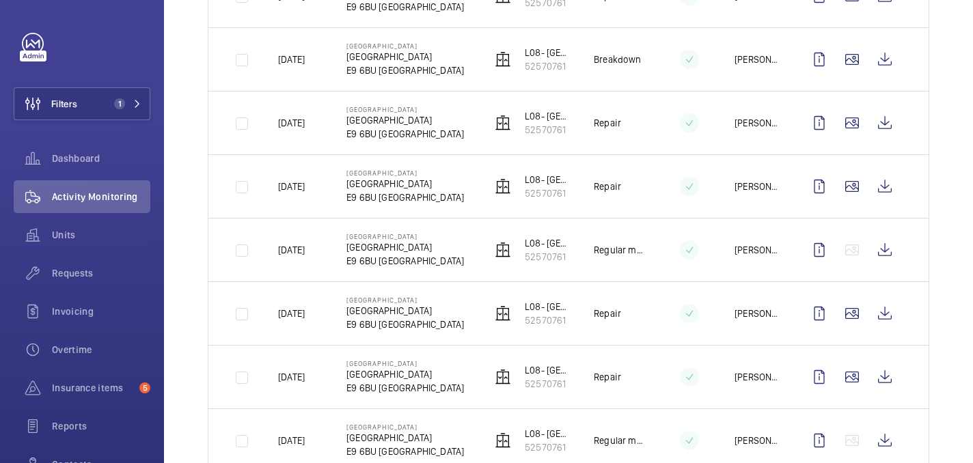
scroll to position [320, 0]
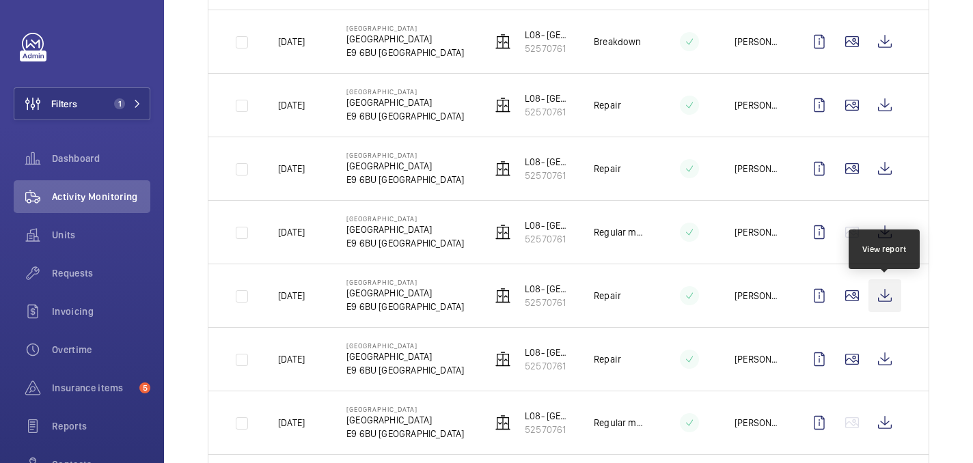
click at [890, 294] on wm-front-icon-button at bounding box center [885, 296] width 33 height 33
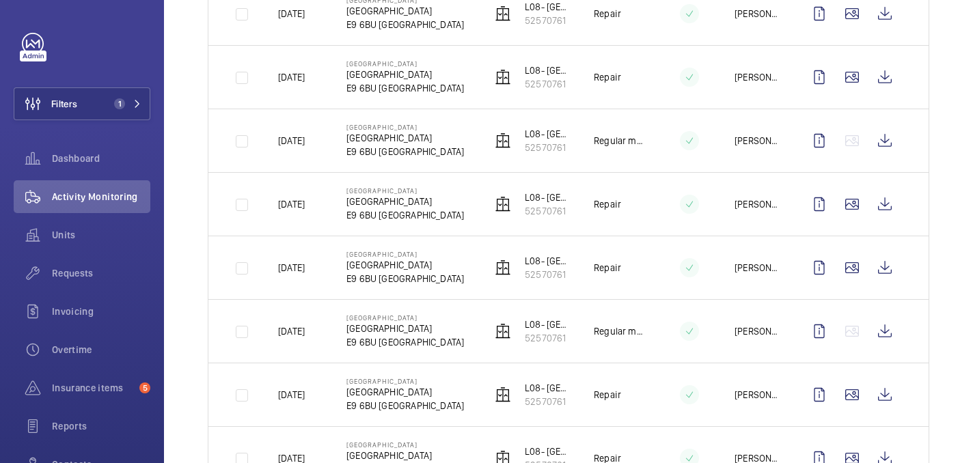
scroll to position [439, 0]
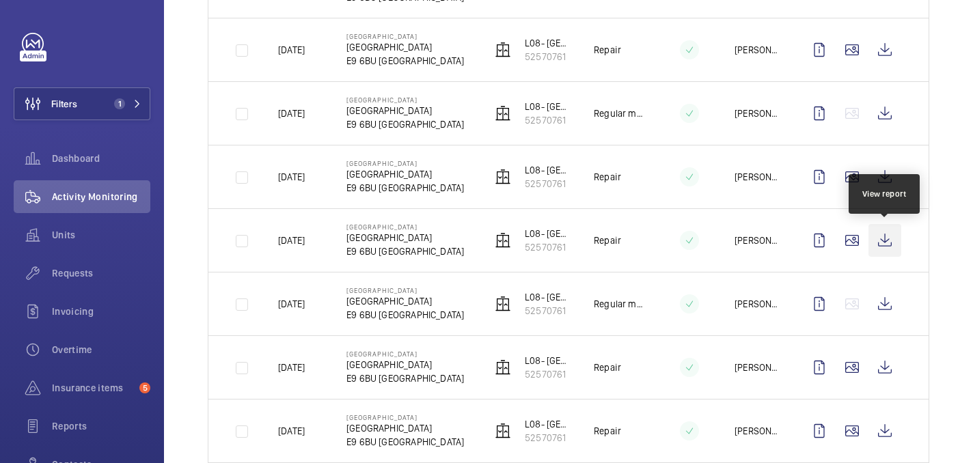
click at [895, 246] on wm-front-icon-button at bounding box center [885, 240] width 33 height 33
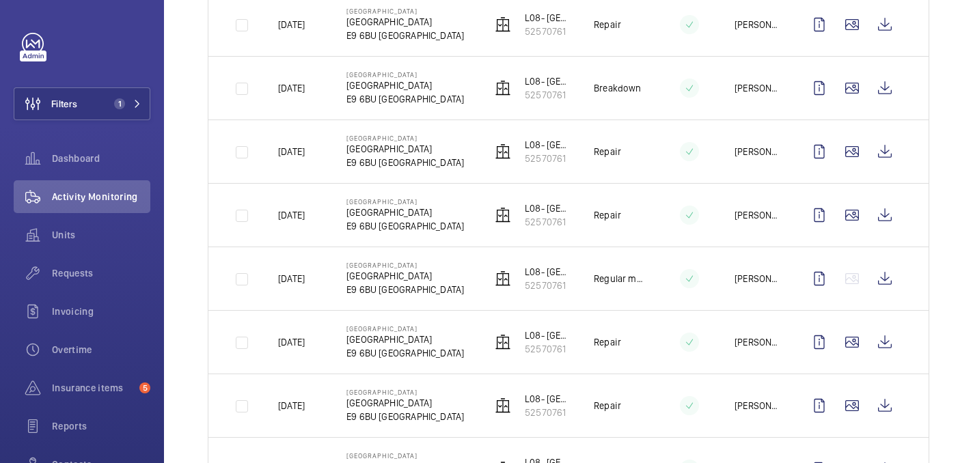
scroll to position [0, 0]
